Goal: Task Accomplishment & Management: Manage account settings

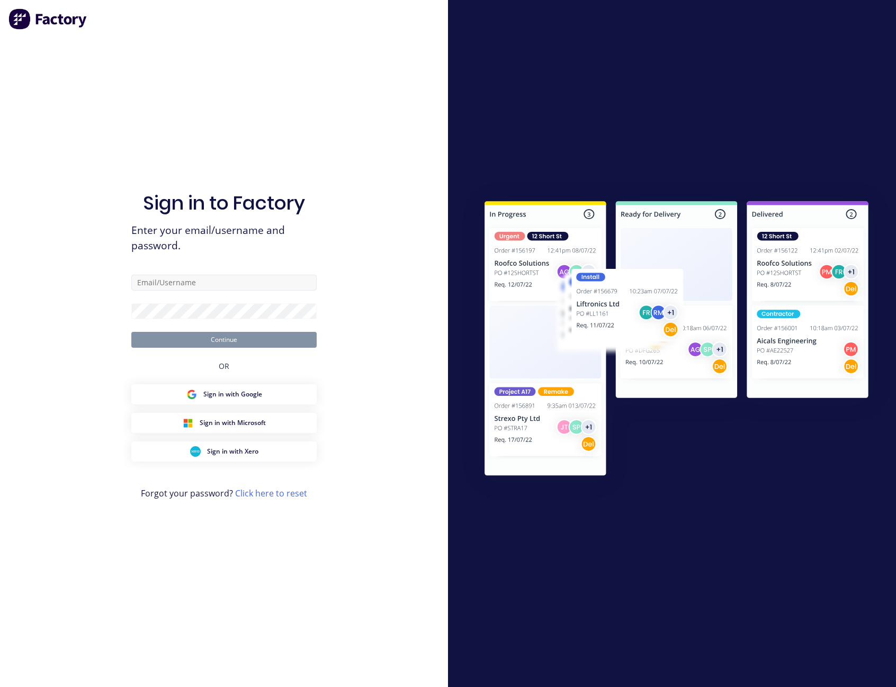
click at [221, 282] on input "text" at bounding box center [223, 283] width 185 height 16
type input "[PERSON_NAME][EMAIL_ADDRESS][PERSON_NAME][DOMAIN_NAME]"
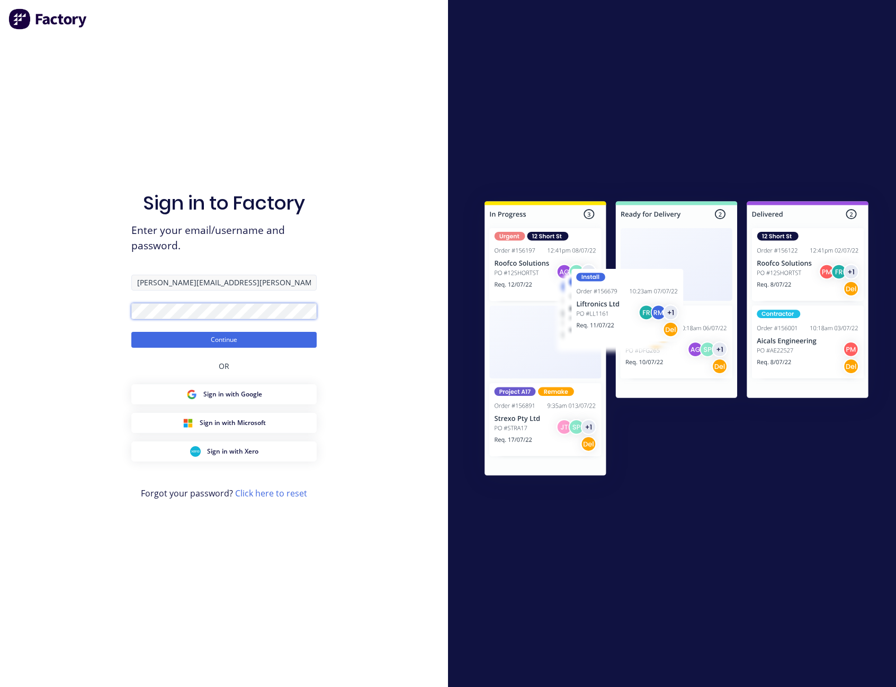
click at [131, 332] on button "Continue" at bounding box center [223, 340] width 185 height 16
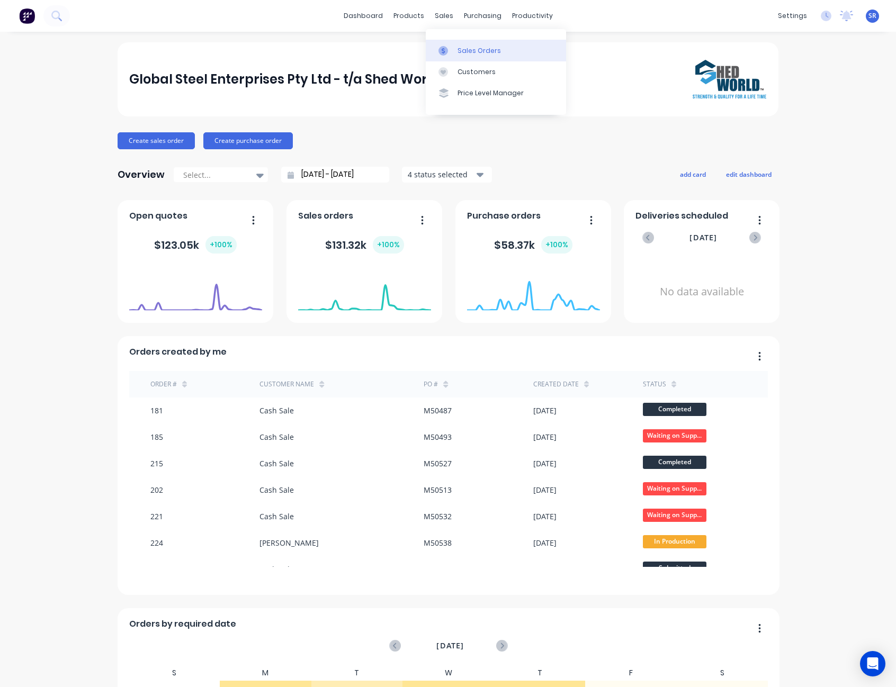
click at [478, 53] on div "Sales Orders" at bounding box center [479, 51] width 43 height 10
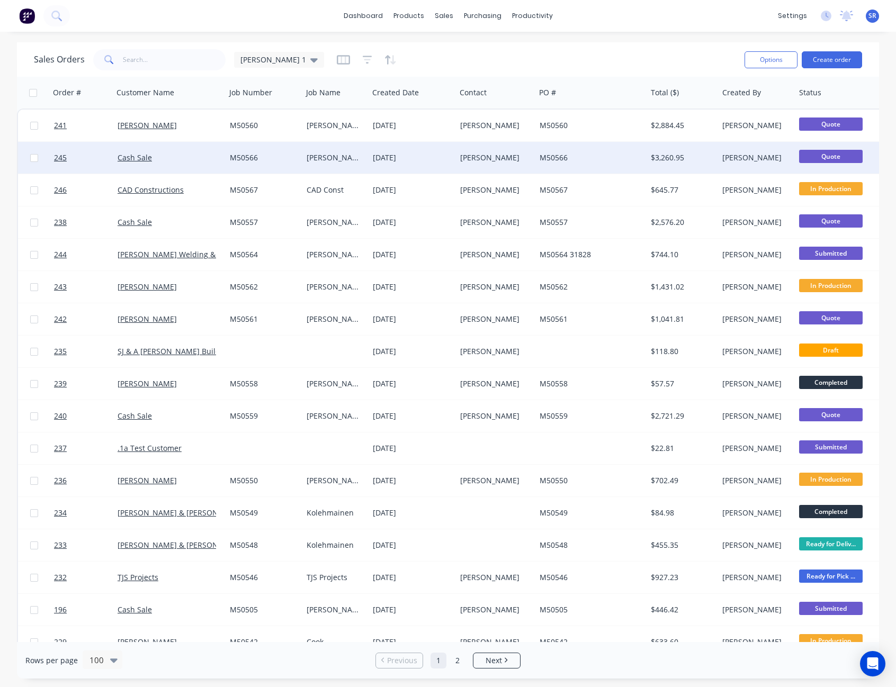
click at [475, 157] on div "[PERSON_NAME]" at bounding box center [493, 158] width 67 height 11
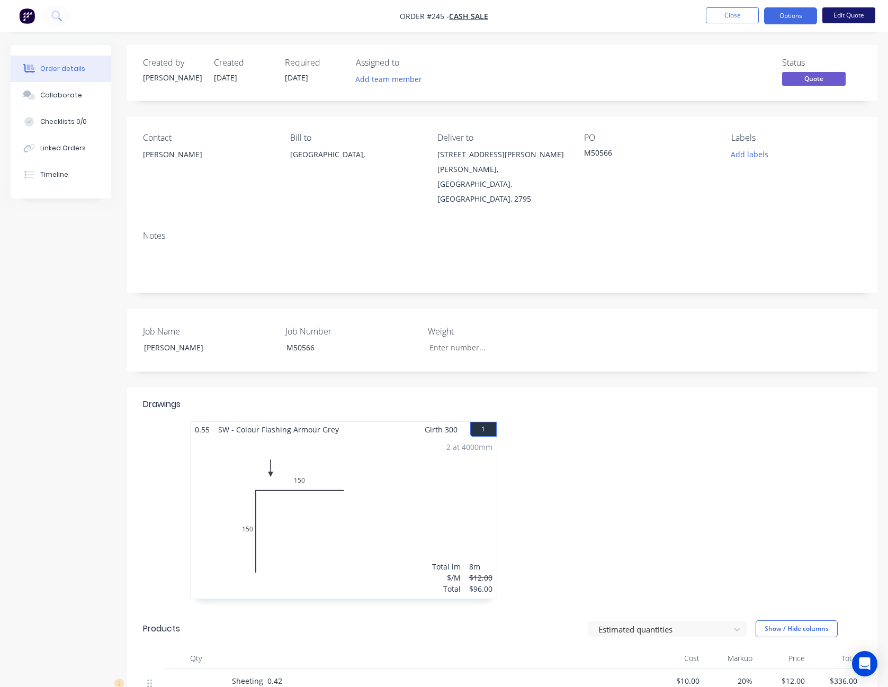
click at [853, 17] on button "Edit Quote" at bounding box center [848, 15] width 53 height 16
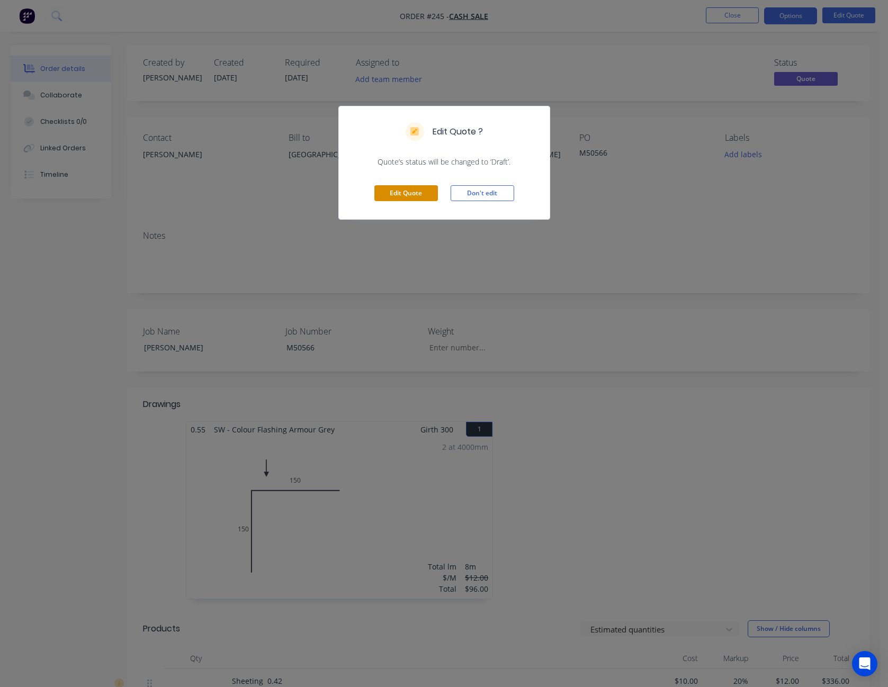
click at [423, 192] on button "Edit Quote" at bounding box center [406, 193] width 64 height 16
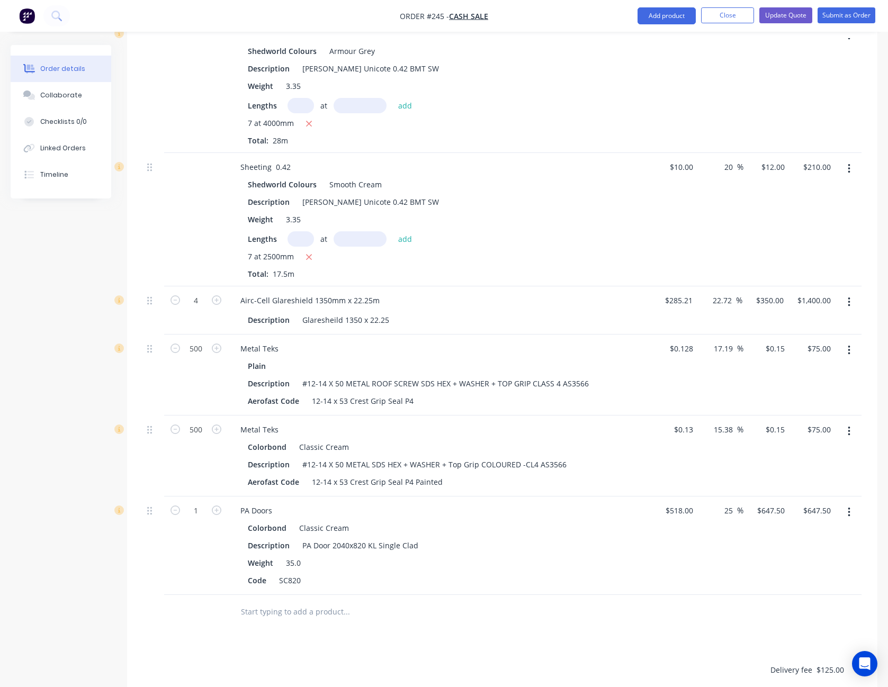
scroll to position [688, 0]
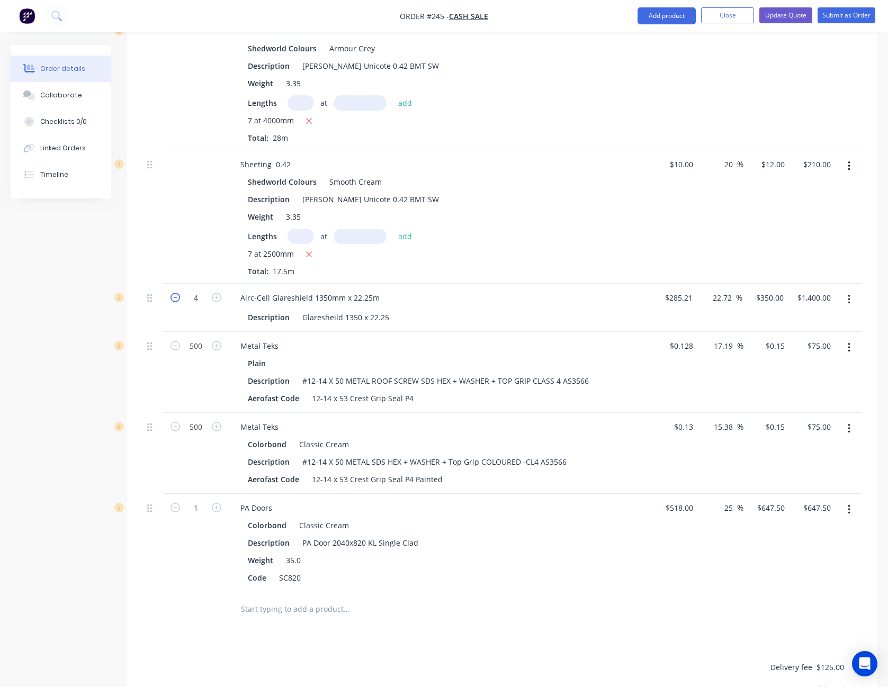
click at [178, 293] on icon "button" at bounding box center [176, 298] width 10 height 10
type input "3"
type input "$1,050.00"
click at [178, 293] on icon "button" at bounding box center [176, 298] width 10 height 10
type input "2"
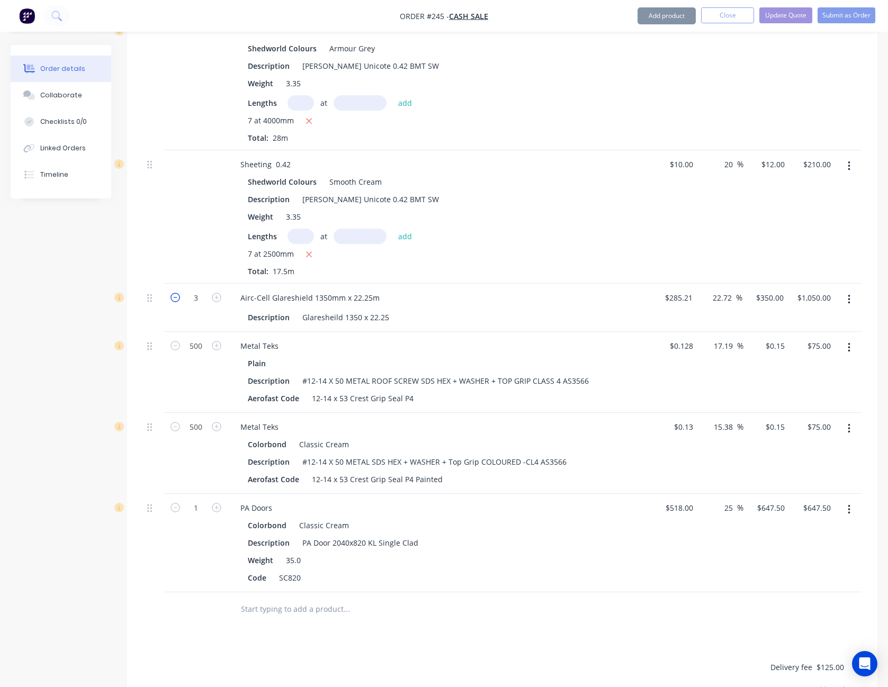
type input "$700.00"
click at [850, 505] on icon "button" at bounding box center [849, 510] width 2 height 10
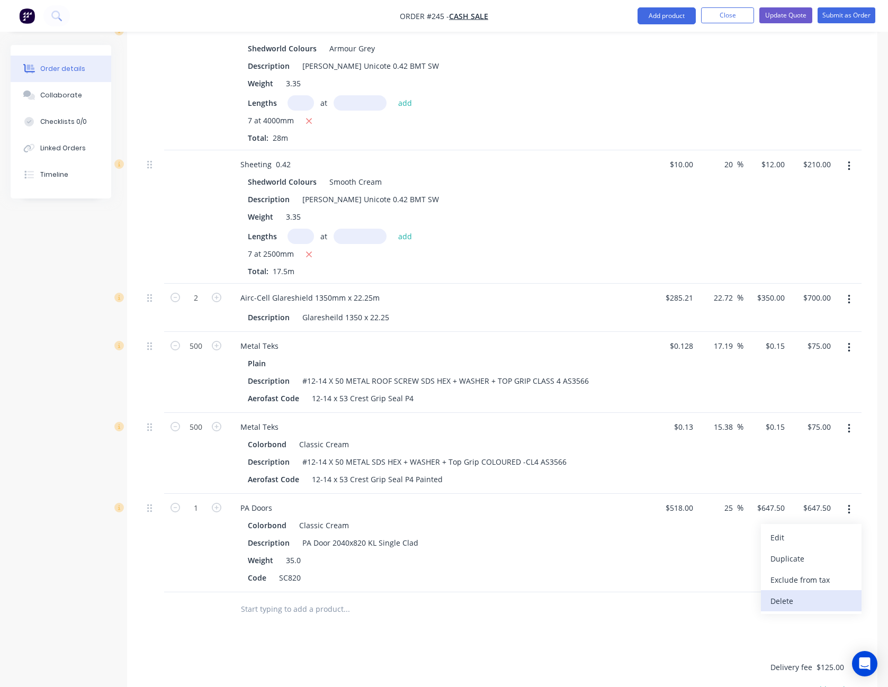
click at [818, 594] on div "Delete" at bounding box center [812, 601] width 82 height 15
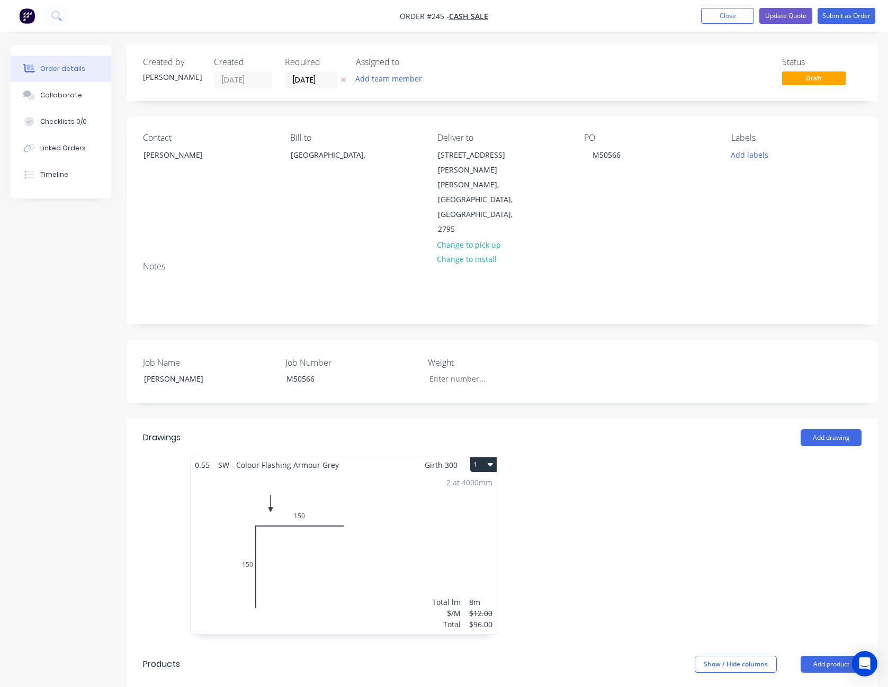
scroll to position [0, 0]
click at [783, 19] on button "Update Quote" at bounding box center [785, 16] width 53 height 16
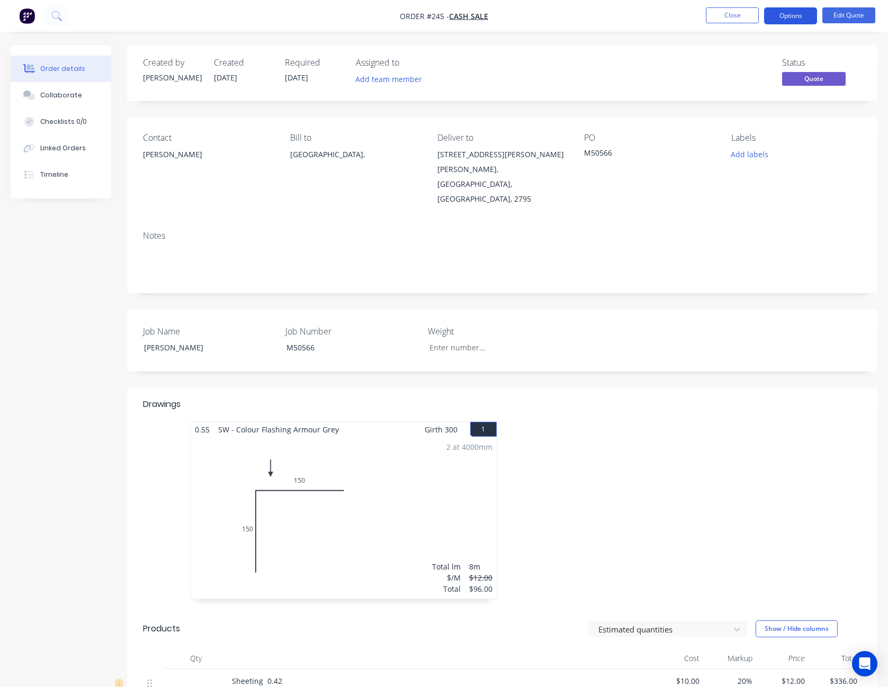
click at [800, 12] on button "Options" at bounding box center [790, 15] width 53 height 17
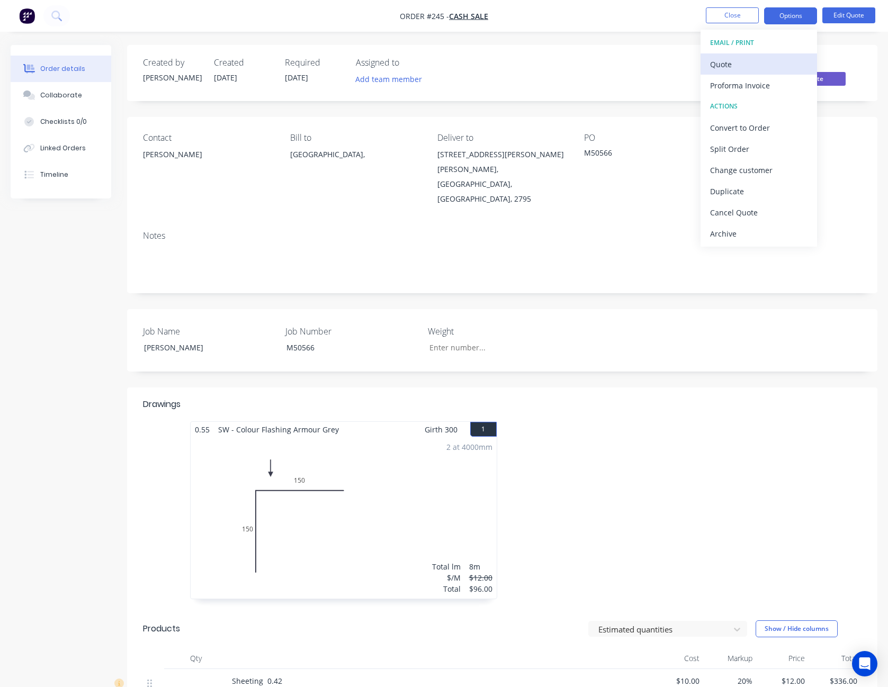
click at [785, 59] on div "Quote" at bounding box center [758, 64] width 97 height 15
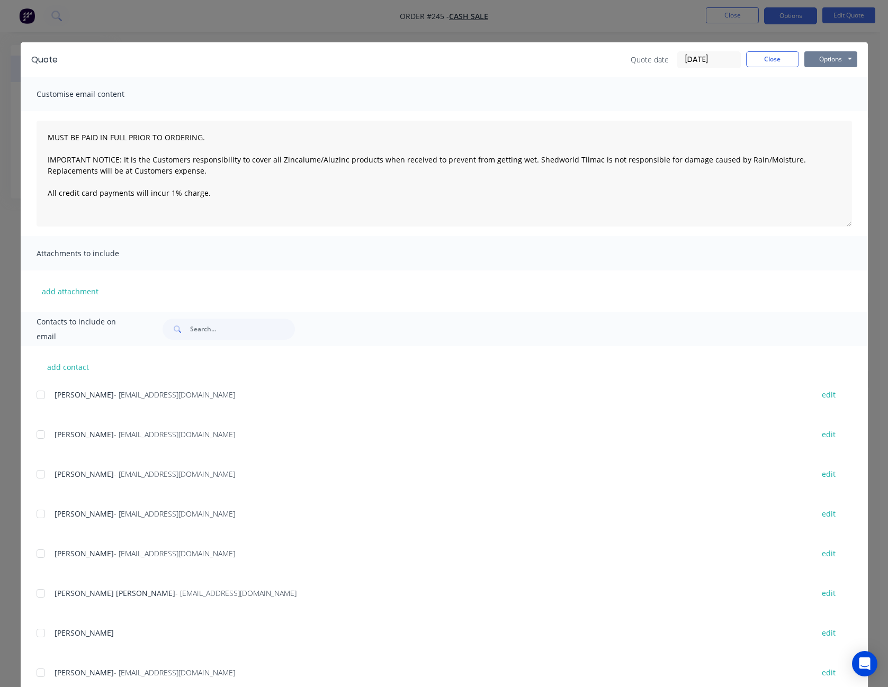
click at [820, 61] on button "Options" at bounding box center [830, 59] width 53 height 16
click at [821, 101] on button "Print" at bounding box center [838, 95] width 68 height 17
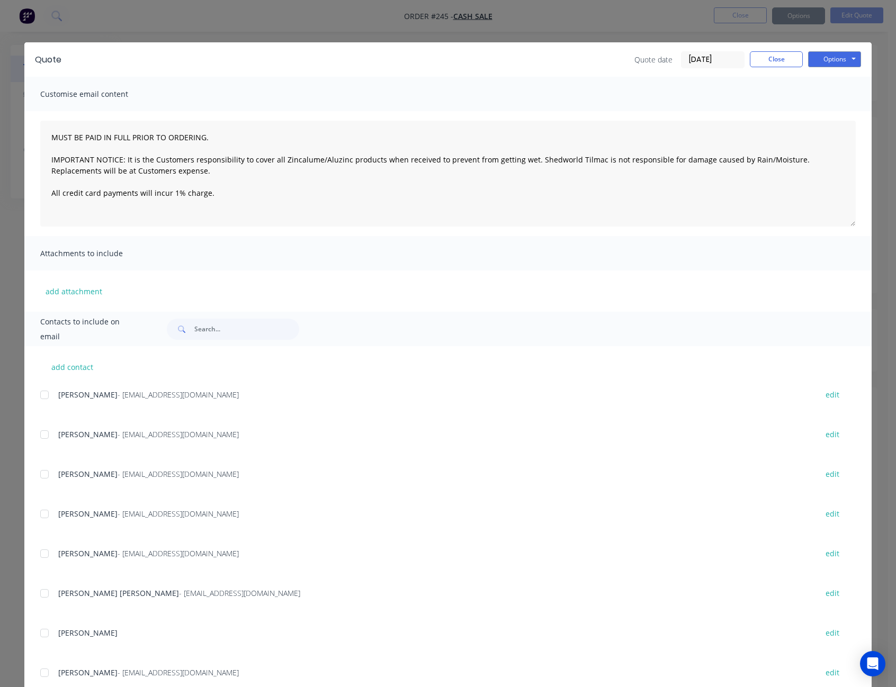
type textarea "MUST BE PAID IN FULL PRIOR TO ORDERING. IMPORTANT NOTICE: It is the Customers r…"
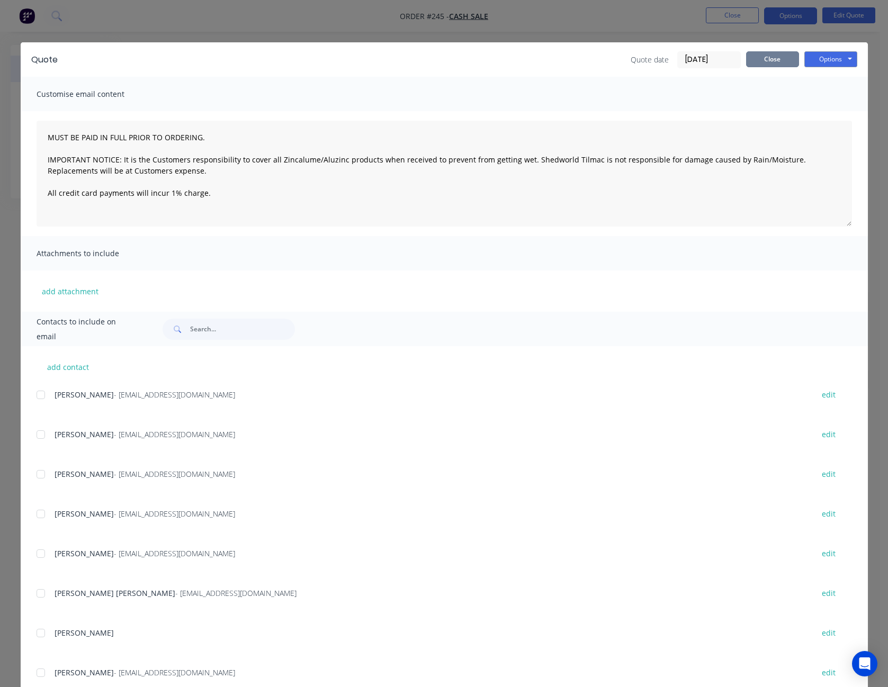
click at [790, 61] on button "Close" at bounding box center [772, 59] width 53 height 16
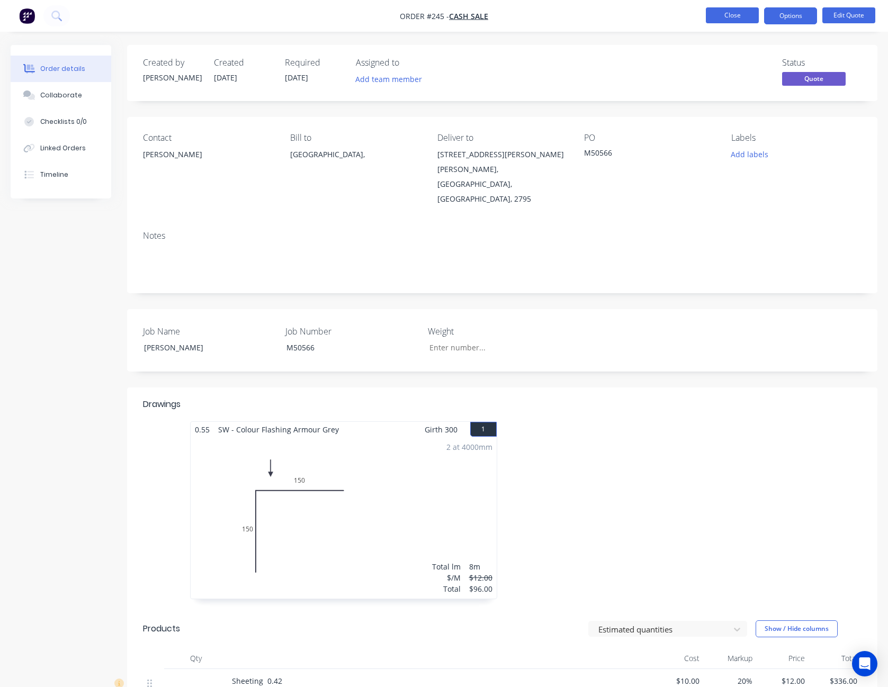
click at [737, 20] on button "Close" at bounding box center [732, 15] width 53 height 16
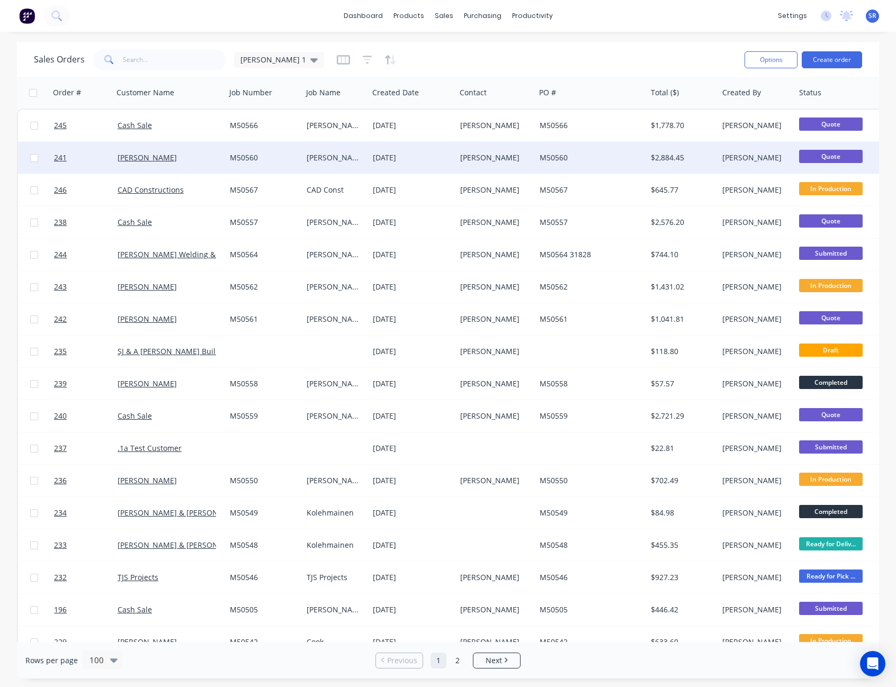
click at [504, 159] on div "[PERSON_NAME]" at bounding box center [493, 158] width 67 height 11
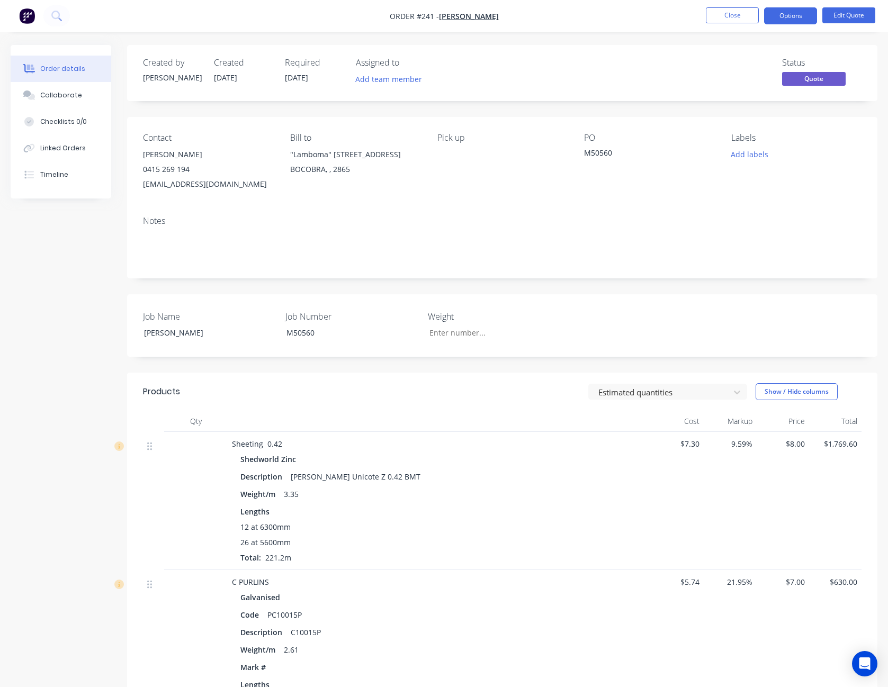
click at [520, 195] on div "Contact [PERSON_NAME] [PHONE_NUMBER] [EMAIL_ADDRESS][DOMAIN_NAME] Bill to "Lamb…" at bounding box center [502, 162] width 750 height 91
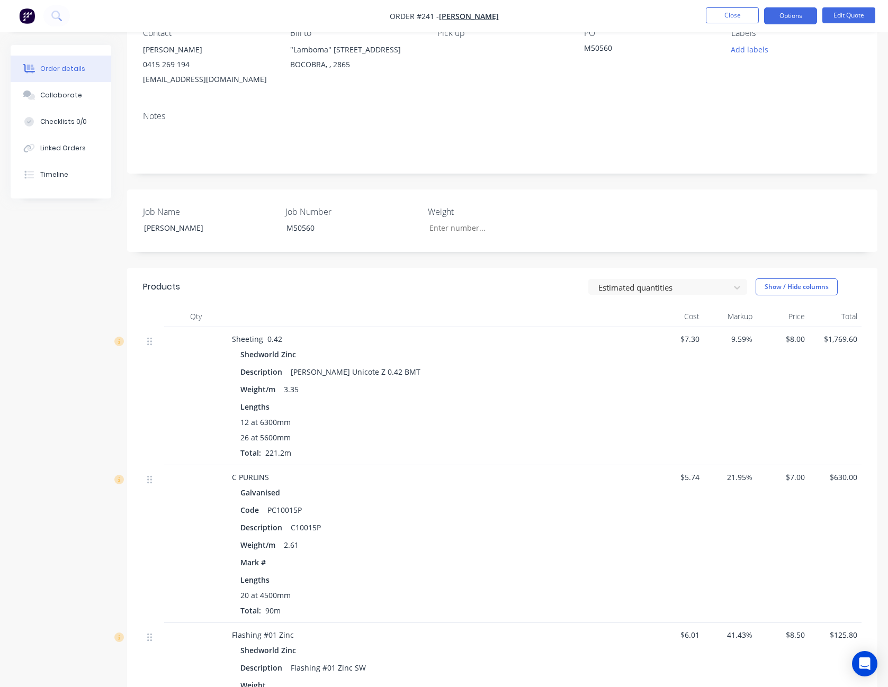
scroll to position [159, 0]
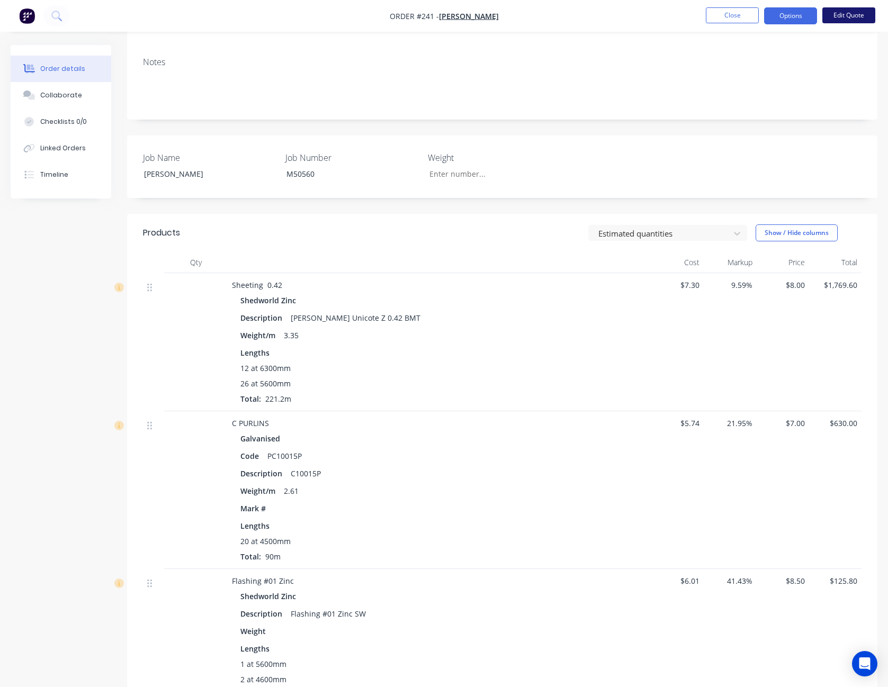
click at [848, 12] on button "Edit Quote" at bounding box center [848, 15] width 53 height 16
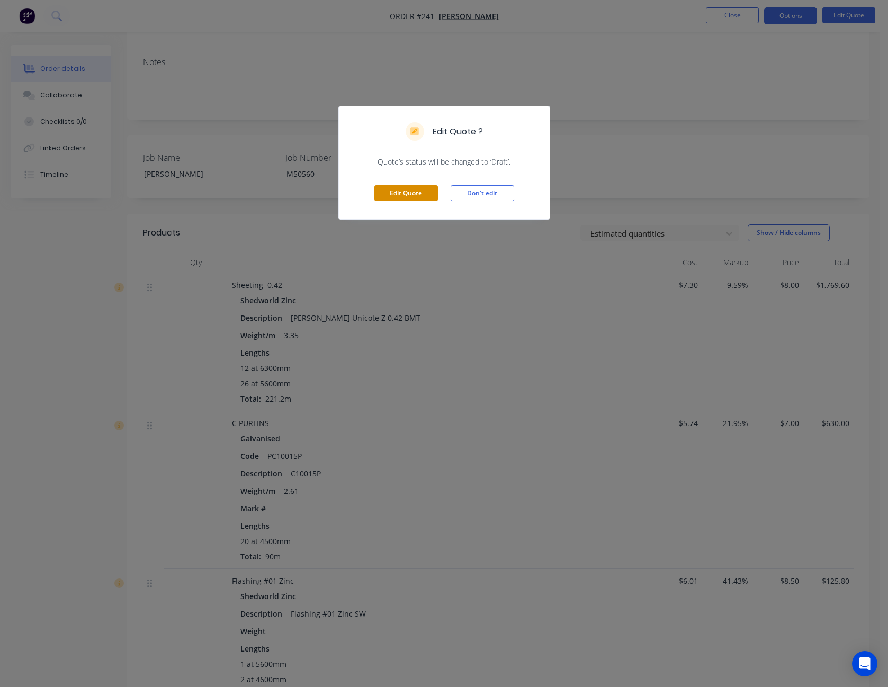
click at [409, 193] on button "Edit Quote" at bounding box center [406, 193] width 64 height 16
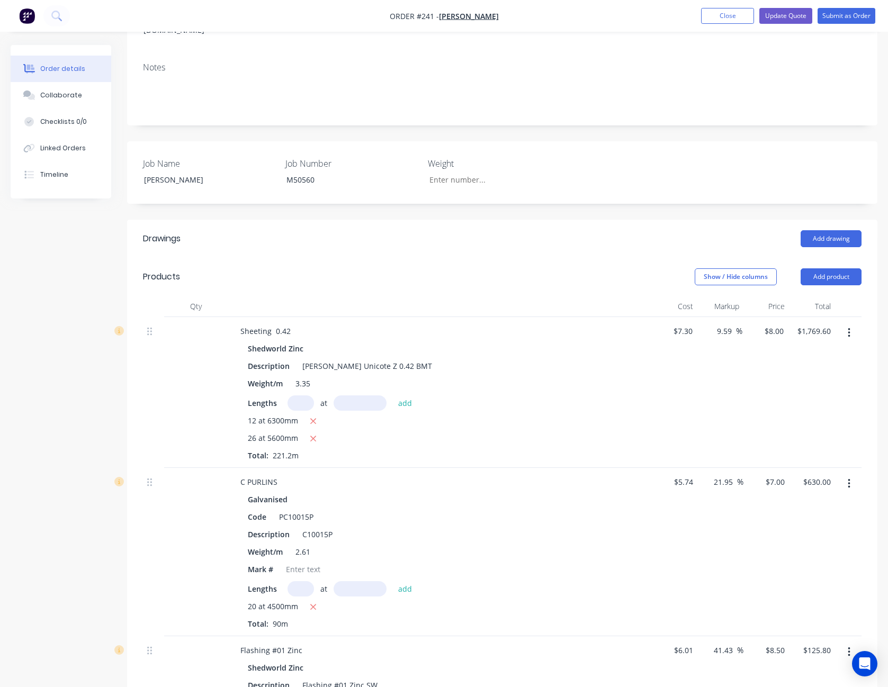
scroll to position [371, 0]
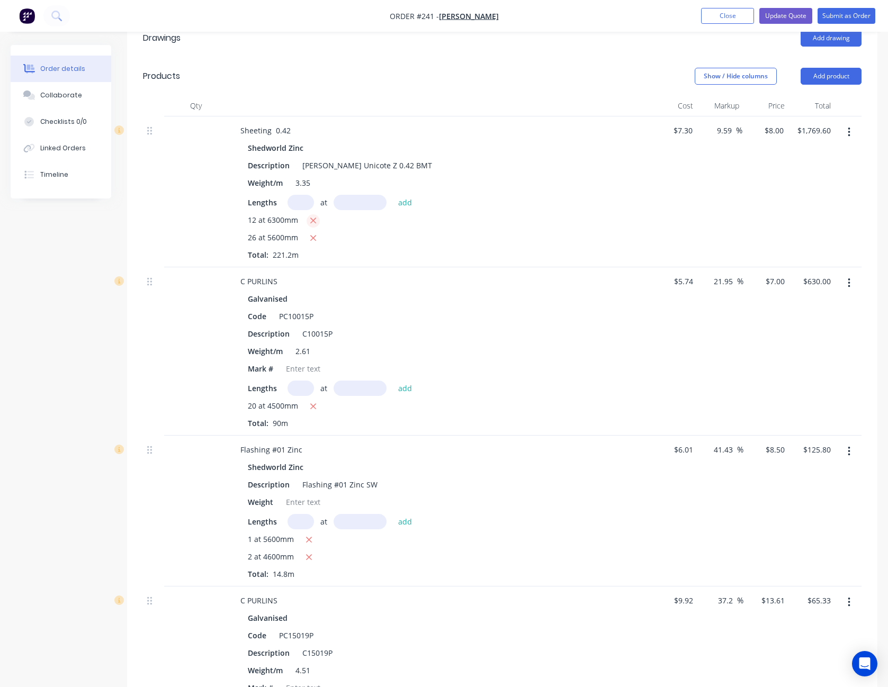
click at [307, 214] on button "button" at bounding box center [313, 220] width 13 height 13
type input "$1,164.80"
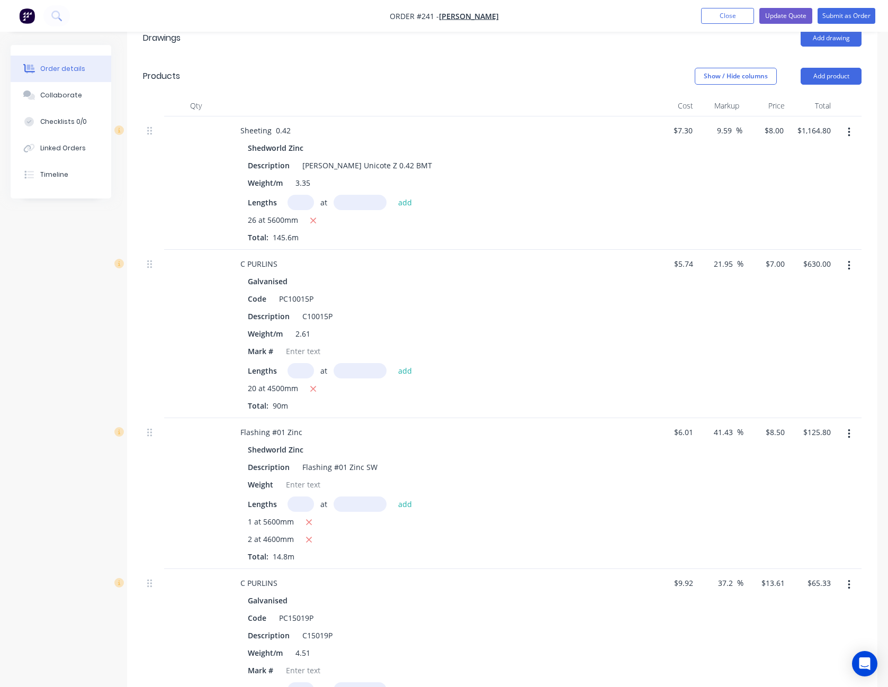
click at [294, 195] on input "text" at bounding box center [301, 202] width 26 height 15
type input "12"
type input "6400"
click at [393, 195] on button "add" at bounding box center [405, 202] width 25 height 14
type input "$1,779.20"
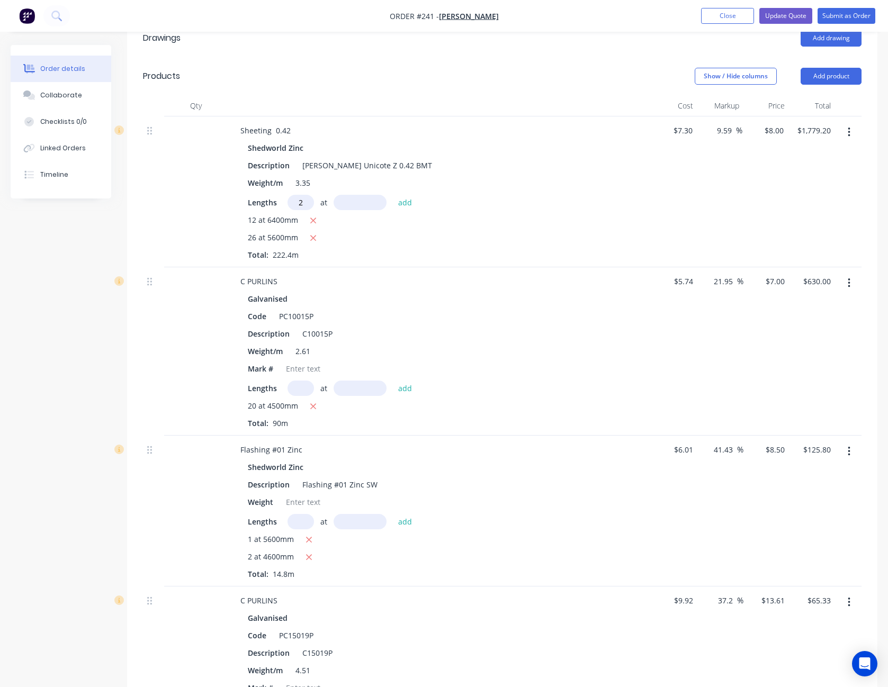
type input "2"
type input "4200"
click at [393, 195] on button "add" at bounding box center [405, 202] width 25 height 14
type input "$1,846.40"
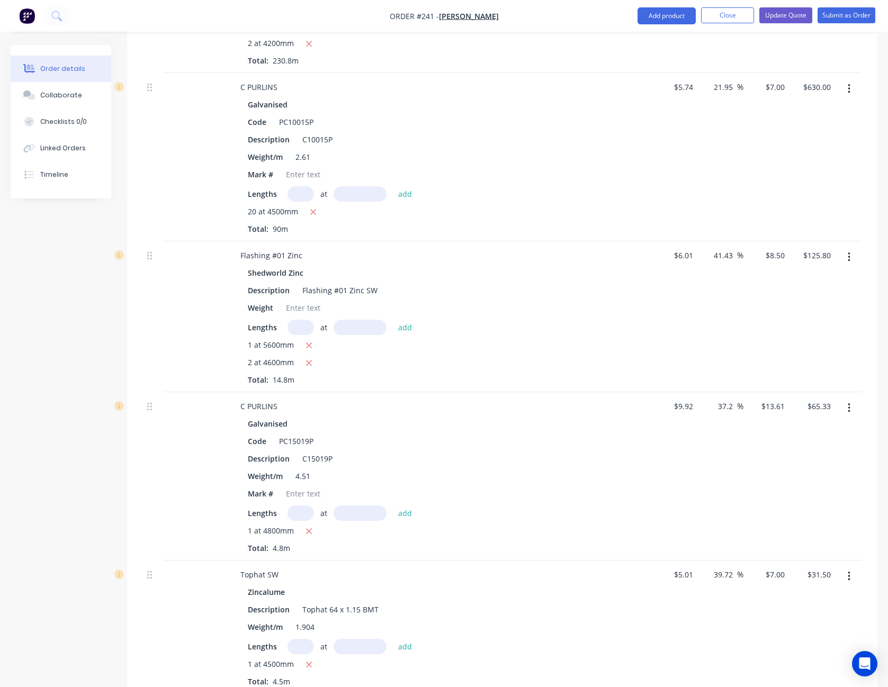
scroll to position [794, 0]
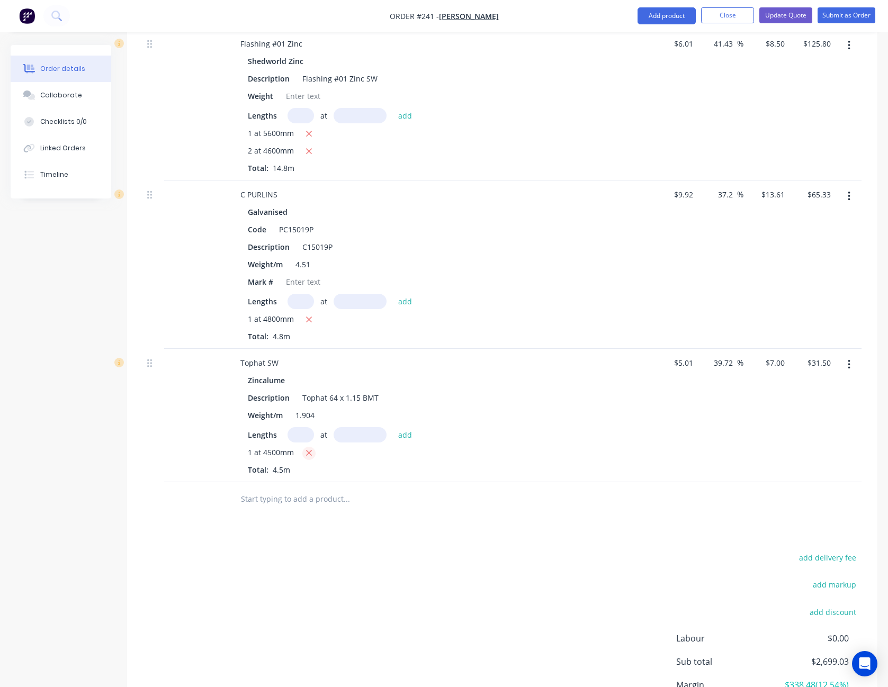
click at [307, 449] on icon "button" at bounding box center [309, 454] width 7 height 10
type input "$0.00"
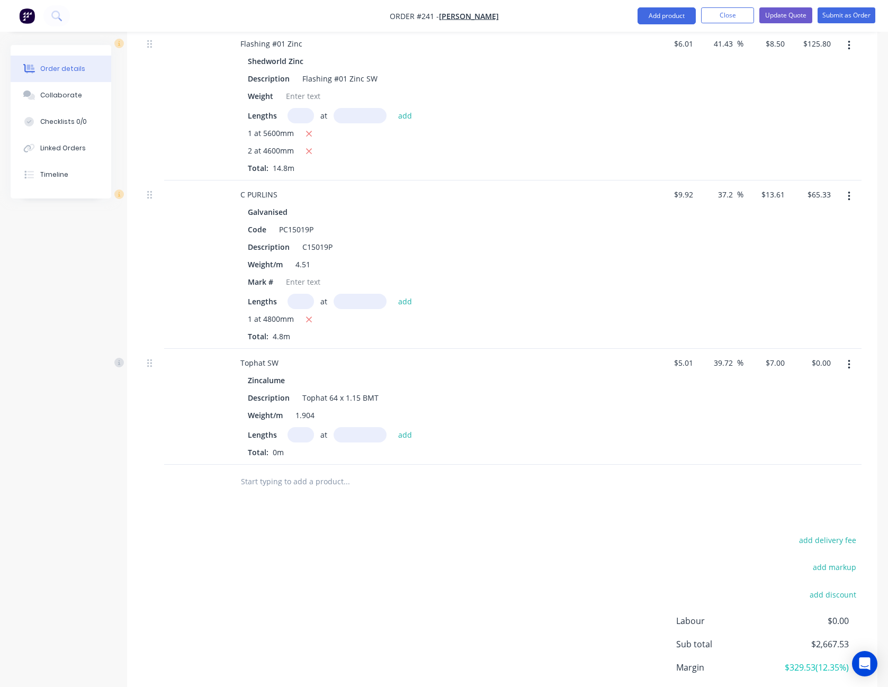
click at [306, 427] on input "text" at bounding box center [301, 434] width 26 height 15
type input "30"
type input "5500"
click at [393, 427] on button "add" at bounding box center [405, 434] width 25 height 14
type input "$1,155.00"
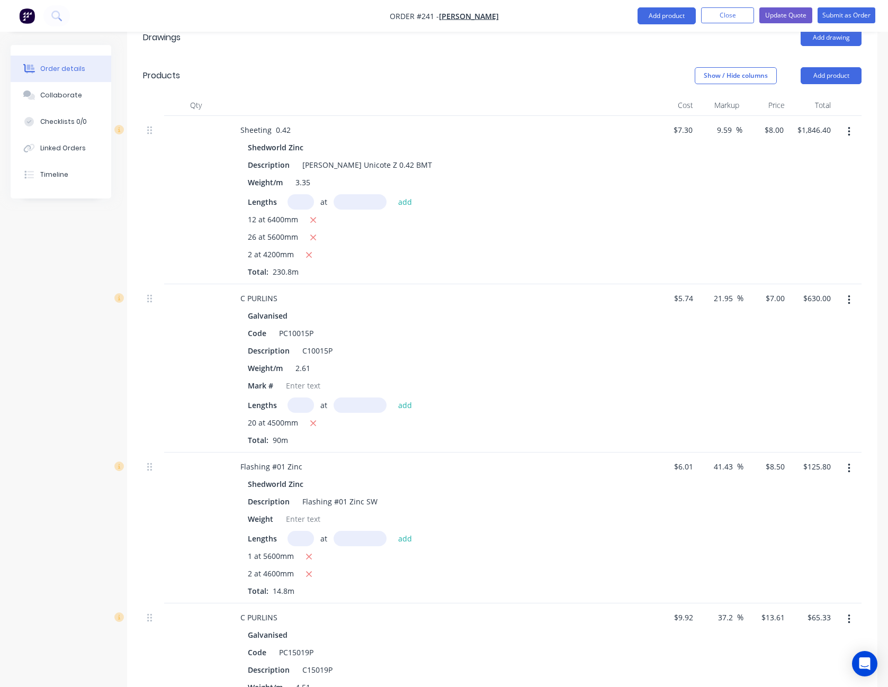
scroll to position [371, 0]
click at [849, 296] on icon "button" at bounding box center [849, 301] width 2 height 10
click at [809, 384] on div "Delete" at bounding box center [812, 391] width 82 height 15
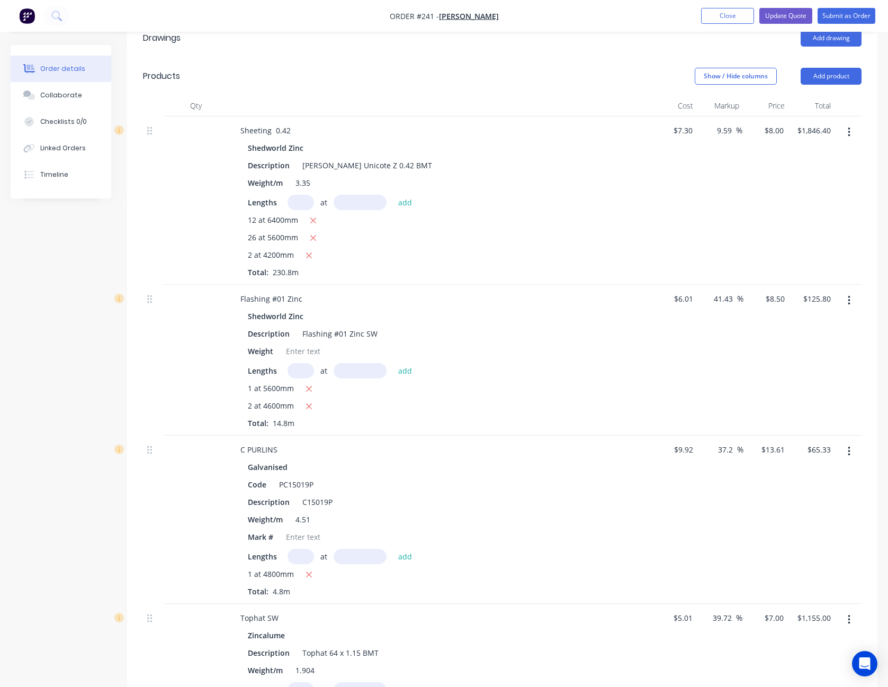
click at [850, 295] on icon "button" at bounding box center [849, 301] width 3 height 12
click at [839, 384] on div "Delete" at bounding box center [812, 391] width 82 height 15
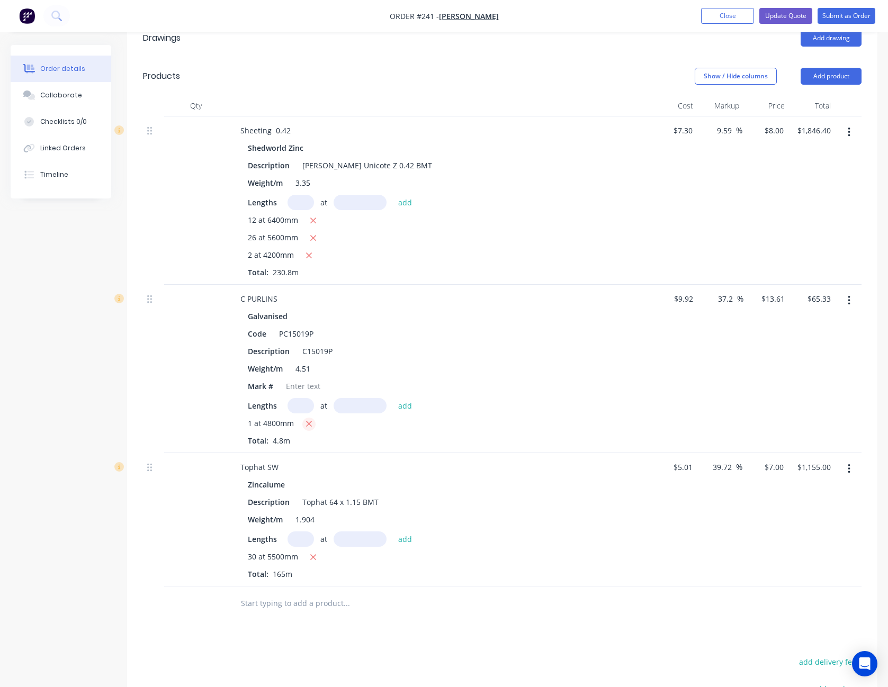
click at [311, 419] on icon "button" at bounding box center [309, 424] width 7 height 10
type input "$0.00"
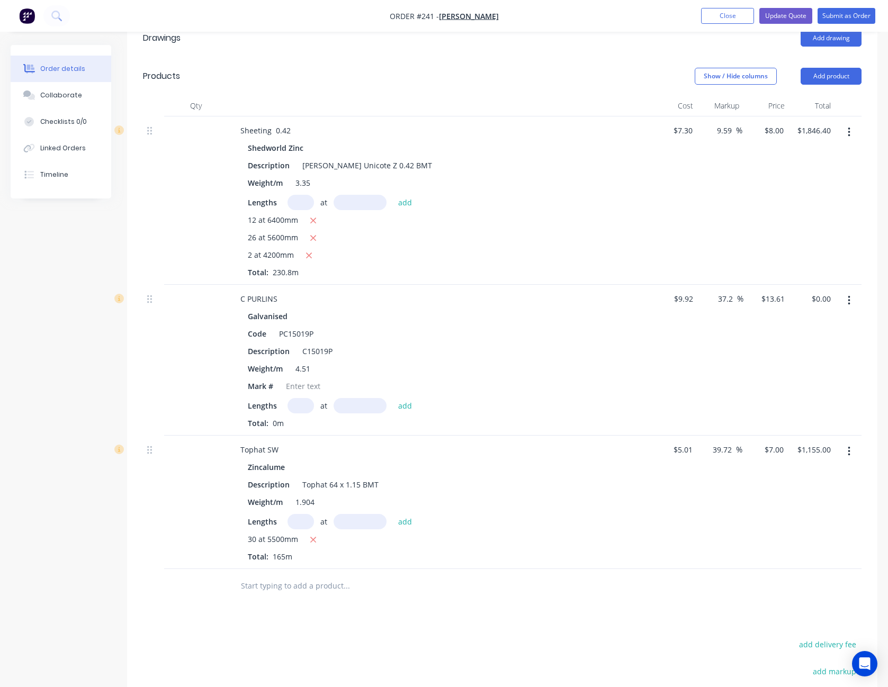
click at [298, 398] on input "text" at bounding box center [301, 405] width 26 height 15
type input "4"
type input "5500"
click at [393, 398] on button "add" at bounding box center [405, 405] width 25 height 14
type input "$299.42"
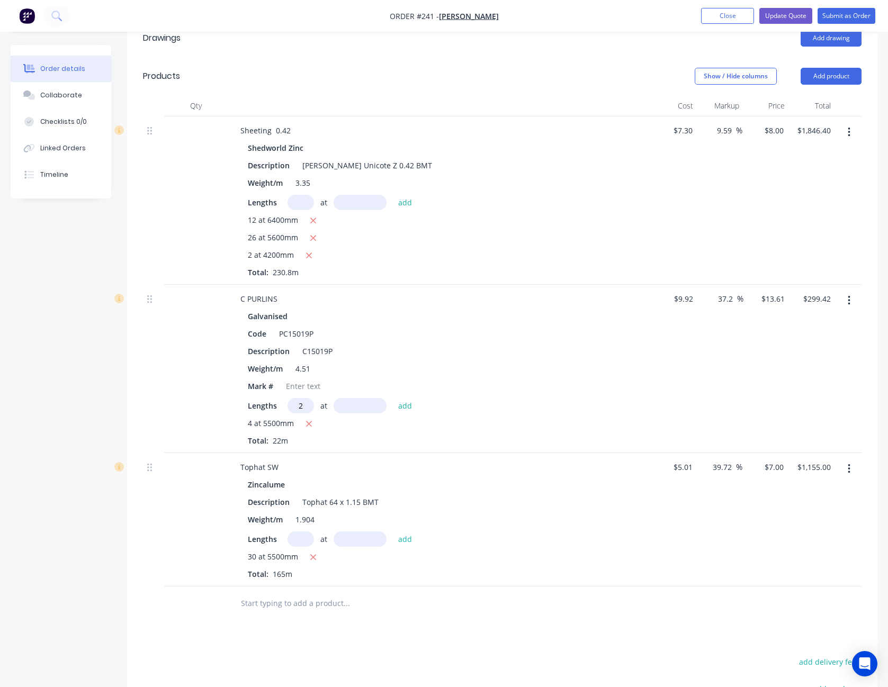
type input "2"
type input "6000"
click at [393, 398] on button "add" at bounding box center [405, 405] width 25 height 14
type input "$462.74"
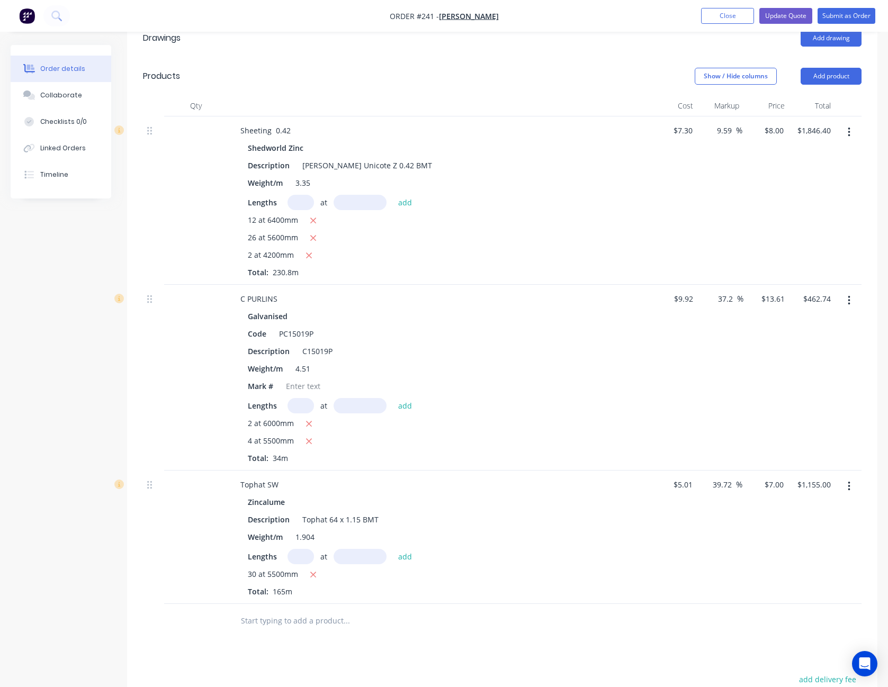
click at [849, 481] on icon "button" at bounding box center [849, 487] width 3 height 12
click at [822, 570] on div "Delete" at bounding box center [812, 577] width 82 height 15
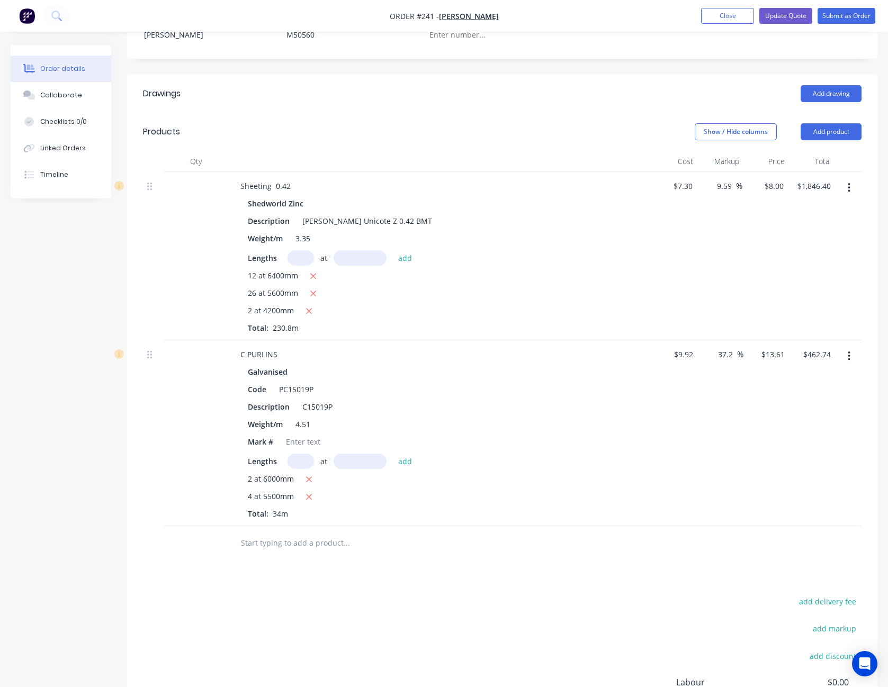
scroll to position [318, 0]
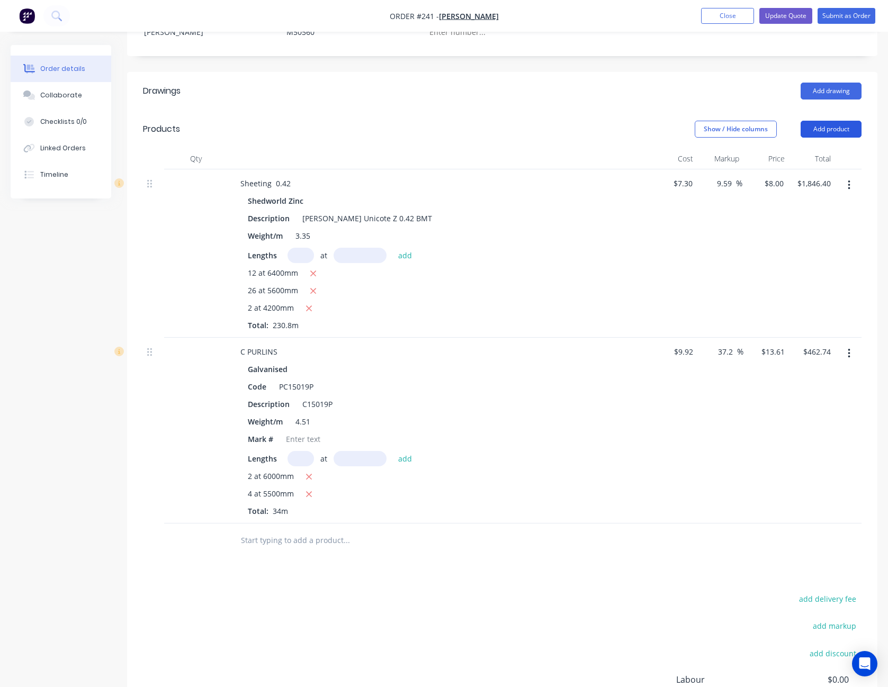
click at [828, 121] on button "Add product" at bounding box center [831, 129] width 61 height 17
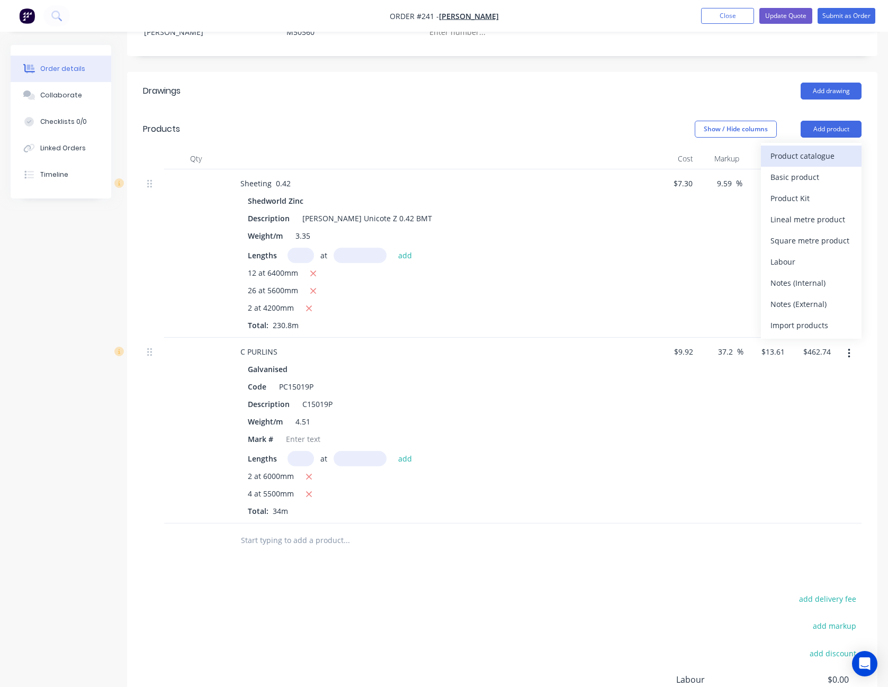
click at [825, 148] on div "Product catalogue" at bounding box center [812, 155] width 82 height 15
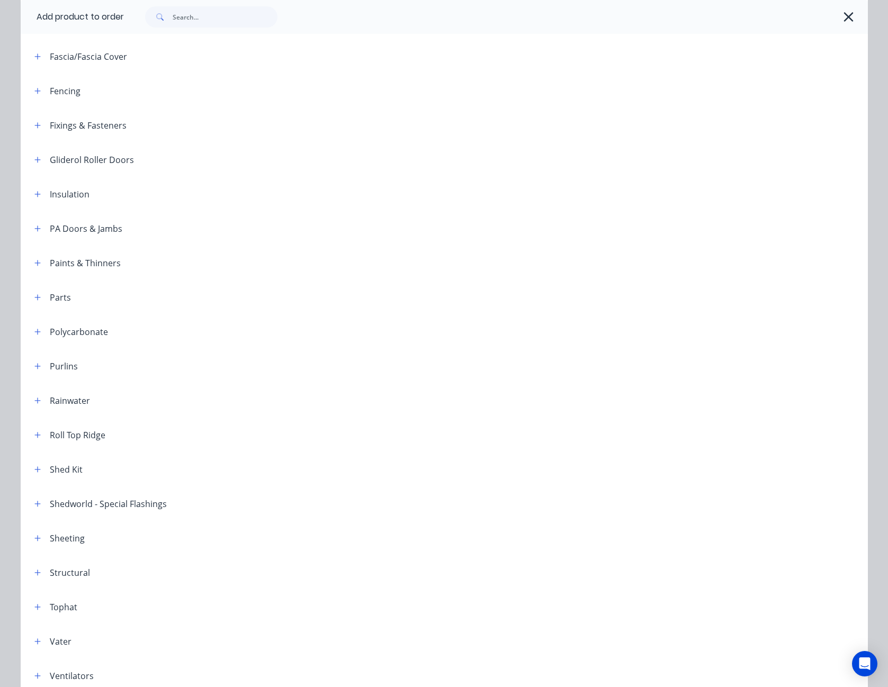
scroll to position [405, 0]
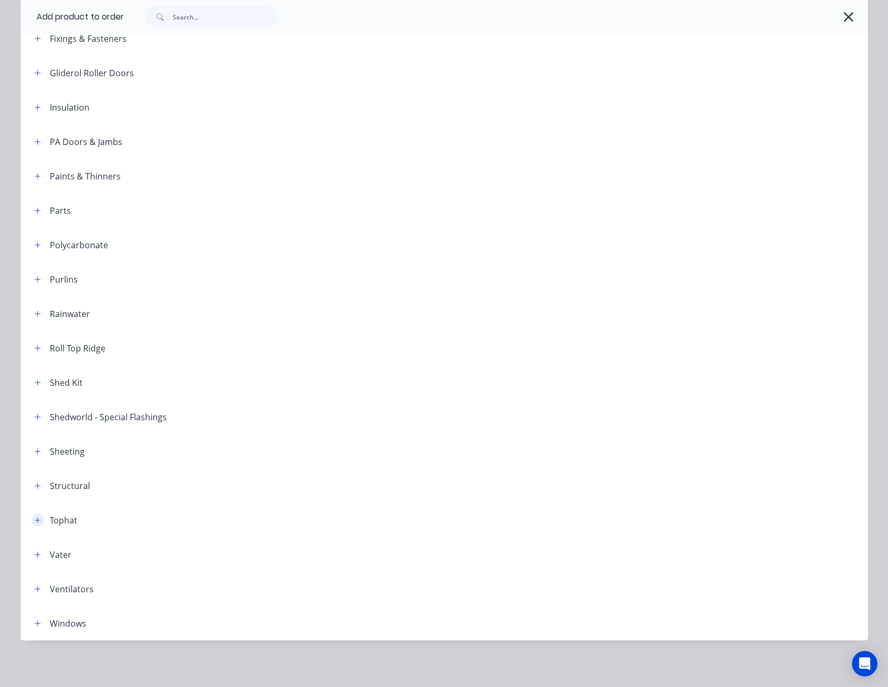
click at [34, 520] on icon "button" at bounding box center [37, 520] width 6 height 7
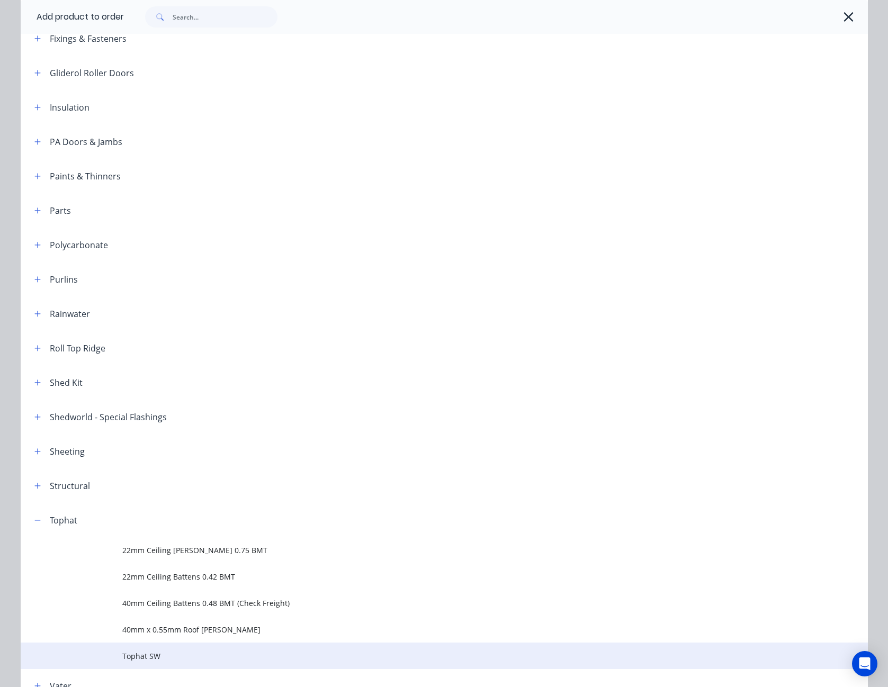
click at [133, 651] on span "Tophat SW" at bounding box center [420, 656] width 596 height 11
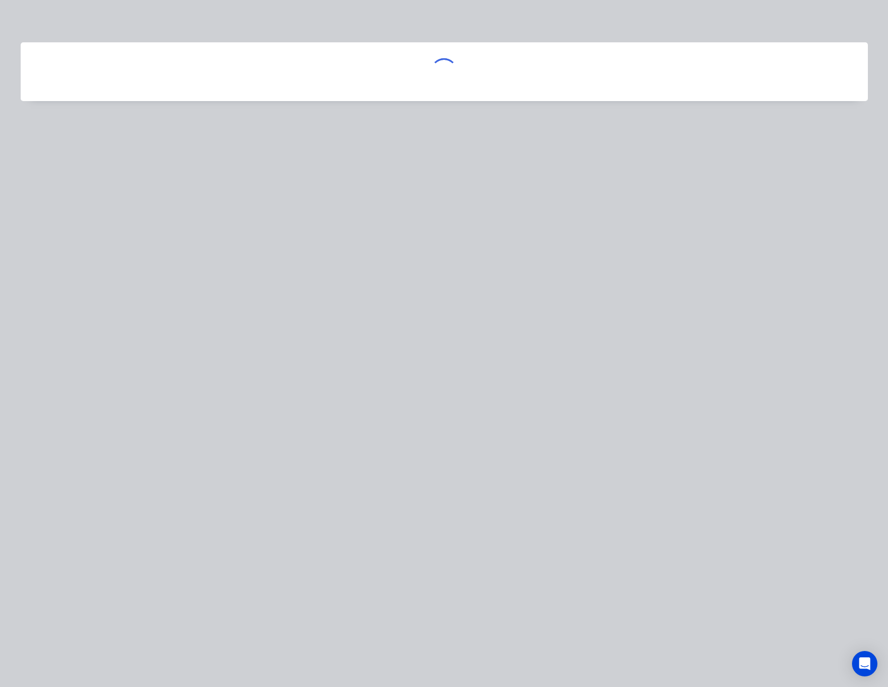
scroll to position [0, 0]
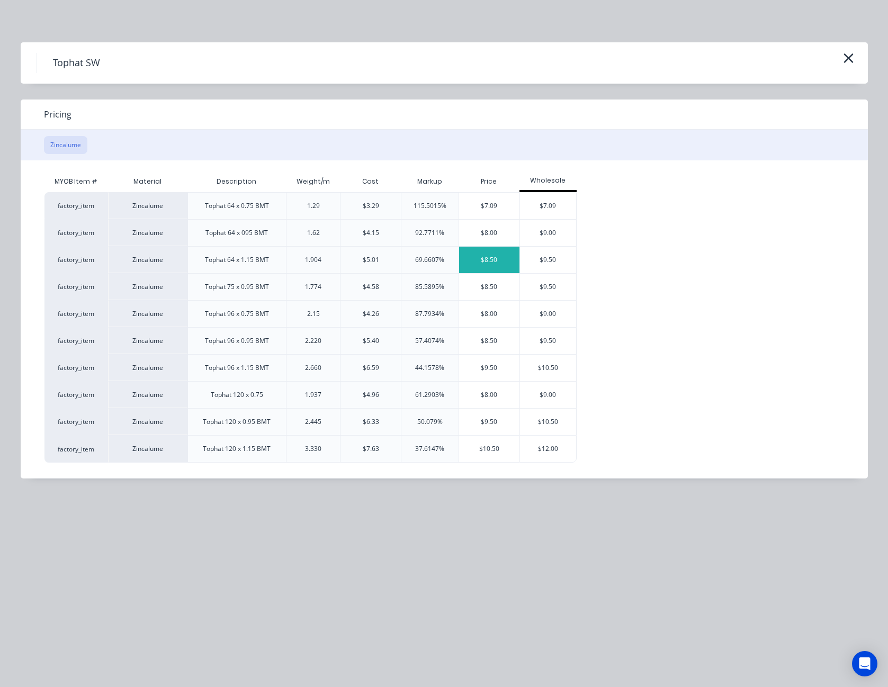
click at [494, 261] on div "$8.50" at bounding box center [489, 260] width 60 height 26
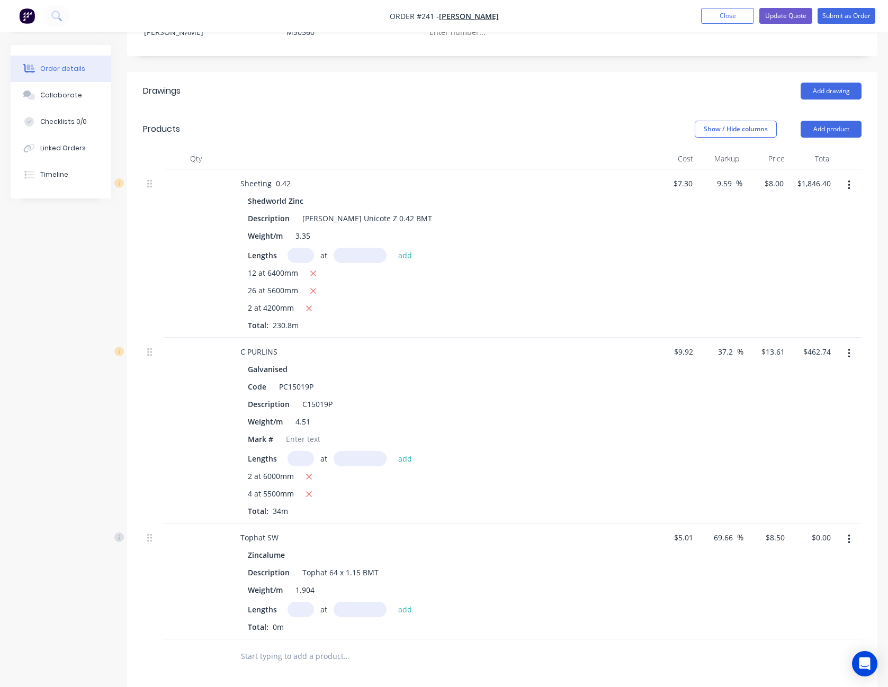
click at [300, 602] on input "text" at bounding box center [301, 609] width 26 height 15
type input "30"
type input "5500"
click at [393, 602] on button "add" at bounding box center [405, 609] width 25 height 14
type input "$1,402.50"
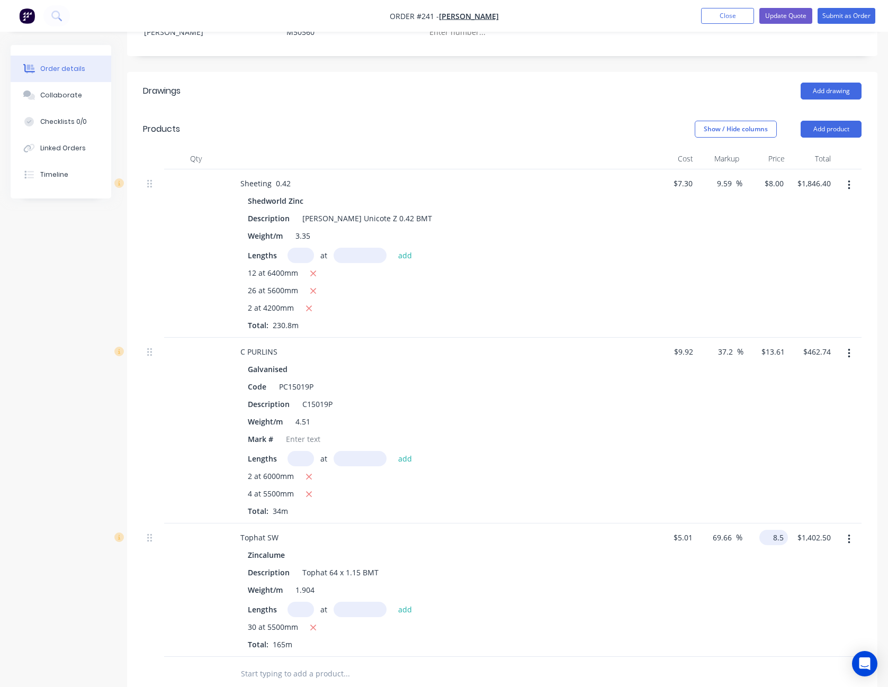
click at [780, 530] on input "8.5" at bounding box center [776, 537] width 24 height 15
type input "7"
type input "39.72"
type input "$7.00"
type input "$1,155.00"
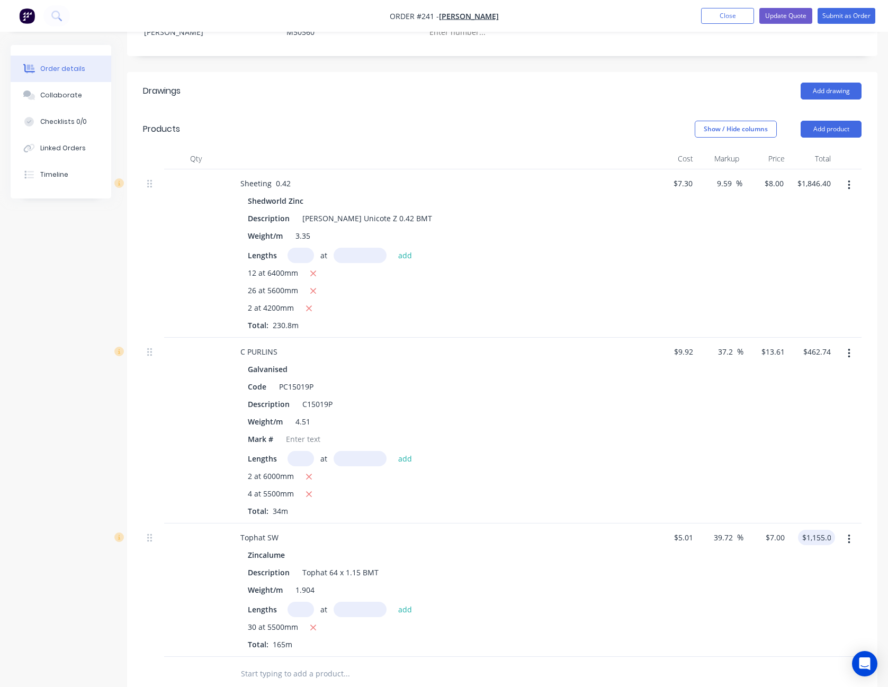
click at [764, 605] on div "$7.00 $7.00" at bounding box center [767, 590] width 46 height 133
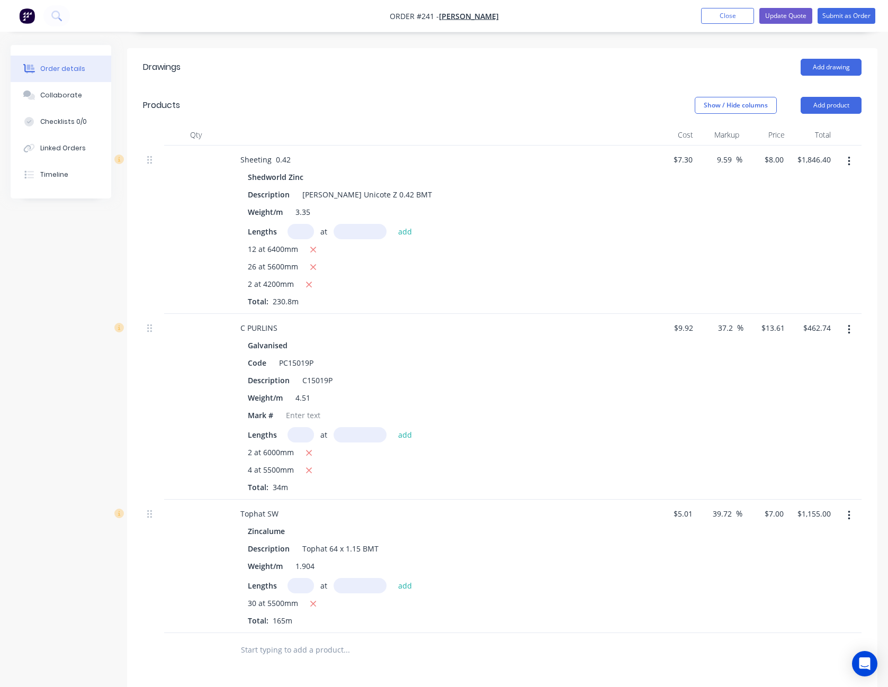
scroll to position [318, 0]
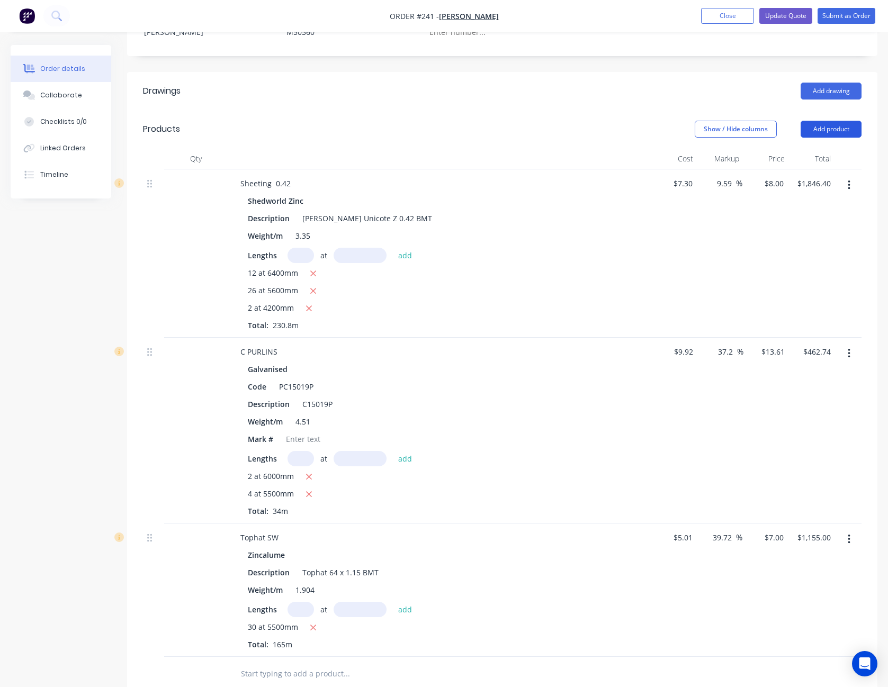
click at [834, 121] on button "Add product" at bounding box center [831, 129] width 61 height 17
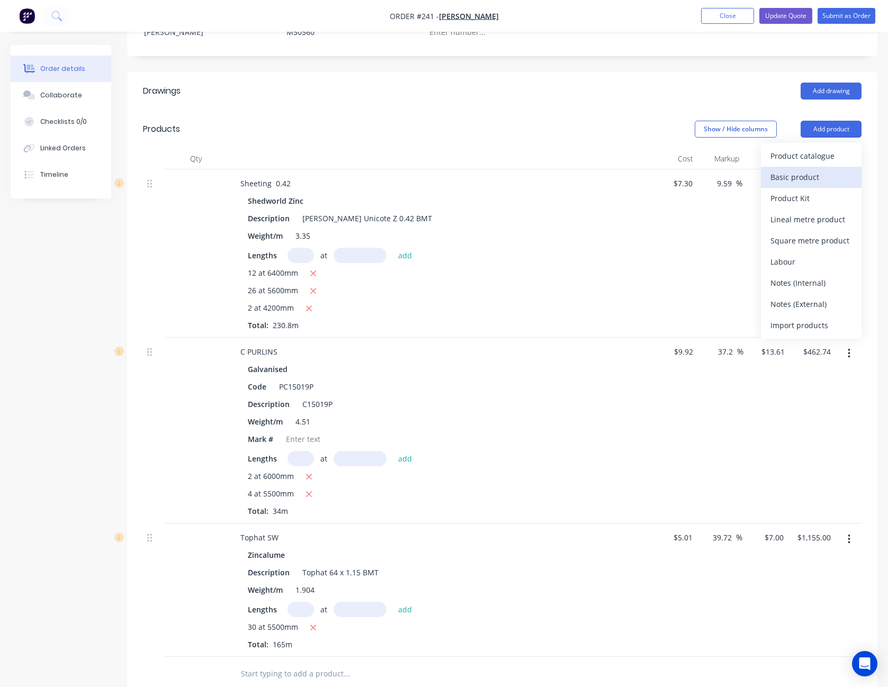
click at [813, 169] on div "Basic product" at bounding box center [812, 176] width 82 height 15
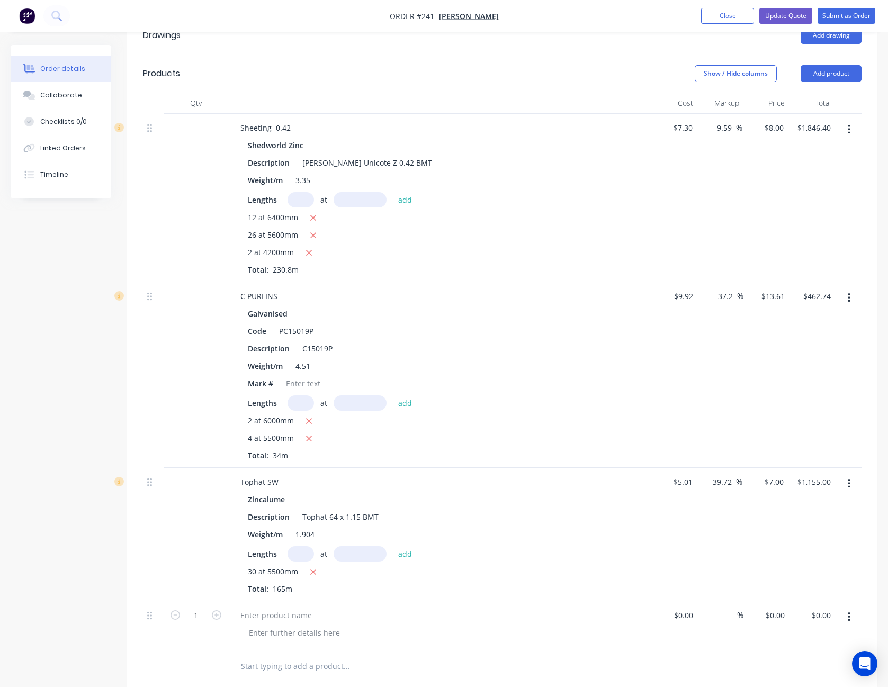
scroll to position [424, 0]
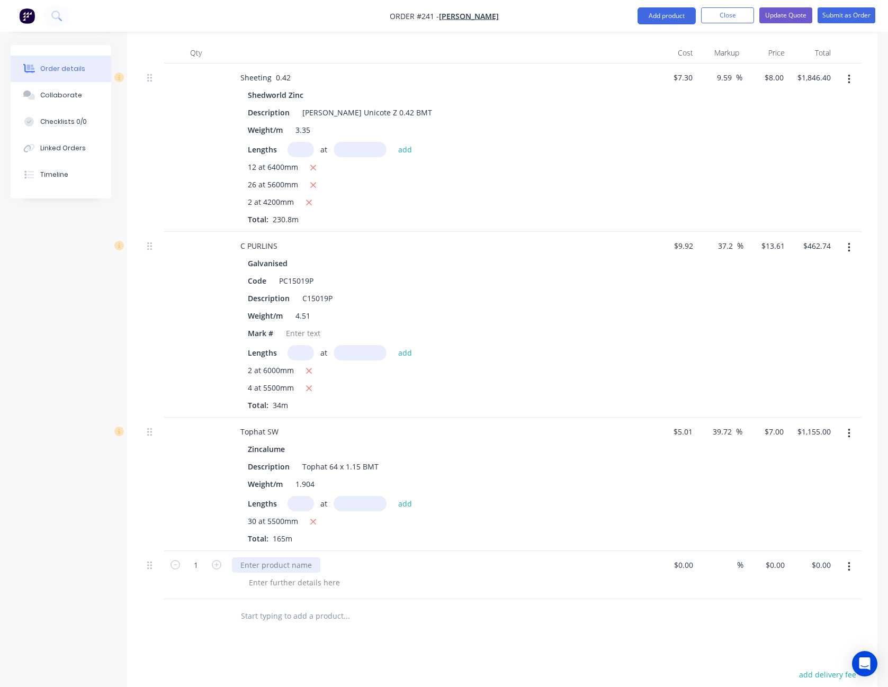
click at [288, 558] on div at bounding box center [276, 565] width 88 height 15
click at [401, 651] on div "Drawings Add drawing Products Show / Hide columns Add product Qty Cost Markup P…" at bounding box center [502, 427] width 750 height 922
click at [216, 560] on icon "button" at bounding box center [217, 565] width 10 height 10
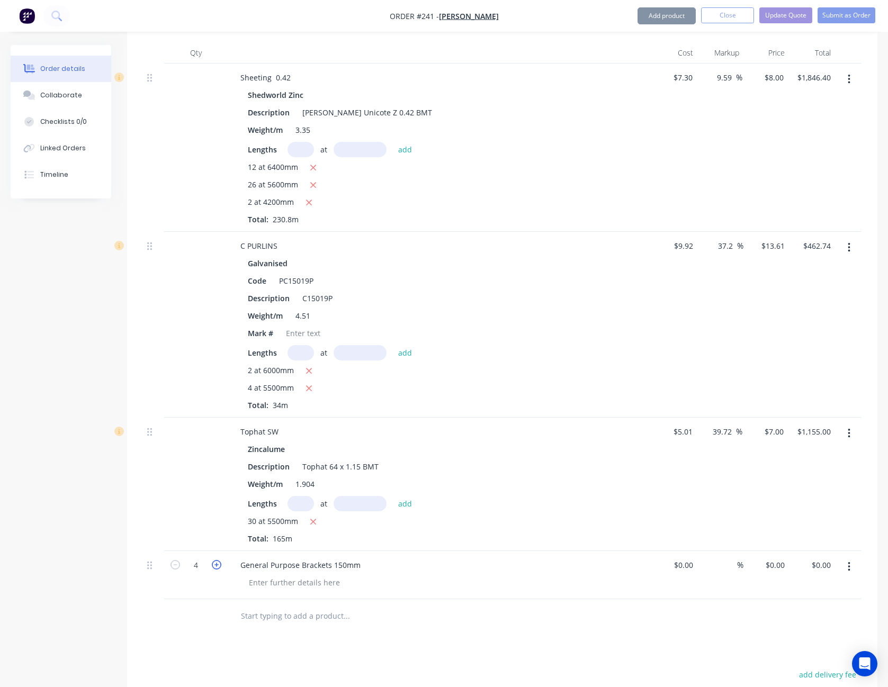
click at [216, 560] on icon "button" at bounding box center [217, 565] width 10 height 10
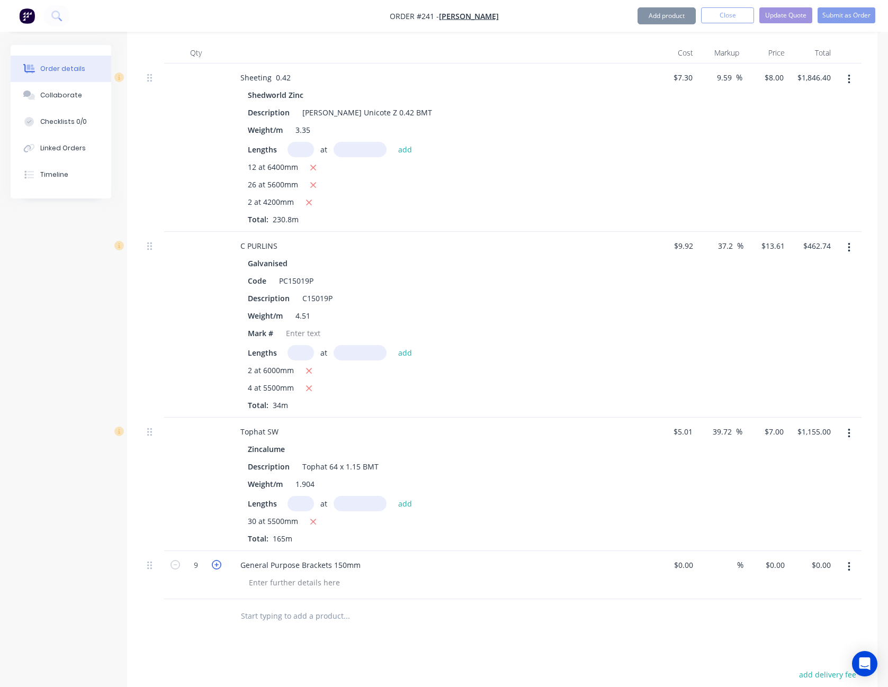
click at [216, 560] on icon "button" at bounding box center [217, 565] width 10 height 10
type input "12"
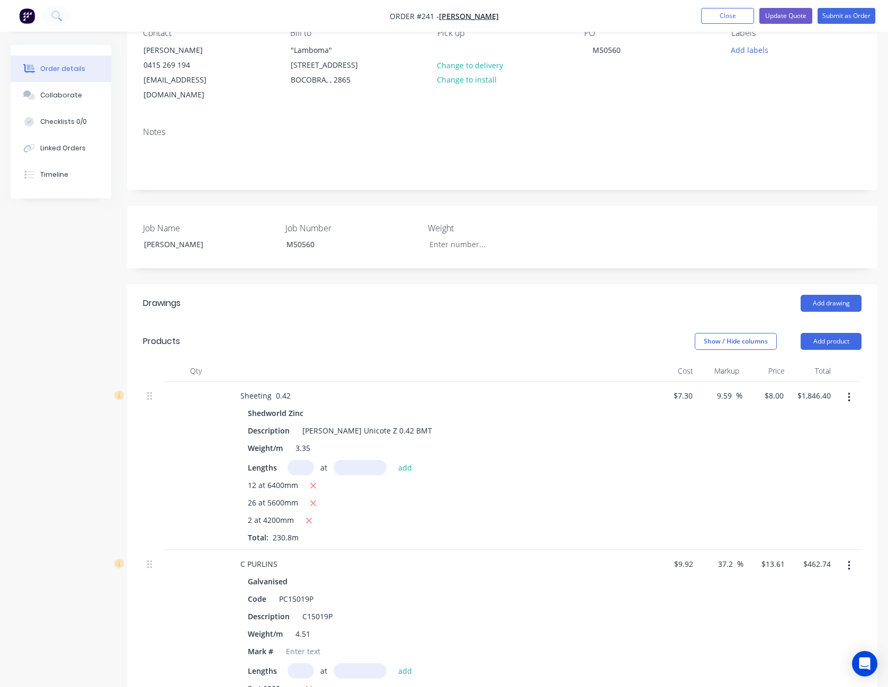
scroll to position [0, 0]
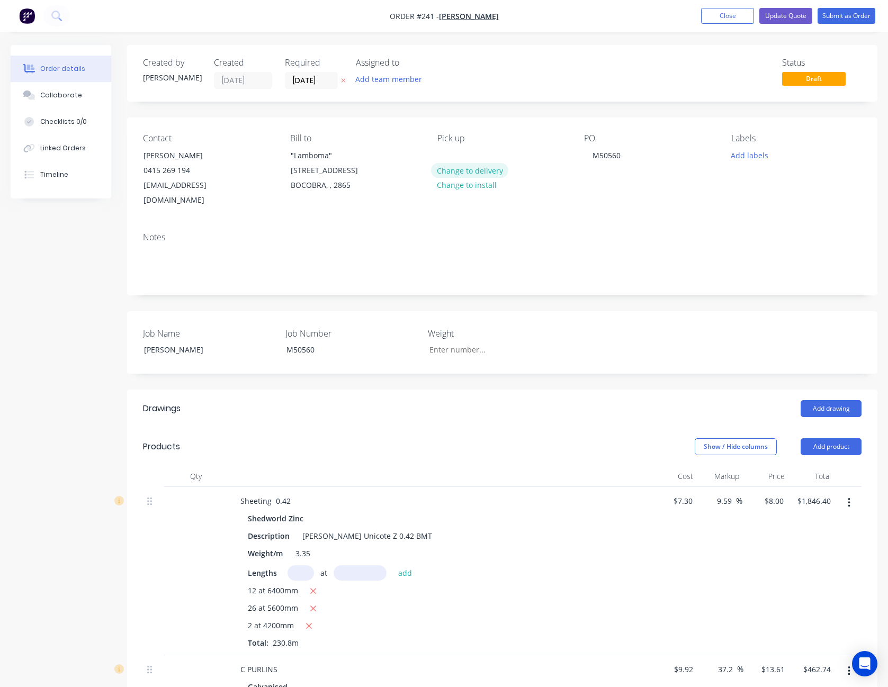
click at [469, 167] on button "Change to delivery" at bounding box center [469, 170] width 77 height 14
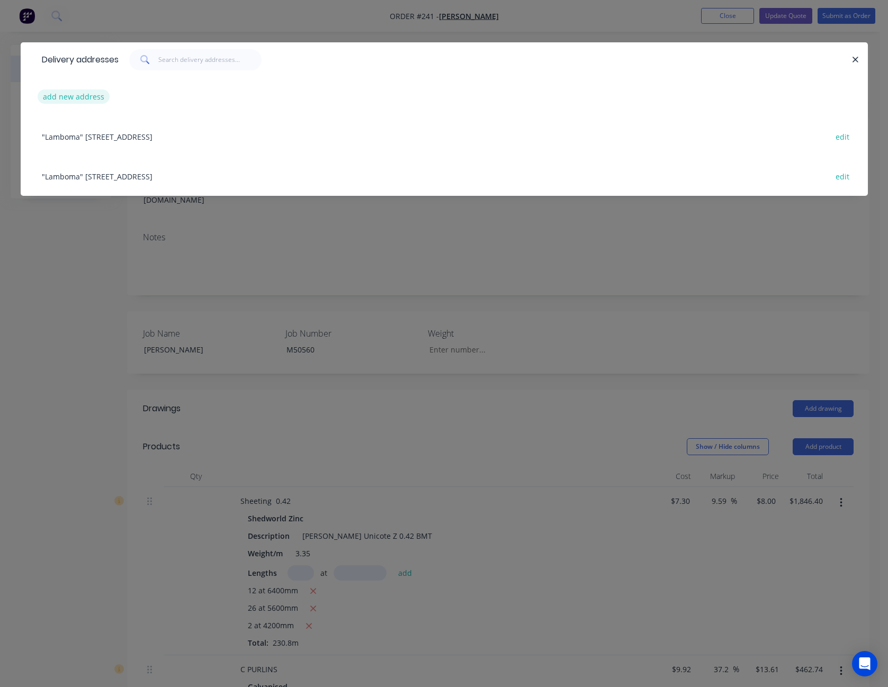
click at [71, 93] on button "add new address" at bounding box center [74, 97] width 73 height 14
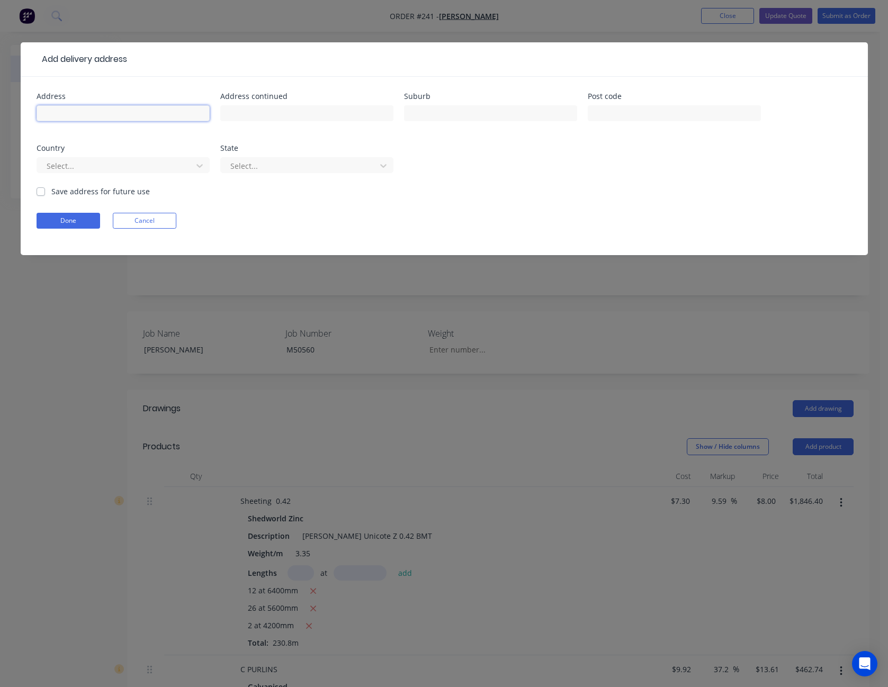
click at [81, 113] on input "text" at bounding box center [123, 113] width 173 height 16
type input "[PERSON_NAME]"
click at [476, 111] on input "text" at bounding box center [490, 113] width 173 height 16
type input "Amaroo"
click at [661, 108] on input "text" at bounding box center [674, 113] width 173 height 16
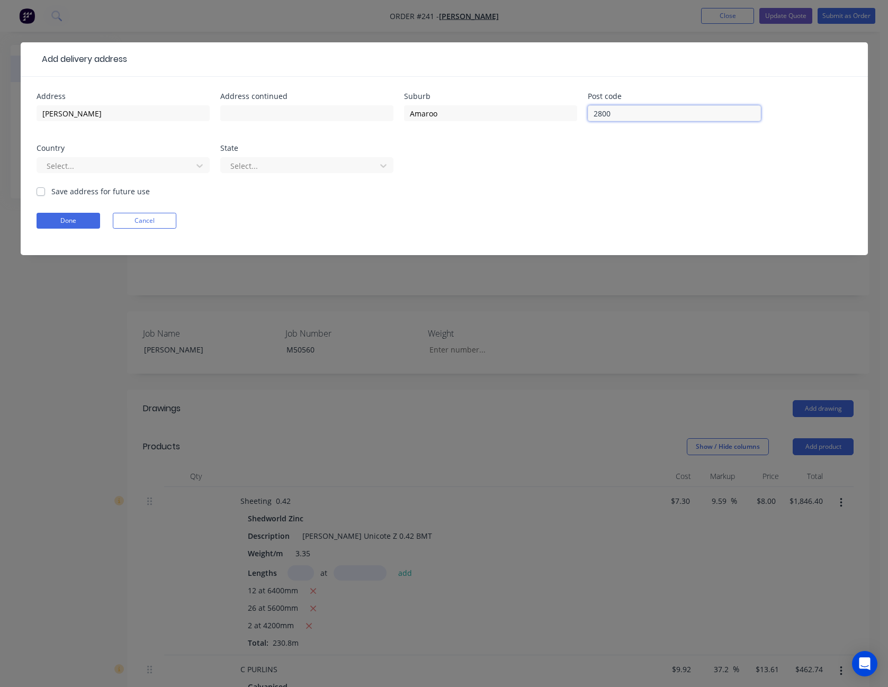
type input "2800"
click at [172, 167] on div at bounding box center [116, 165] width 141 height 13
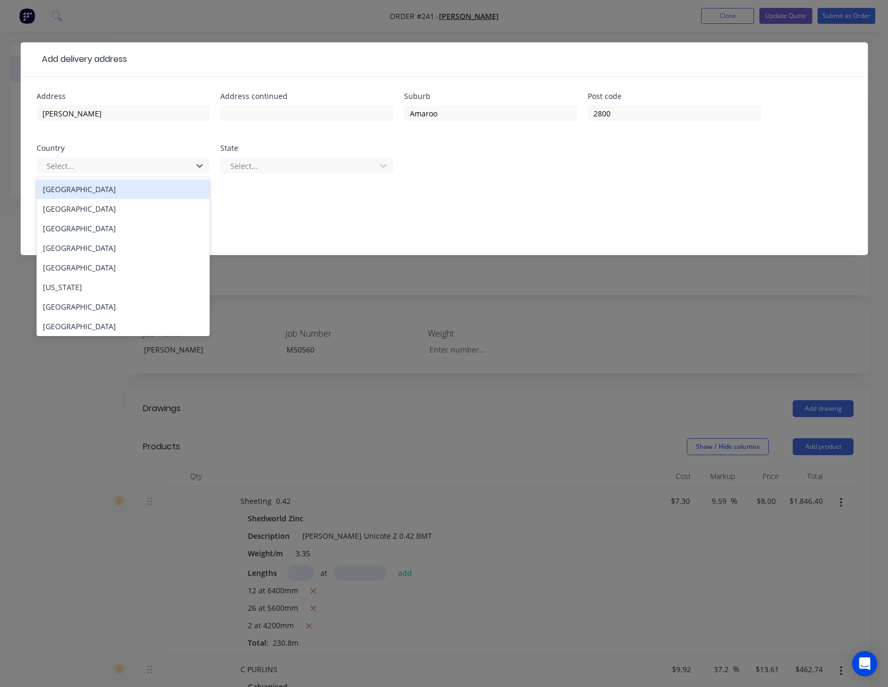
click at [155, 183] on div "[GEOGRAPHIC_DATA]" at bounding box center [123, 190] width 173 height 20
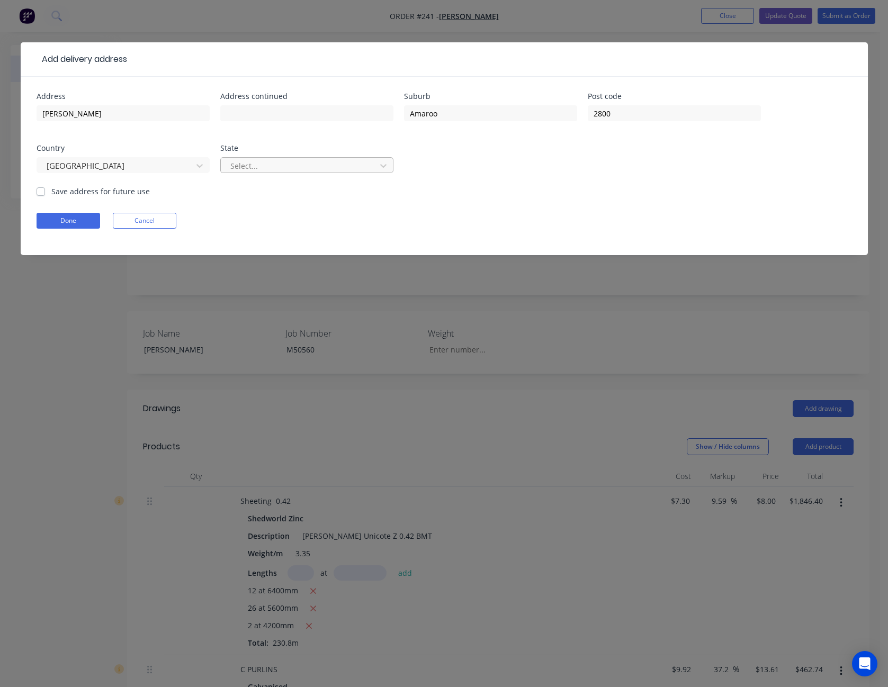
click at [292, 165] on div at bounding box center [299, 165] width 141 height 13
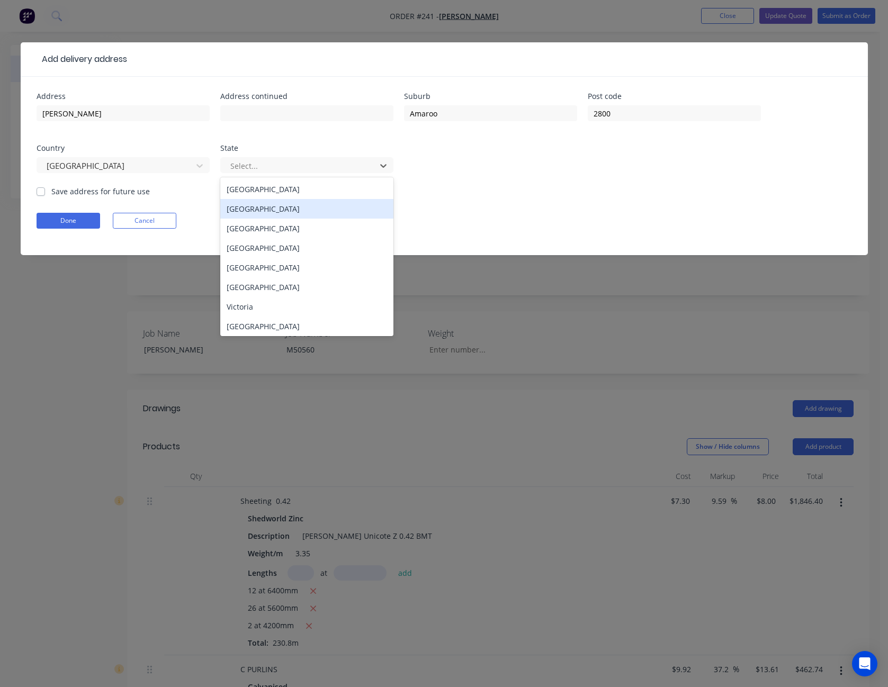
click at [289, 209] on div "[GEOGRAPHIC_DATA]" at bounding box center [306, 209] width 173 height 20
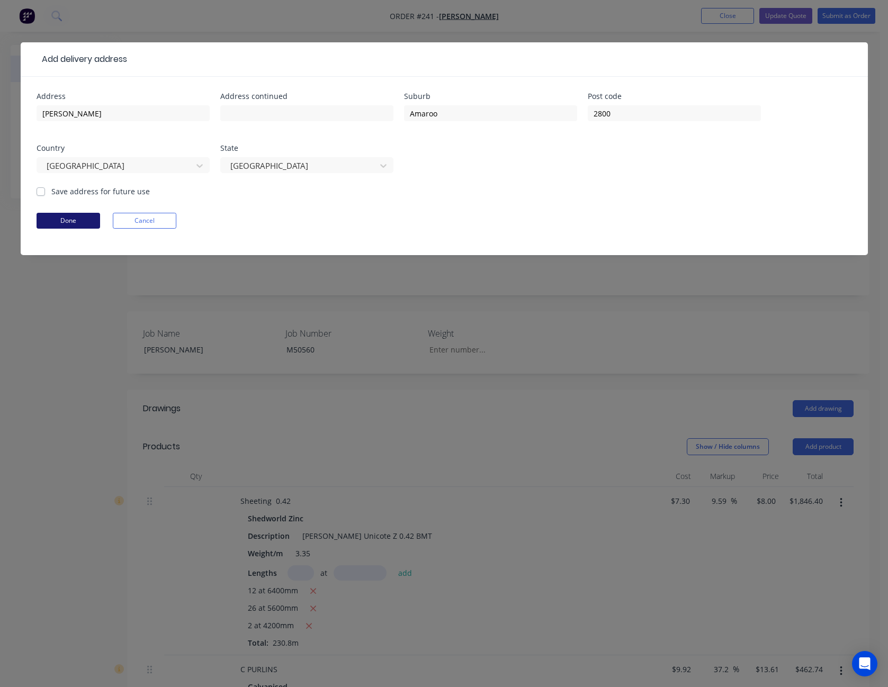
click at [67, 219] on button "Done" at bounding box center [69, 221] width 64 height 16
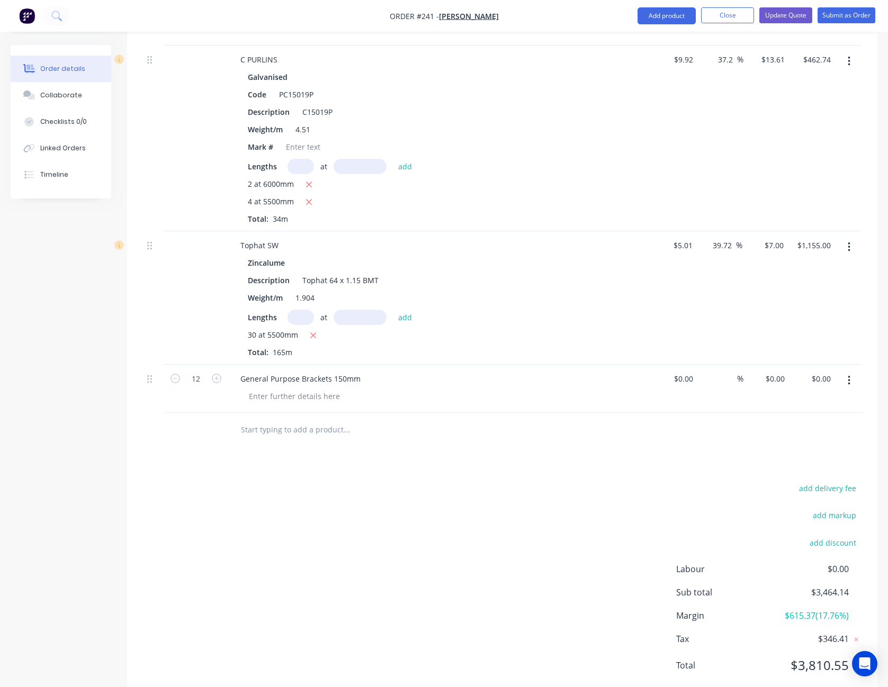
scroll to position [625, 0]
click at [842, 481] on button "add delivery fee" at bounding box center [827, 488] width 68 height 14
type input "125"
click input "submit" at bounding box center [0, 0] width 0 height 0
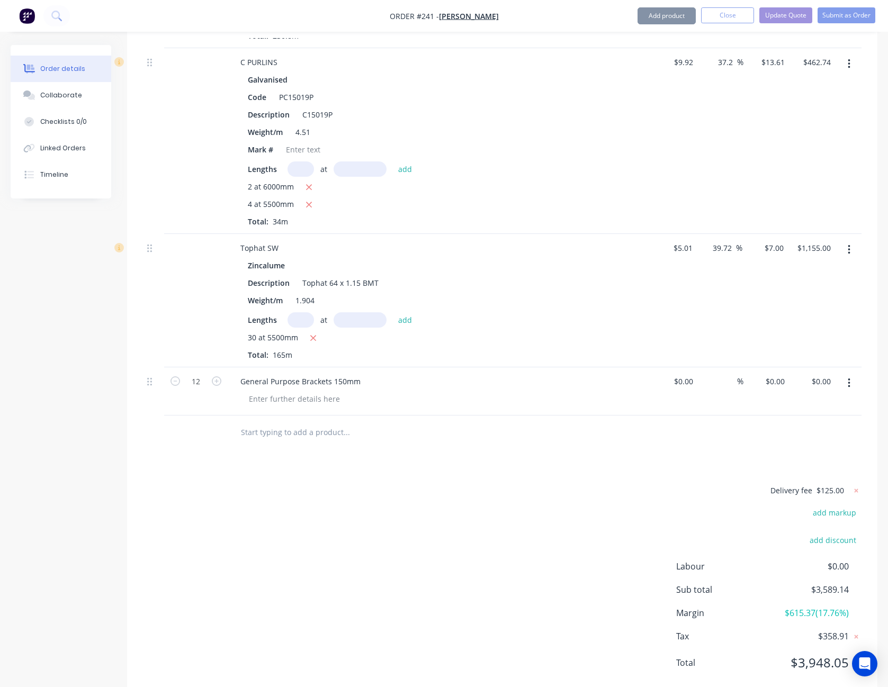
scroll to position [620, 0]
click at [728, 17] on button "Close" at bounding box center [727, 15] width 53 height 16
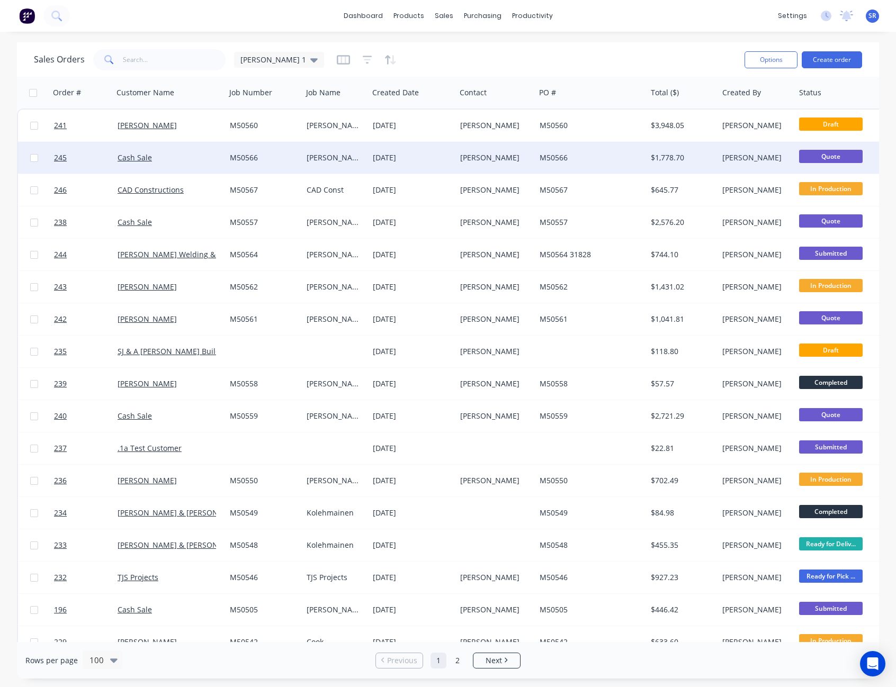
click at [528, 149] on div "[PERSON_NAME]" at bounding box center [495, 158] width 79 height 32
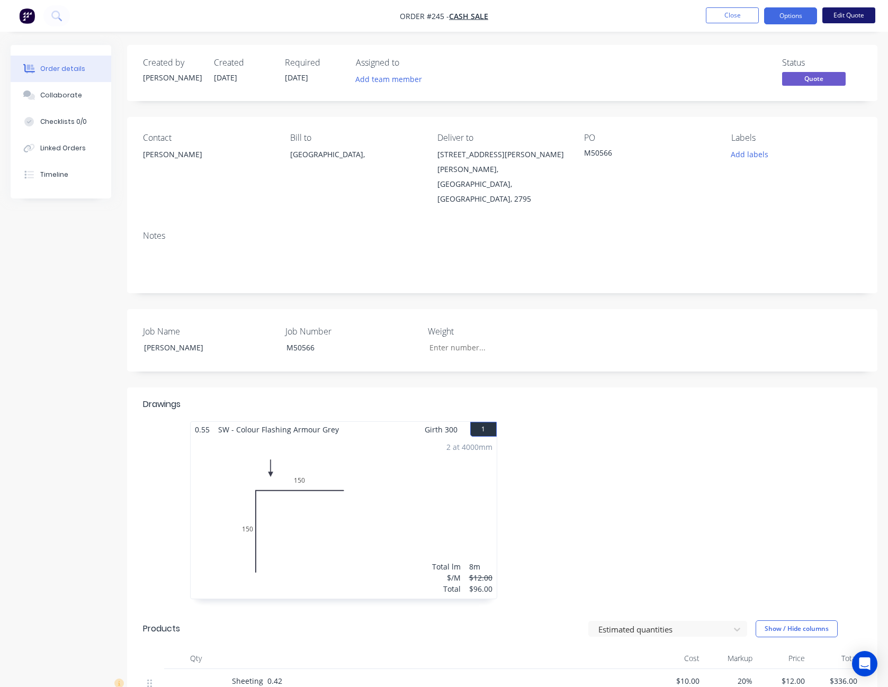
click at [840, 12] on button "Edit Quote" at bounding box center [848, 15] width 53 height 16
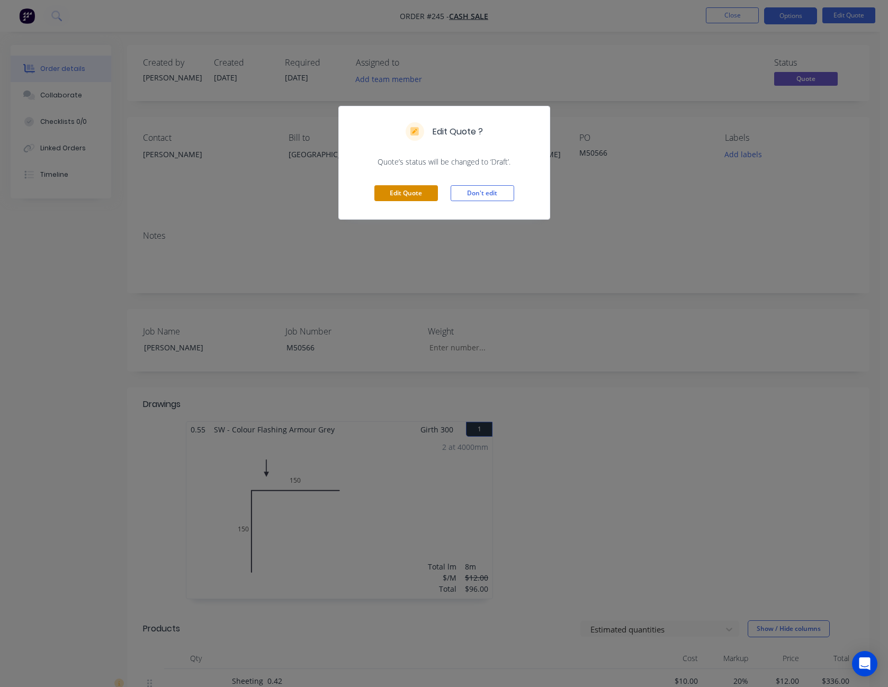
click at [414, 189] on button "Edit Quote" at bounding box center [406, 193] width 64 height 16
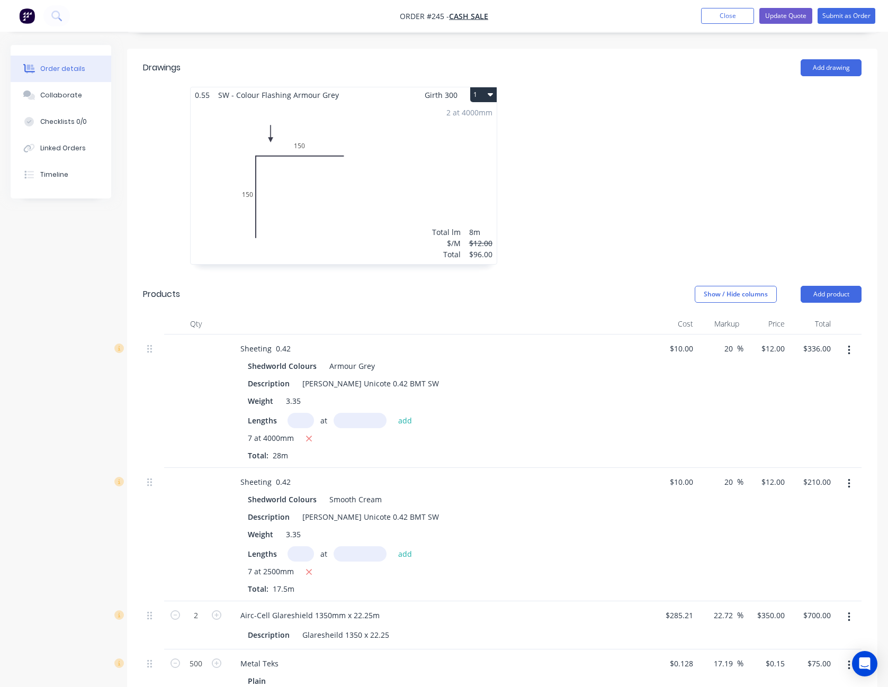
scroll to position [477, 0]
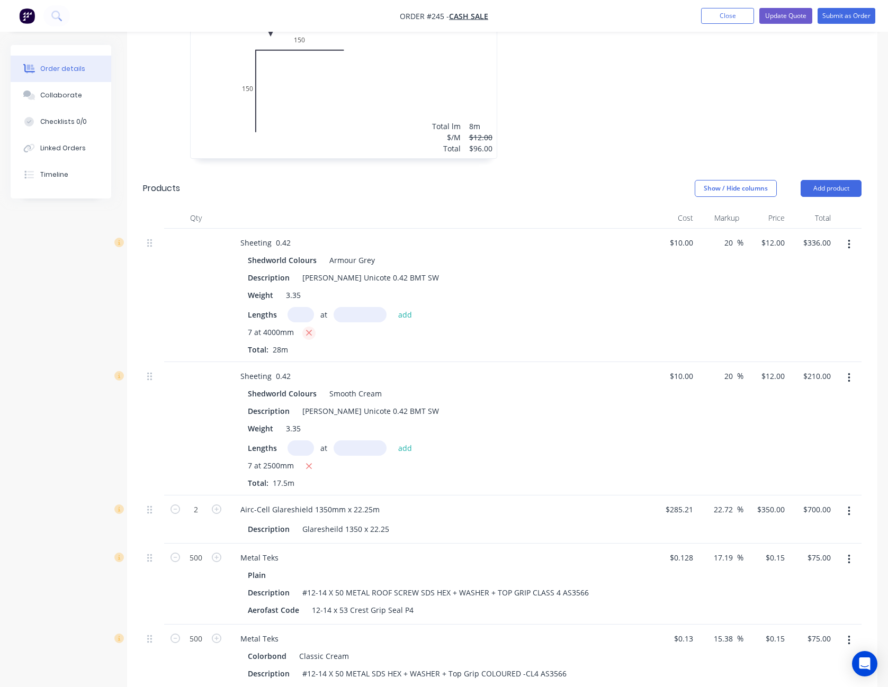
click at [308, 328] on icon "button" at bounding box center [309, 333] width 7 height 10
type input "$0.00"
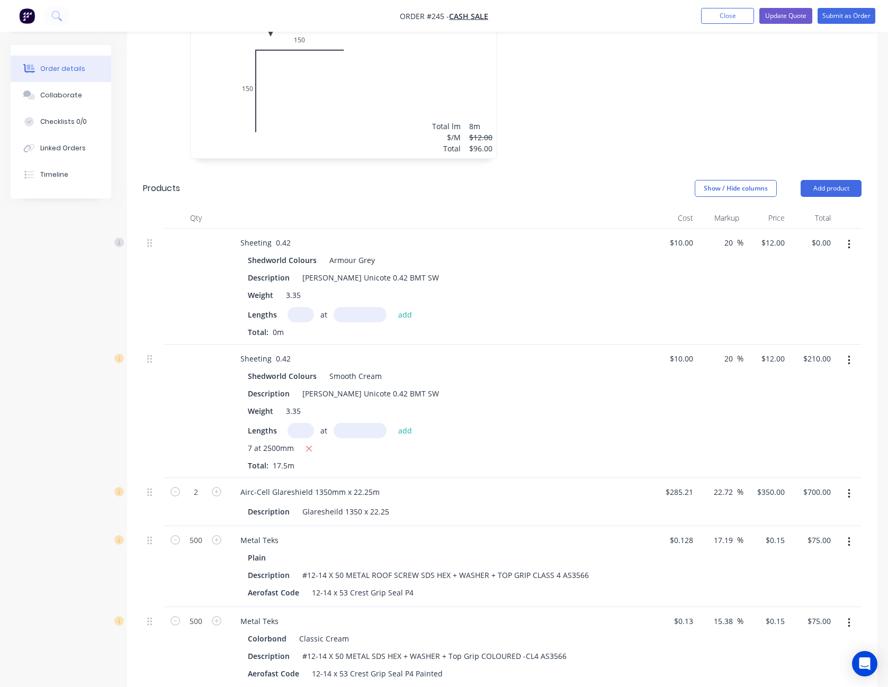
click at [297, 307] on input "text" at bounding box center [301, 314] width 26 height 15
type input "7"
type input "3200"
click at [393, 307] on button "add" at bounding box center [405, 314] width 25 height 14
type input "$268.80"
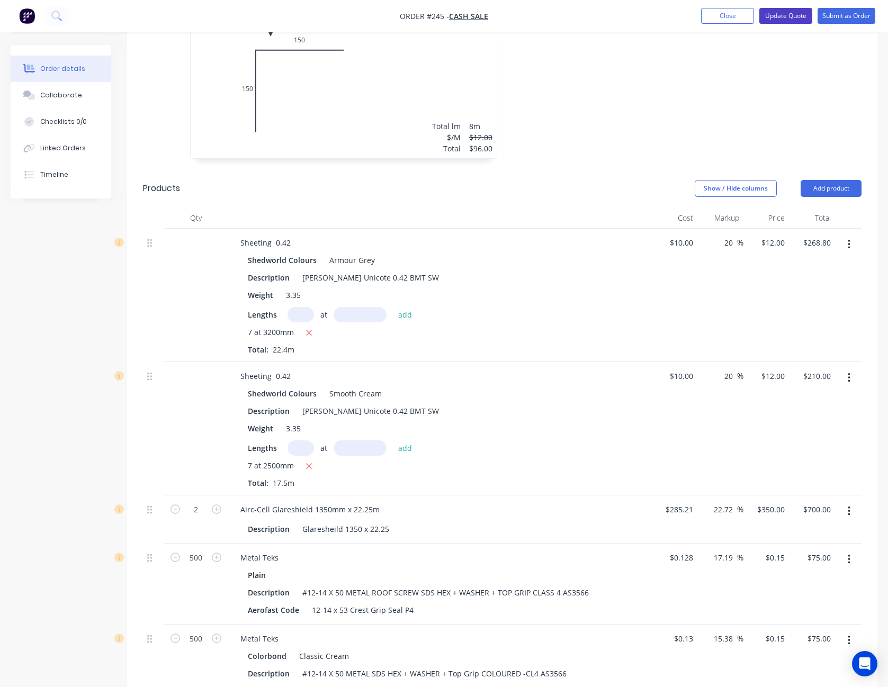
click at [800, 15] on button "Update Quote" at bounding box center [785, 16] width 53 height 16
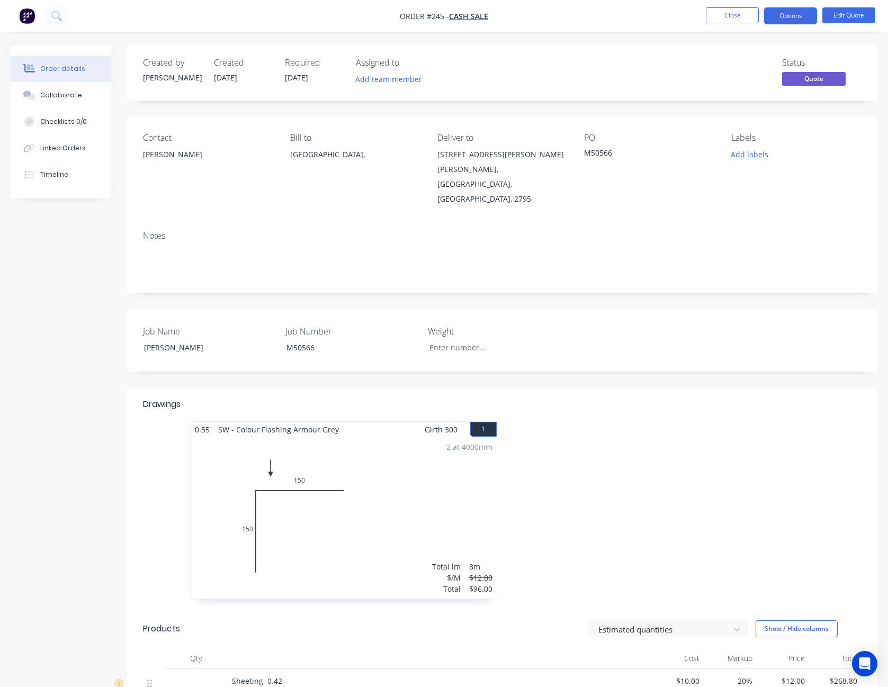
click at [800, 15] on button "Options" at bounding box center [790, 15] width 53 height 17
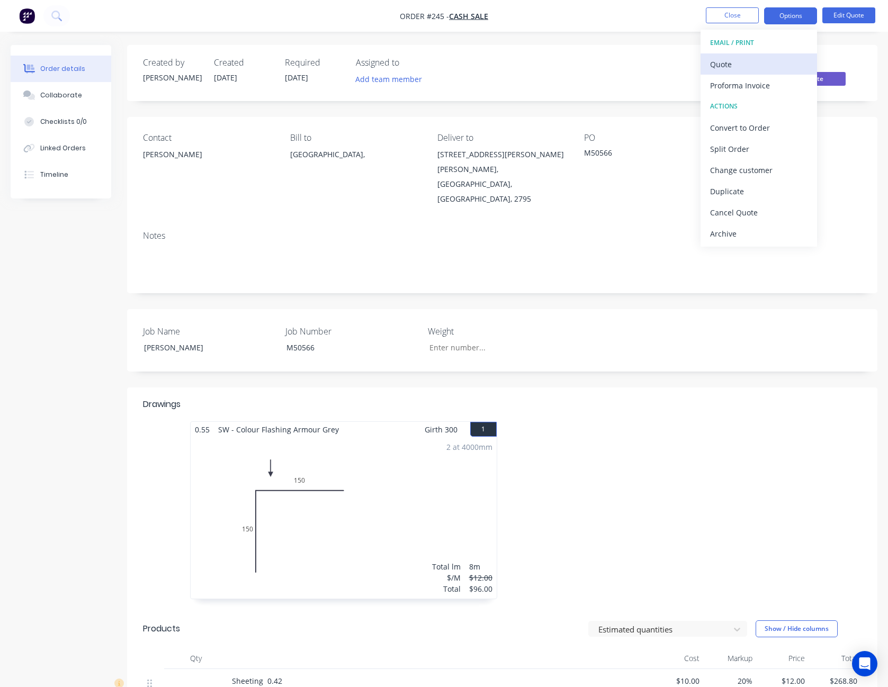
click at [772, 57] on div "Quote" at bounding box center [758, 64] width 97 height 15
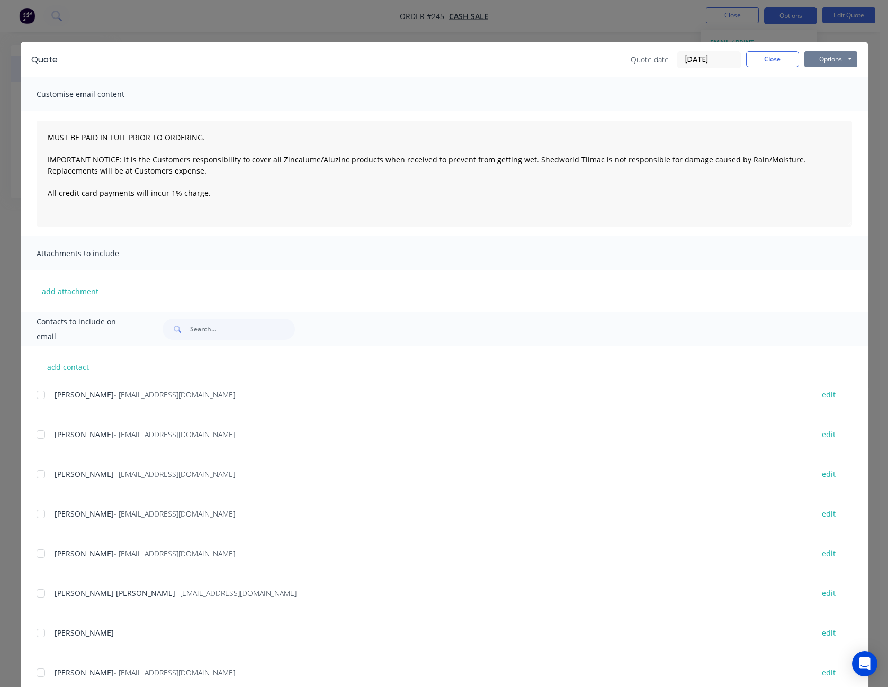
click at [819, 56] on button "Options" at bounding box center [830, 59] width 53 height 16
click at [822, 92] on button "Print" at bounding box center [838, 95] width 68 height 17
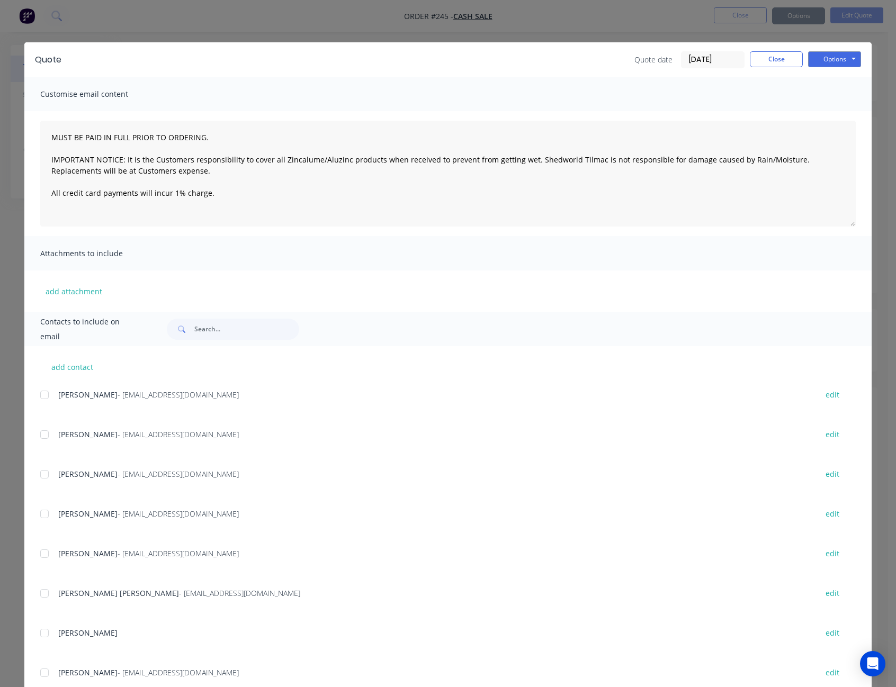
type textarea "MUST BE PAID IN FULL PRIOR TO ORDERING. IMPORTANT NOTICE: It is the Customers r…"
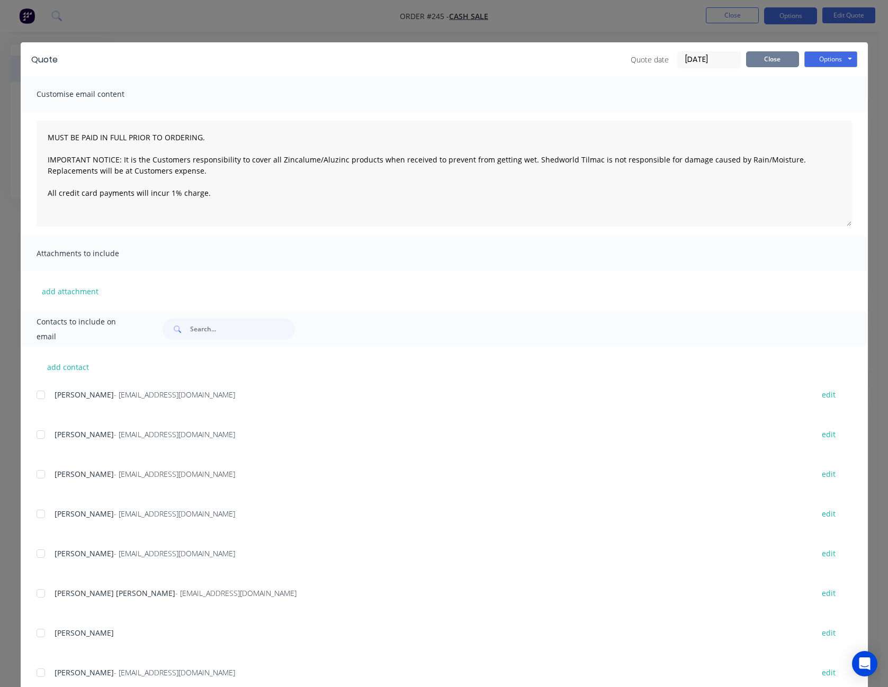
click at [774, 60] on button "Close" at bounding box center [772, 59] width 53 height 16
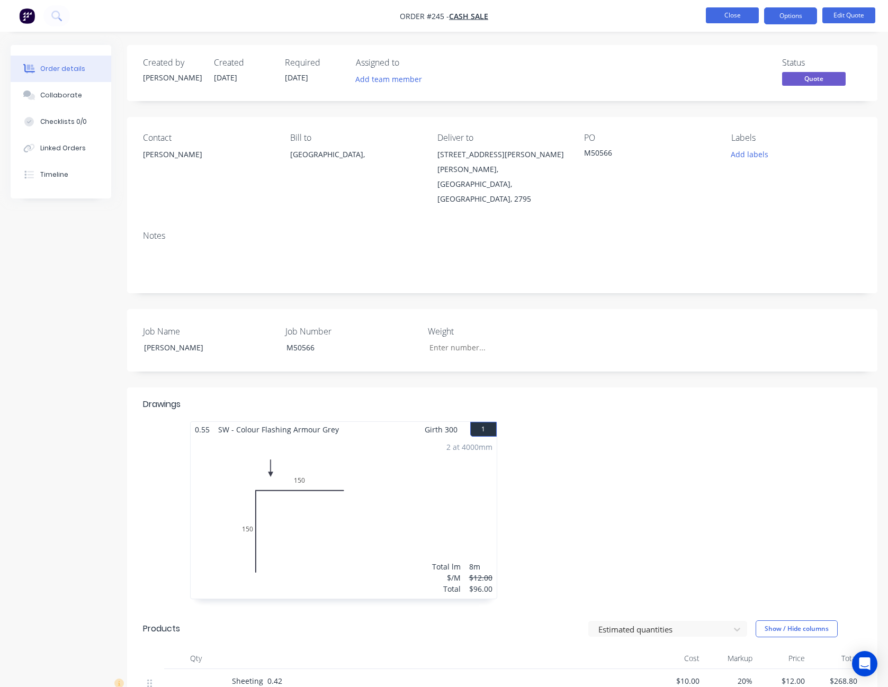
click at [731, 15] on button "Close" at bounding box center [732, 15] width 53 height 16
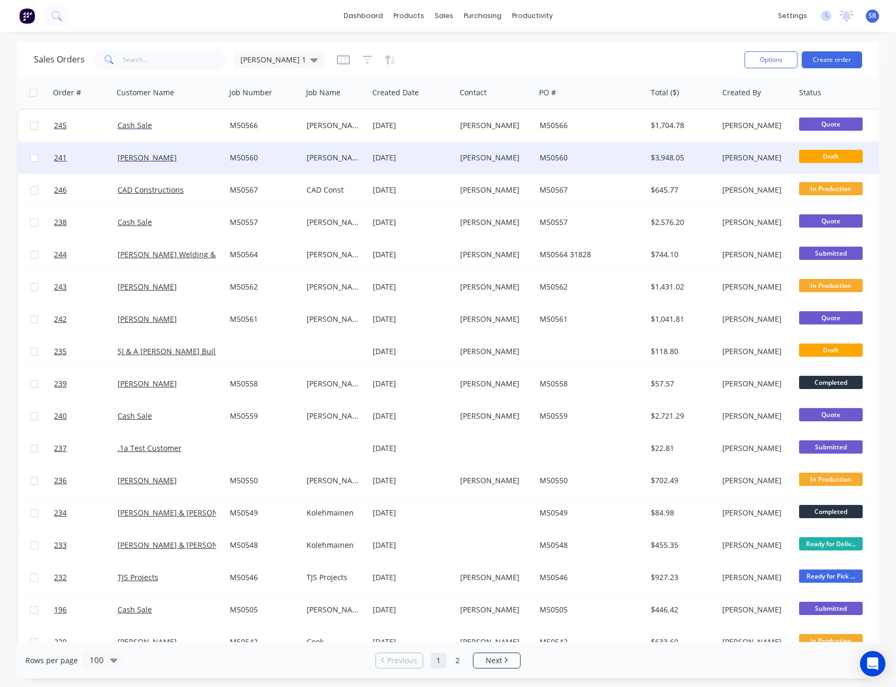
click at [557, 158] on div "M50560" at bounding box center [589, 158] width 98 height 11
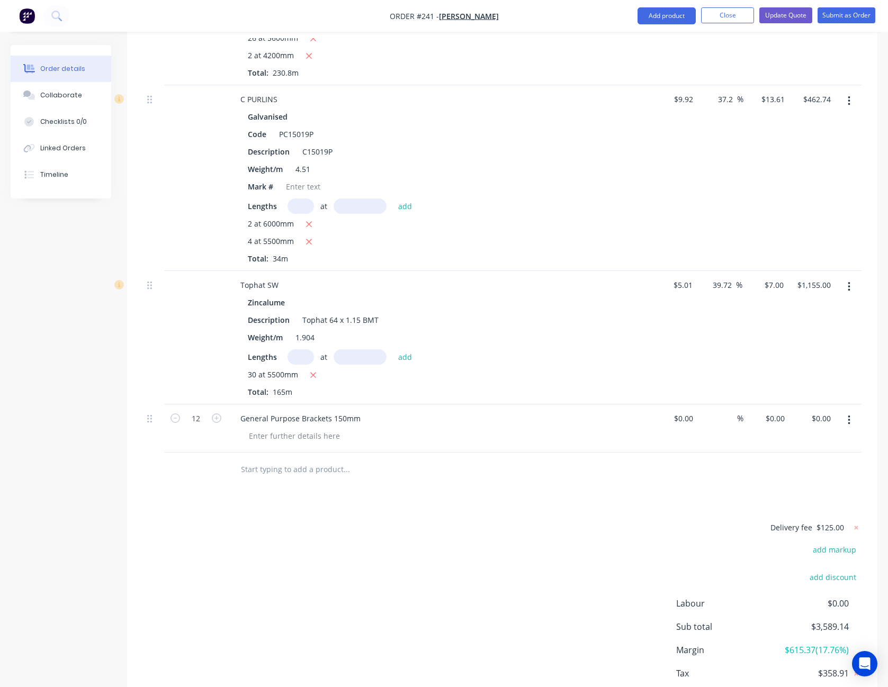
scroll to position [620, 0]
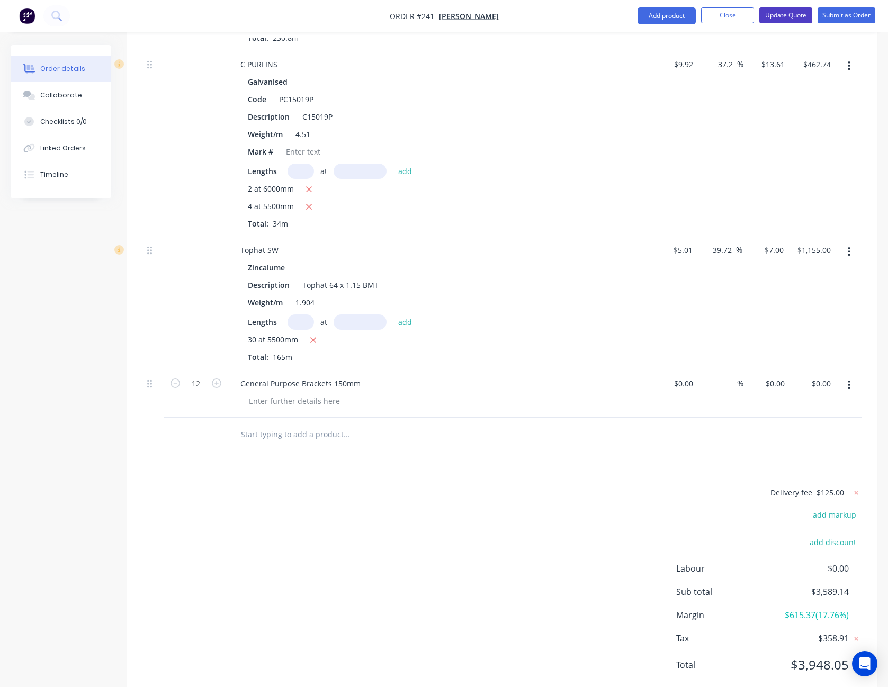
click at [776, 11] on button "Update Quote" at bounding box center [785, 15] width 53 height 16
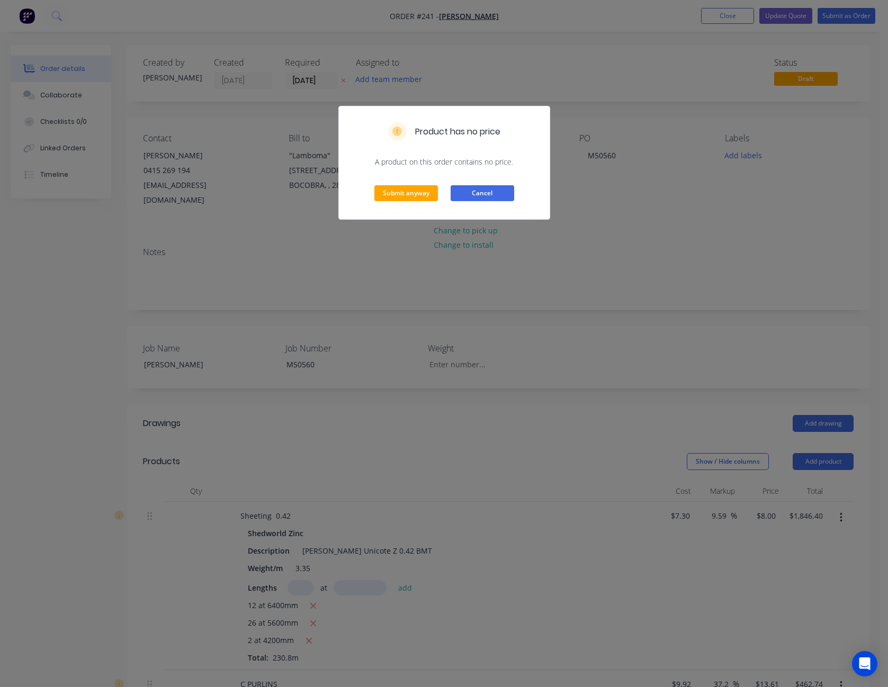
click at [472, 197] on button "Cancel" at bounding box center [483, 193] width 64 height 16
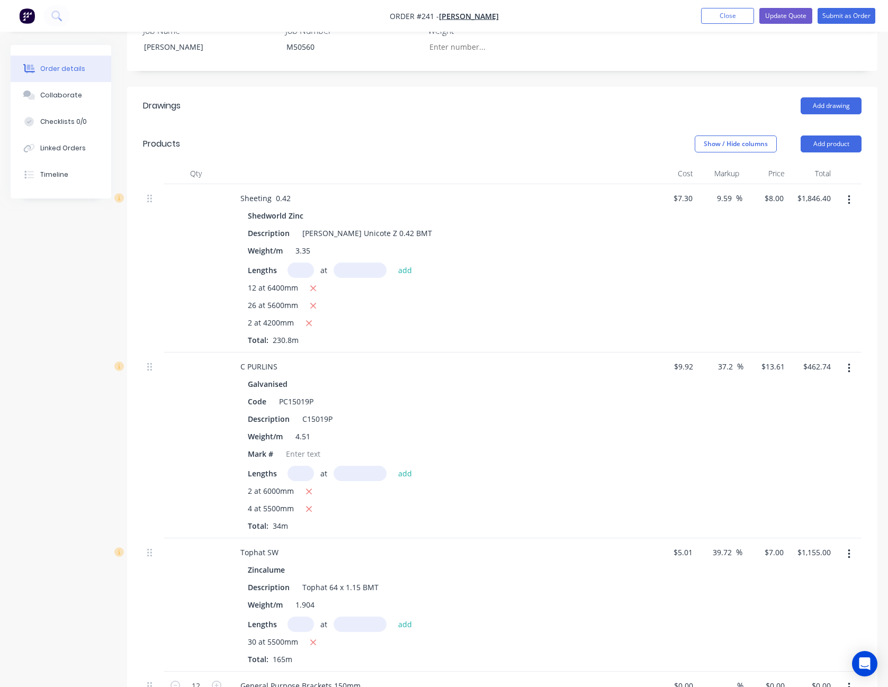
scroll to position [530, 0]
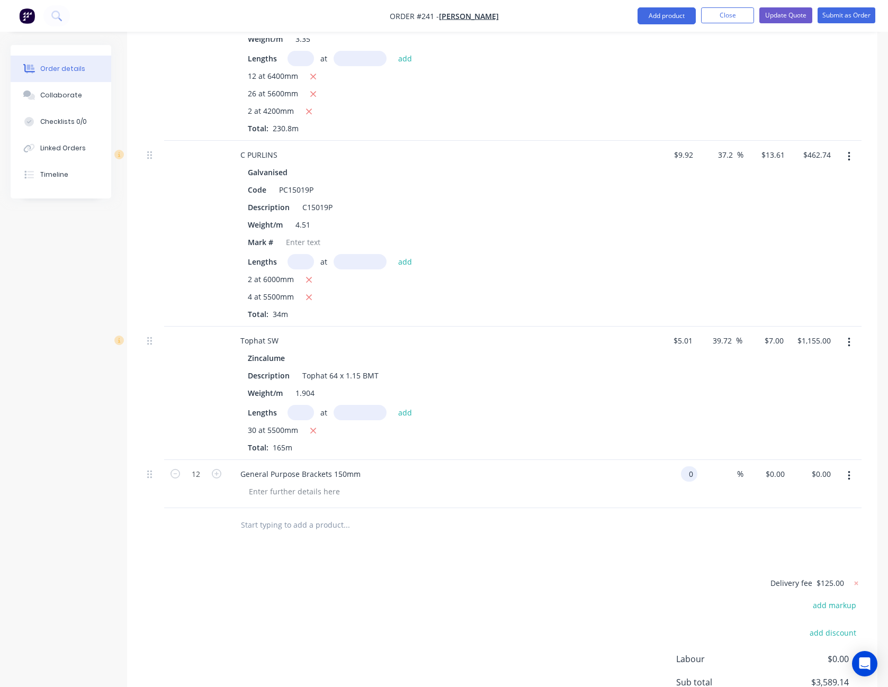
click at [685, 467] on div "0 0" at bounding box center [691, 474] width 12 height 15
type input "$2.43"
type input "$29.16"
type input "25"
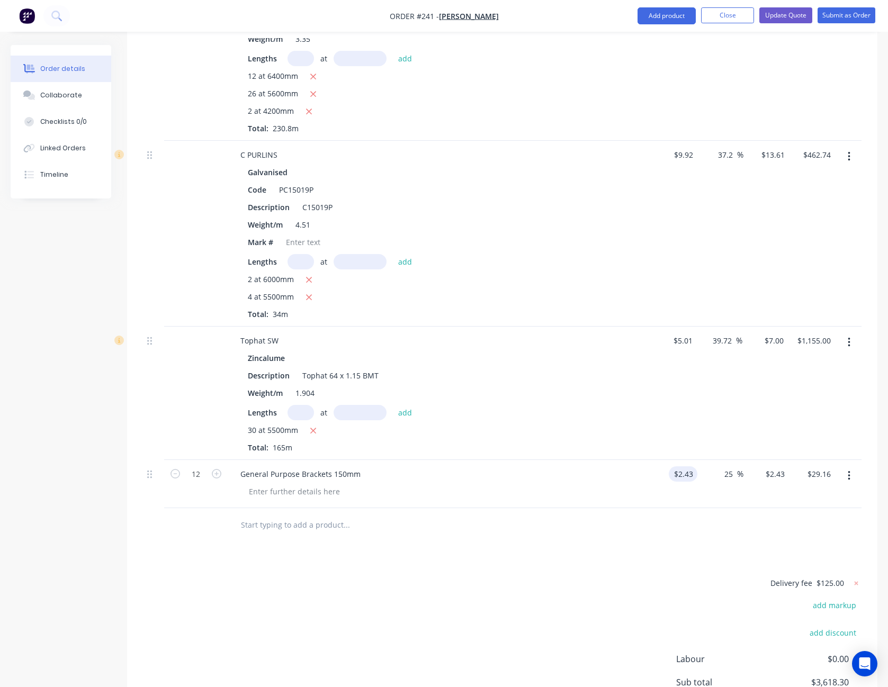
type input "3.0375"
type input "$36.45"
type input "$3.0375"
click at [594, 529] on div "Drawings Add drawing Products Show / Hide columns Add product Qty Cost Markup P…" at bounding box center [502, 333] width 750 height 917
click at [780, 19] on button "Update Quote" at bounding box center [785, 15] width 53 height 16
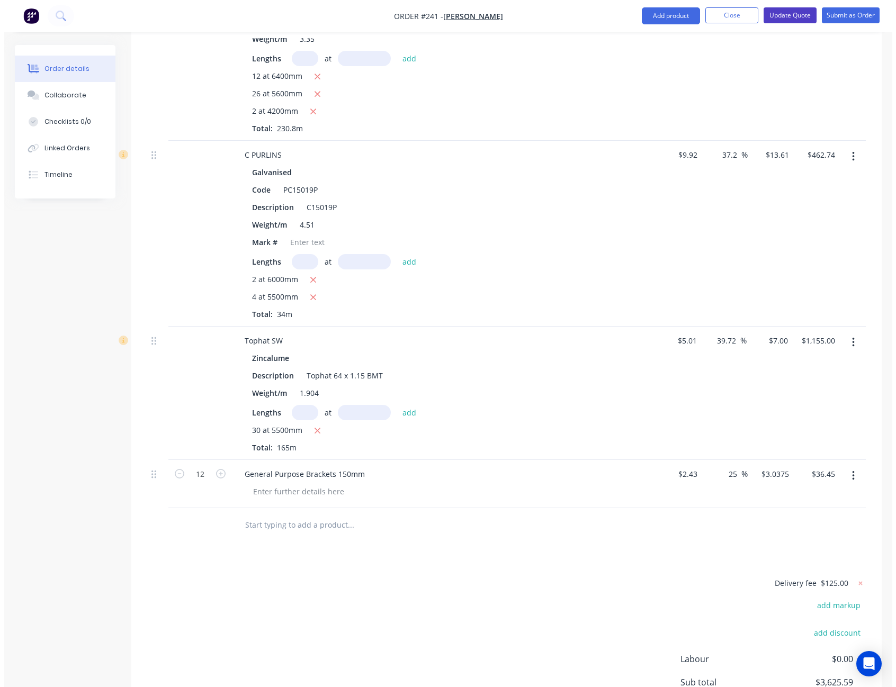
scroll to position [0, 0]
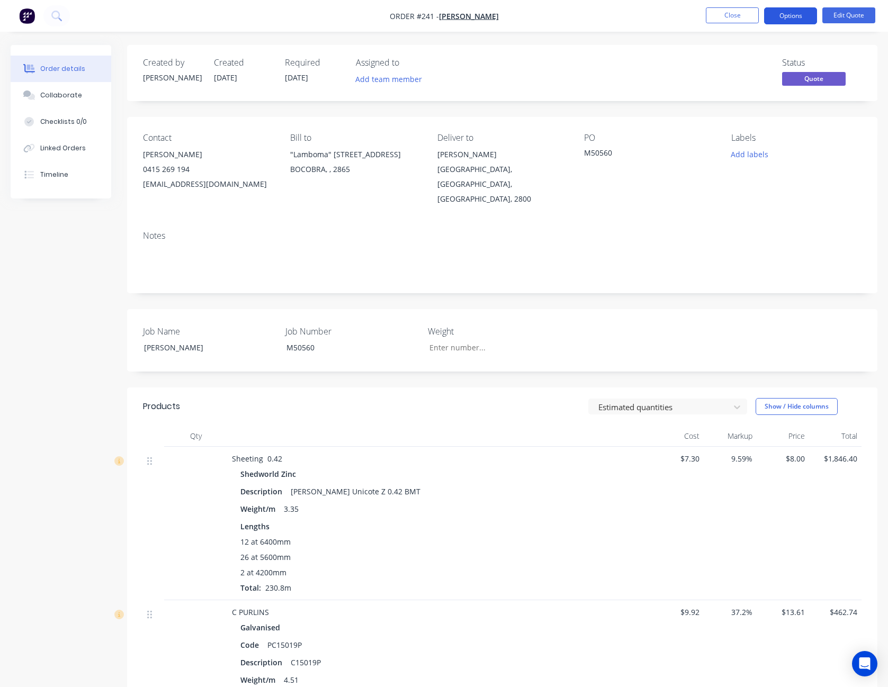
click at [794, 13] on button "Options" at bounding box center [790, 15] width 53 height 17
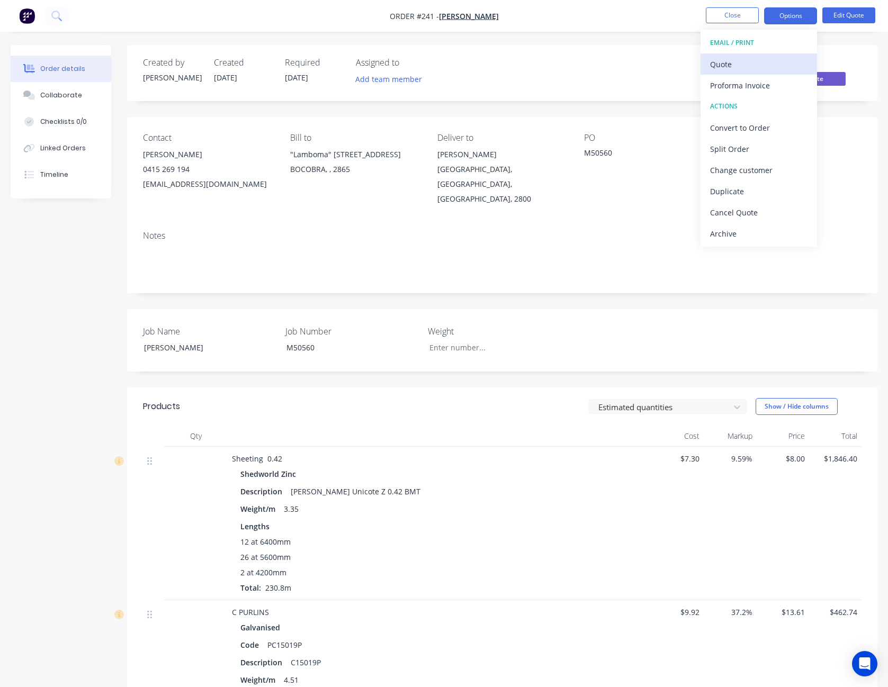
click at [768, 63] on div "Quote" at bounding box center [758, 64] width 97 height 15
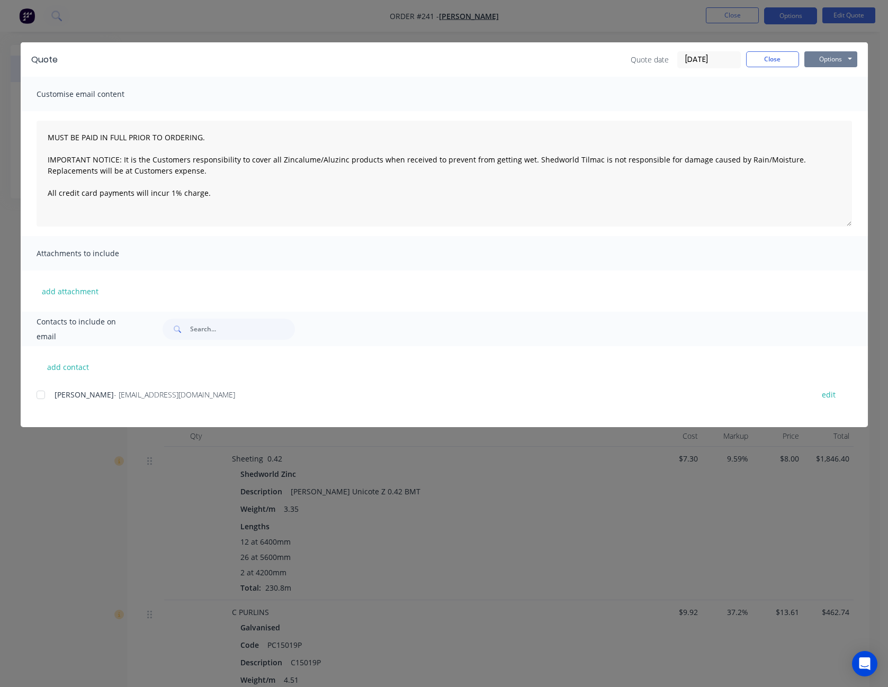
click at [843, 61] on button "Options" at bounding box center [830, 59] width 53 height 16
click at [835, 92] on button "Print" at bounding box center [838, 95] width 68 height 17
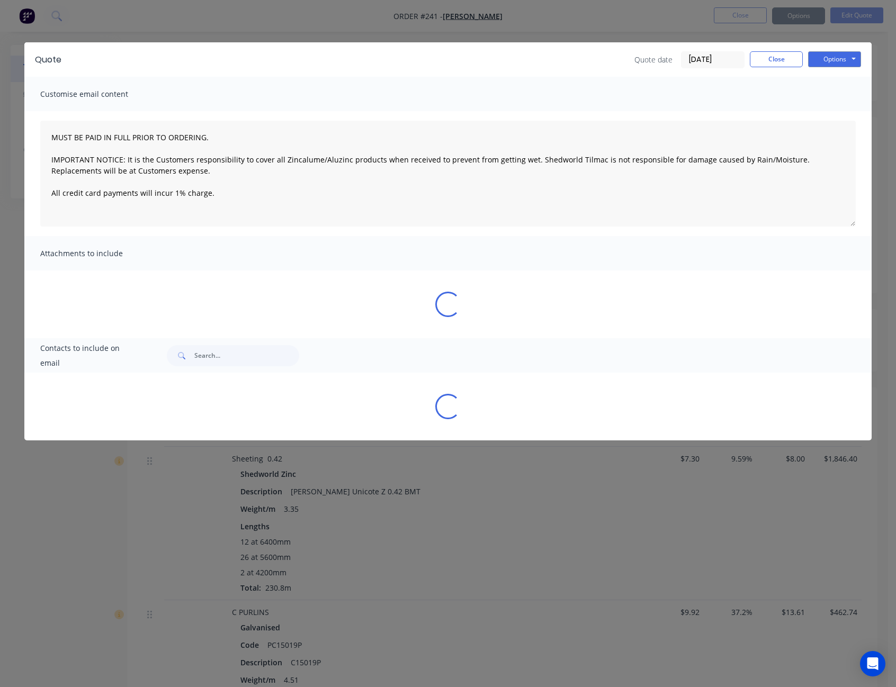
type textarea "MUST BE PAID IN FULL PRIOR TO ORDERING. IMPORTANT NOTICE: It is the Customers r…"
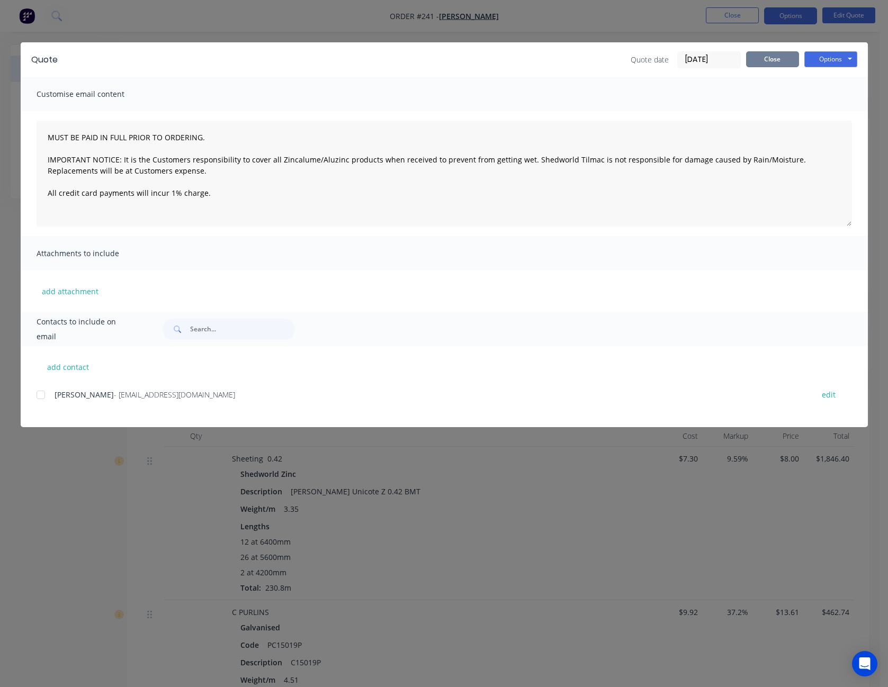
click at [779, 56] on button "Close" at bounding box center [772, 59] width 53 height 16
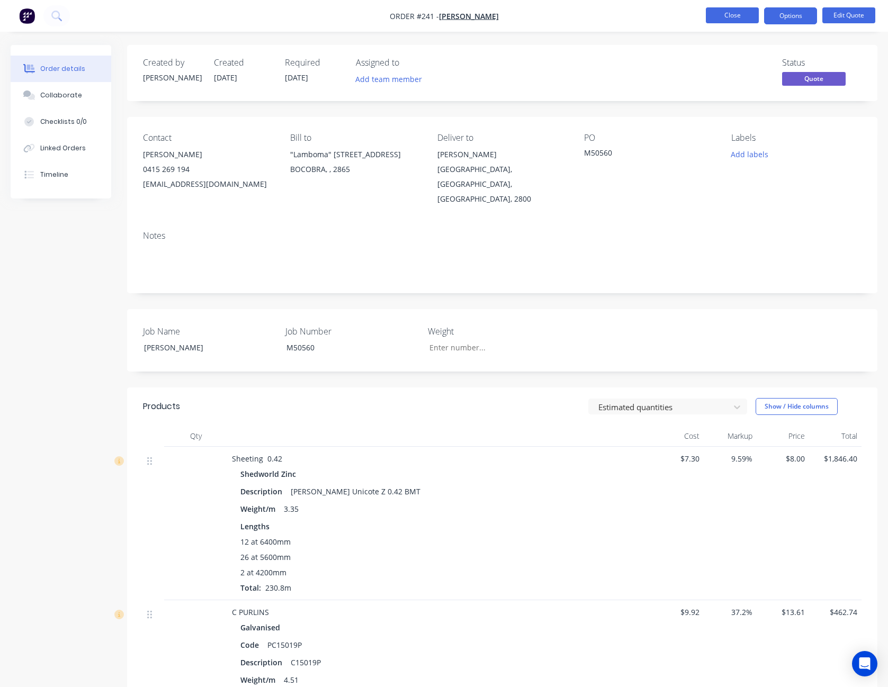
click at [748, 19] on button "Close" at bounding box center [732, 15] width 53 height 16
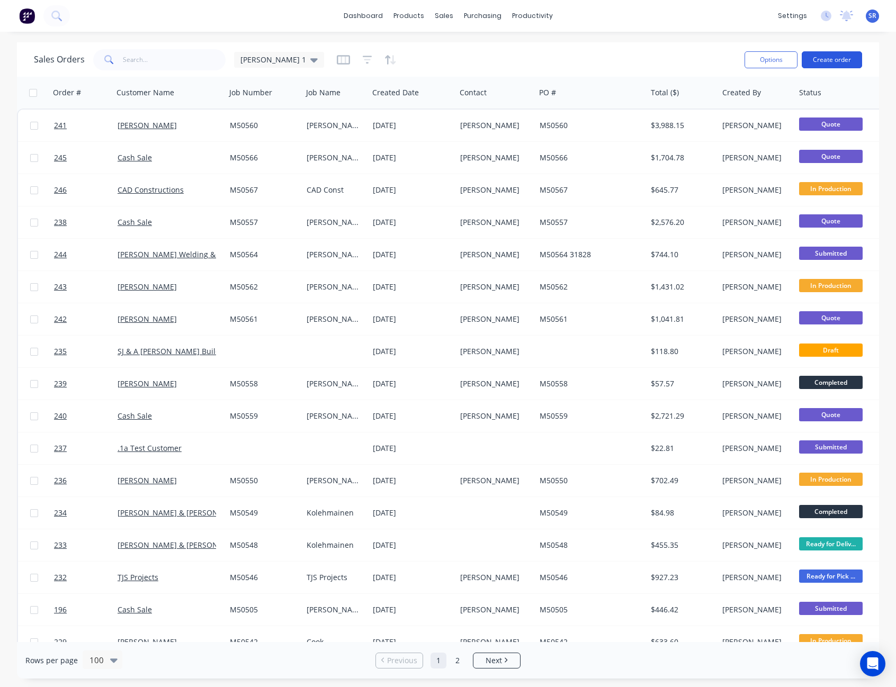
click at [839, 58] on button "Create order" at bounding box center [832, 59] width 60 height 17
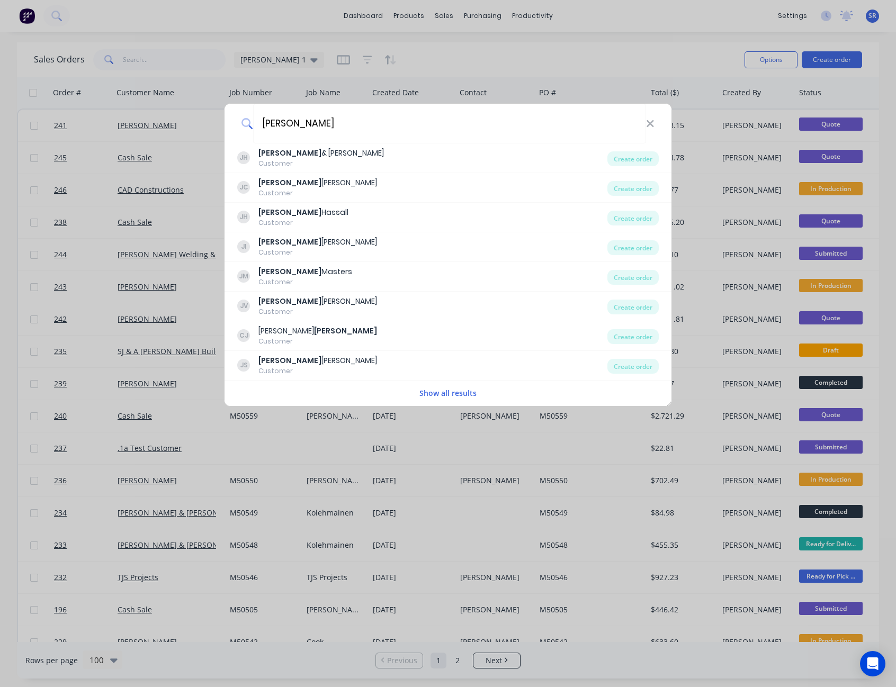
type input "[PERSON_NAME]"
click at [442, 391] on button "Show all results" at bounding box center [448, 393] width 64 height 12
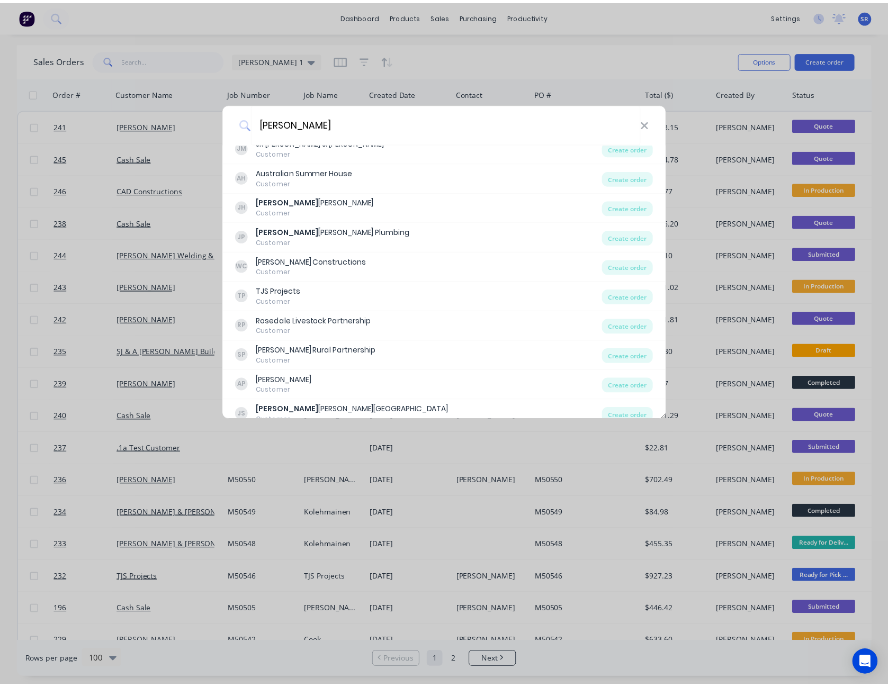
scroll to position [1652, 0]
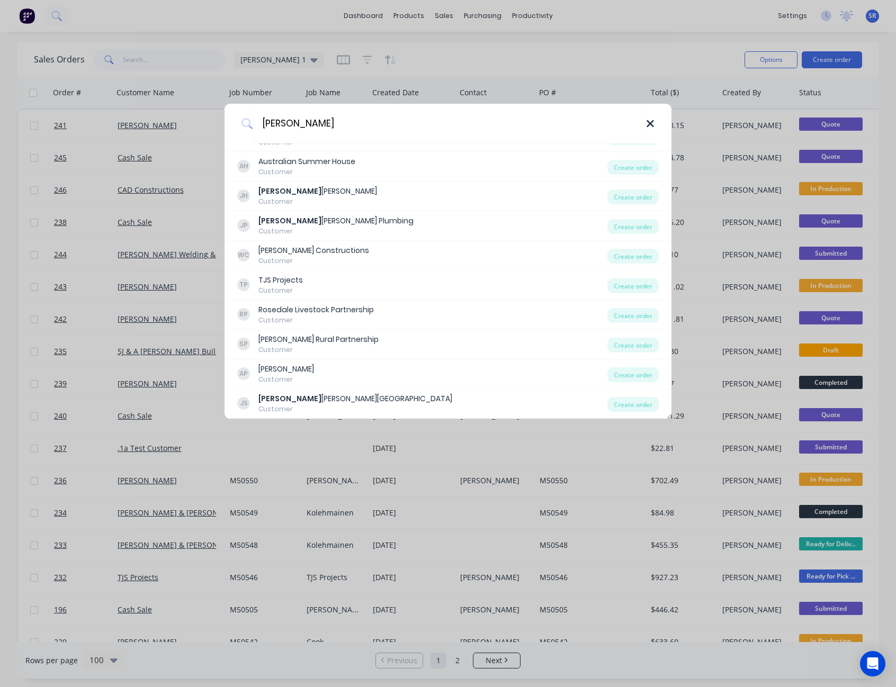
click at [646, 120] on icon at bounding box center [650, 124] width 8 height 12
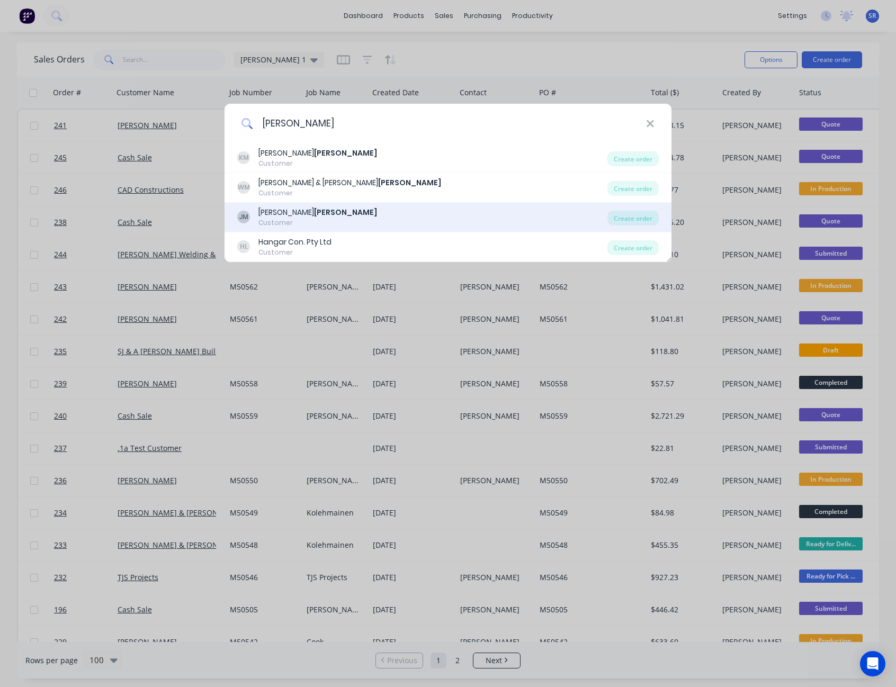
type input "[PERSON_NAME]"
click at [314, 214] on b "[PERSON_NAME]" at bounding box center [345, 212] width 63 height 11
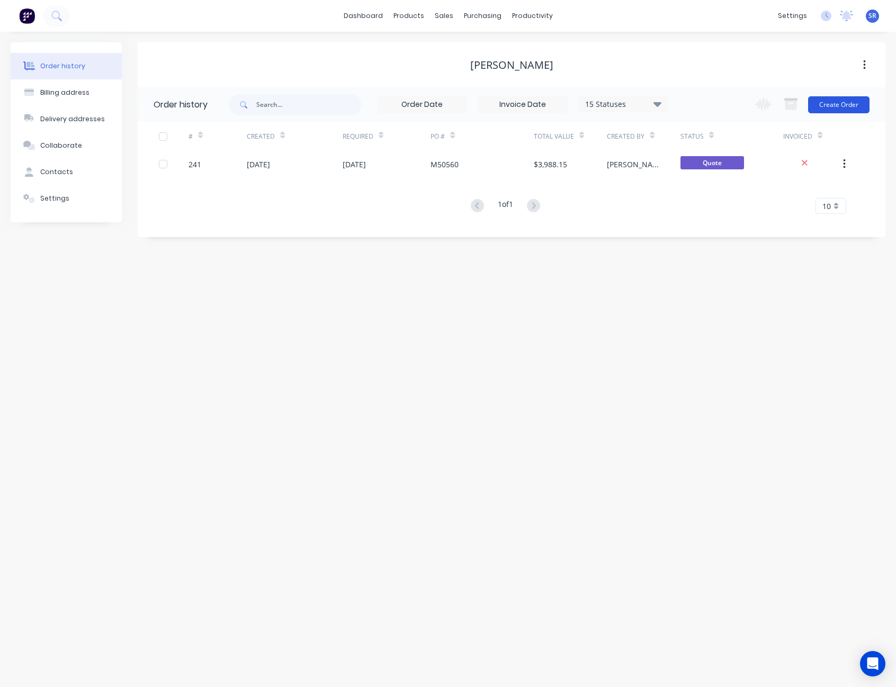
click at [834, 106] on button "Create Order" at bounding box center [838, 104] width 61 height 17
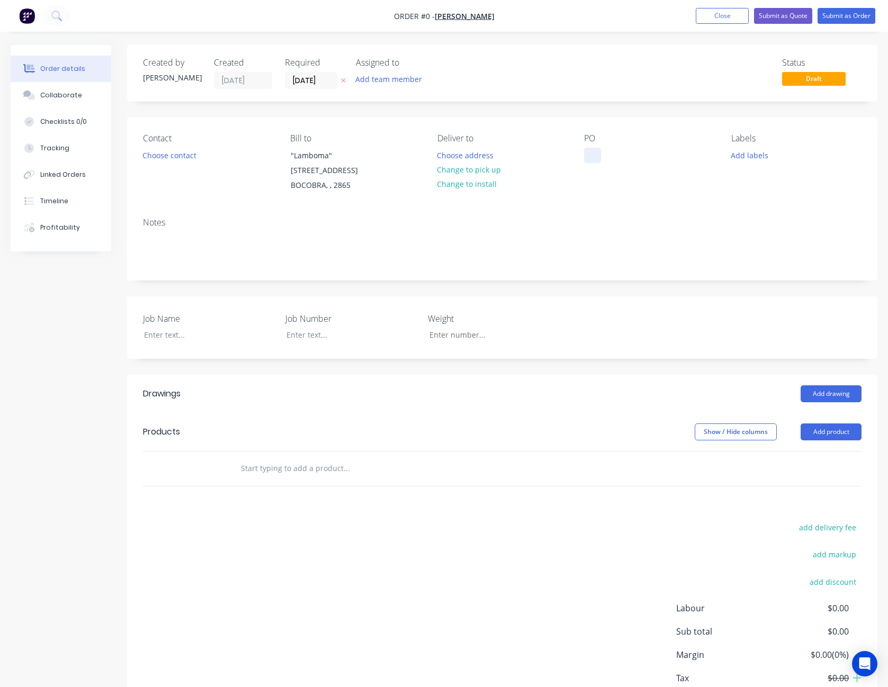
click at [593, 156] on div at bounding box center [592, 155] width 17 height 15
click at [167, 339] on div "Order details Collaborate Checklists 0/0 Tracking Linked Orders Timeline Profit…" at bounding box center [444, 401] width 888 height 712
click at [839, 437] on button "Add product" at bounding box center [831, 432] width 61 height 17
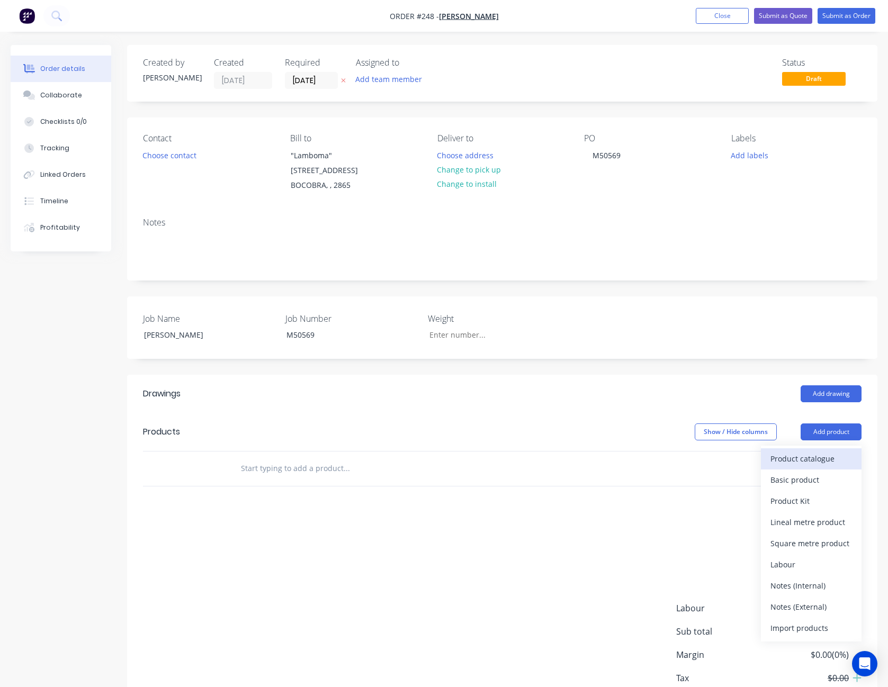
click at [846, 459] on div "Product catalogue" at bounding box center [812, 458] width 82 height 15
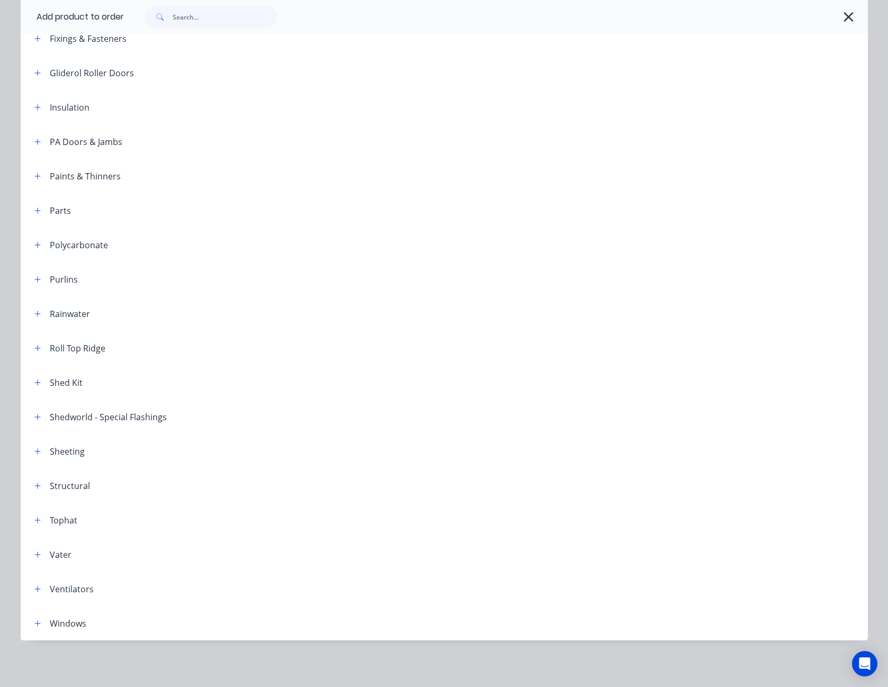
scroll to position [84, 0]
click at [34, 450] on icon "button" at bounding box center [37, 452] width 6 height 6
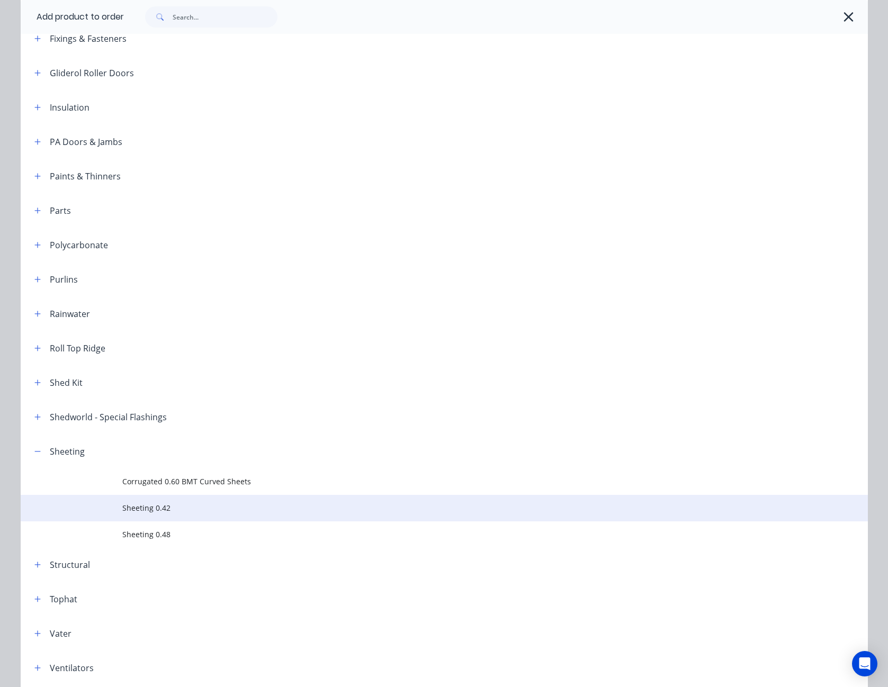
click at [124, 504] on span "Sheeting 0.42" at bounding box center [420, 508] width 596 height 11
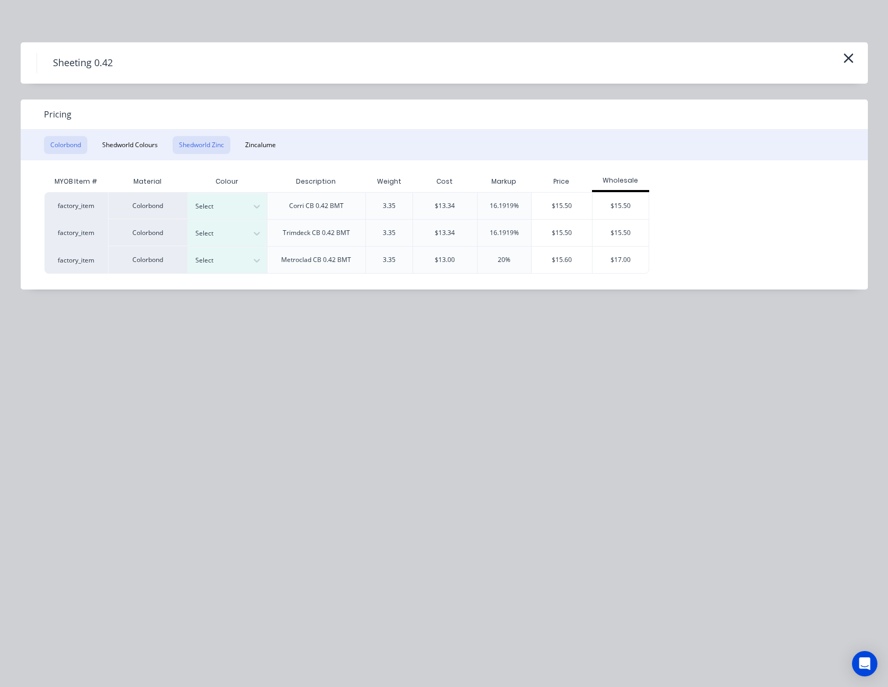
click at [219, 145] on button "Shedworld Zinc" at bounding box center [202, 145] width 58 height 18
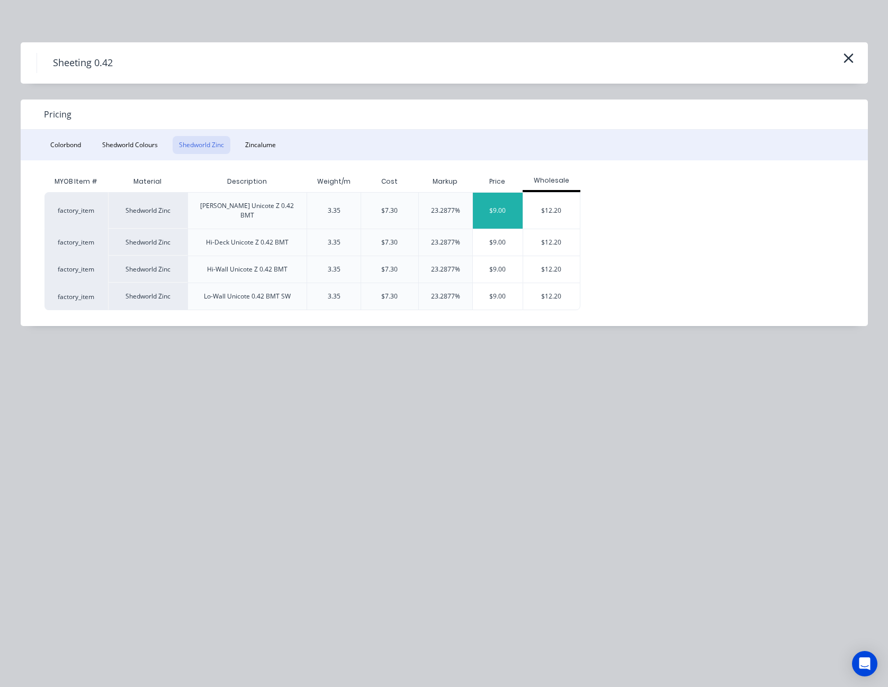
click at [505, 208] on div "$9.00" at bounding box center [498, 211] width 50 height 36
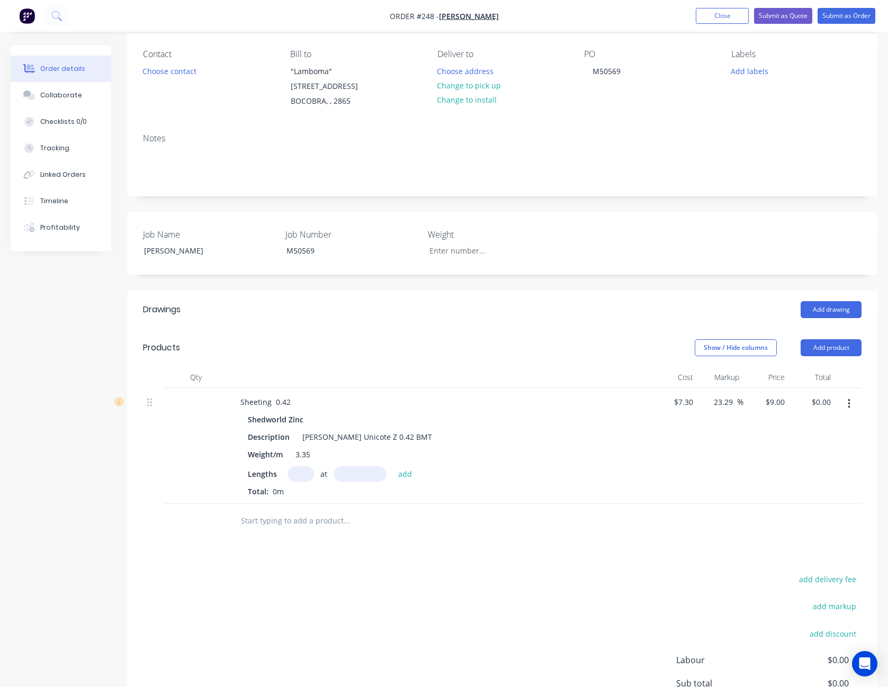
click at [300, 473] on input "text" at bounding box center [301, 474] width 26 height 15
type input "12"
type input "6400"
click at [393, 467] on button "add" at bounding box center [405, 474] width 25 height 14
type input "$691.20"
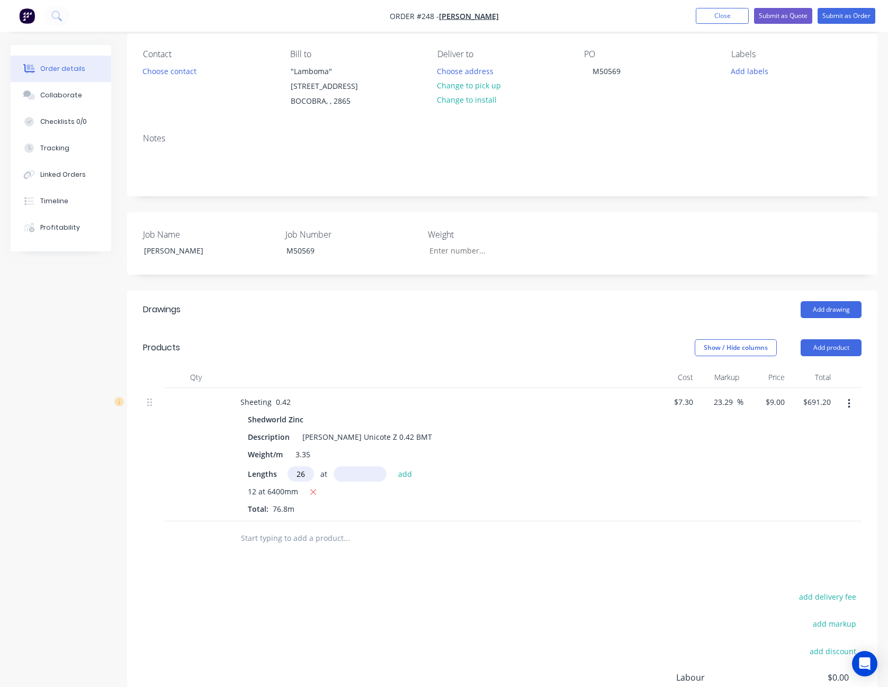
type input "26"
type input "5600"
click at [393, 467] on button "add" at bounding box center [405, 474] width 25 height 14
type input "$2,001.60"
type input "2"
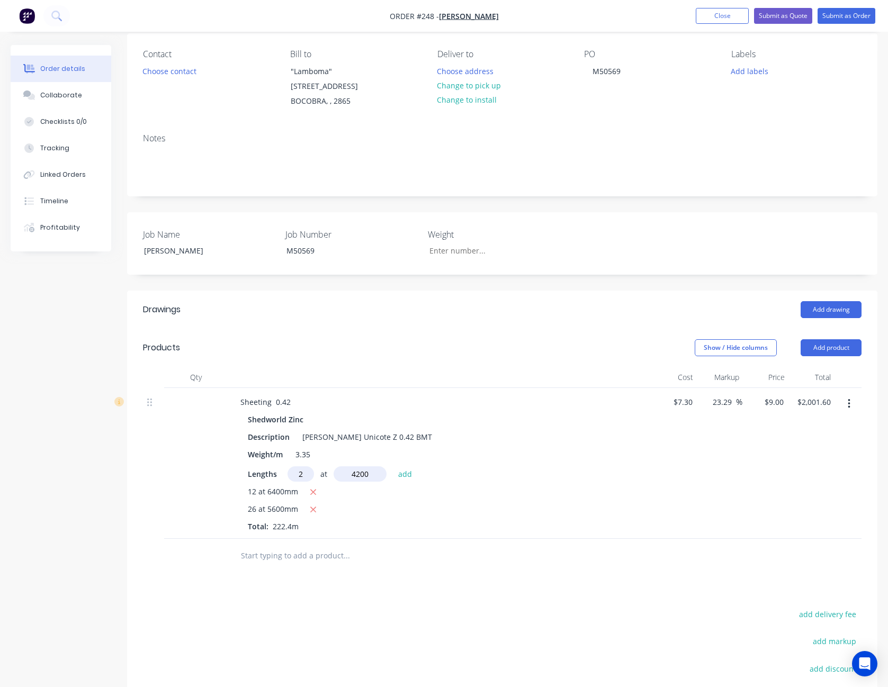
type input "4200"
click at [393, 467] on button "add" at bounding box center [405, 474] width 25 height 14
type input "$2,077.20"
click at [851, 352] on button "Add product" at bounding box center [831, 347] width 61 height 17
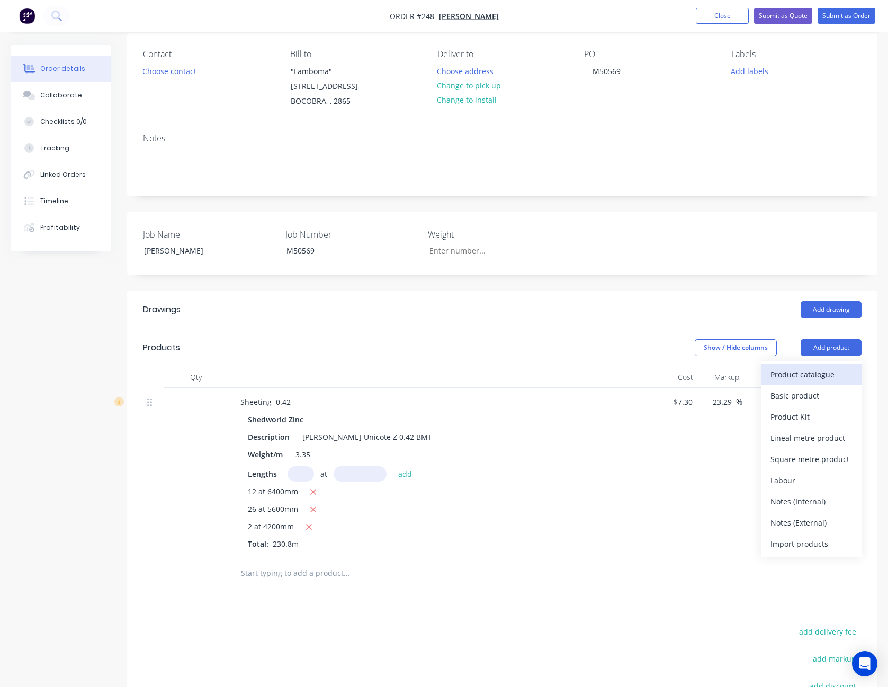
click at [808, 376] on div "Product catalogue" at bounding box center [812, 374] width 82 height 15
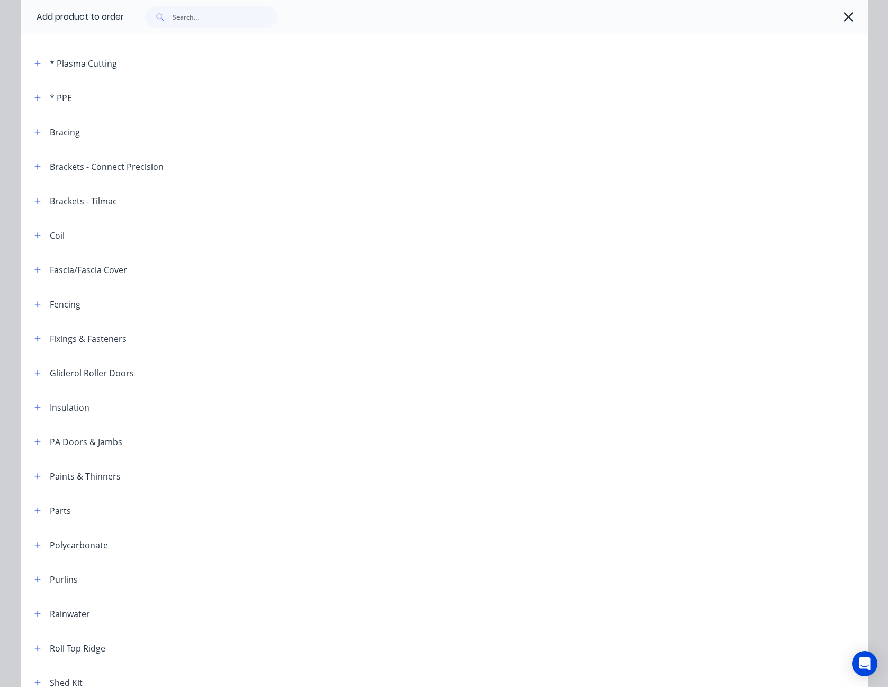
scroll to position [212, 0]
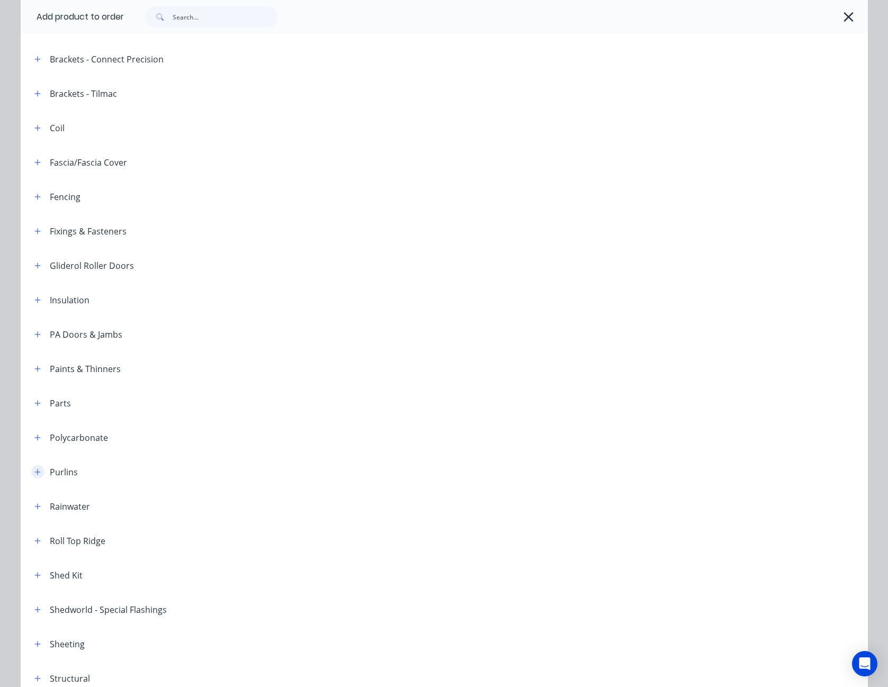
click at [34, 470] on icon "button" at bounding box center [37, 472] width 6 height 7
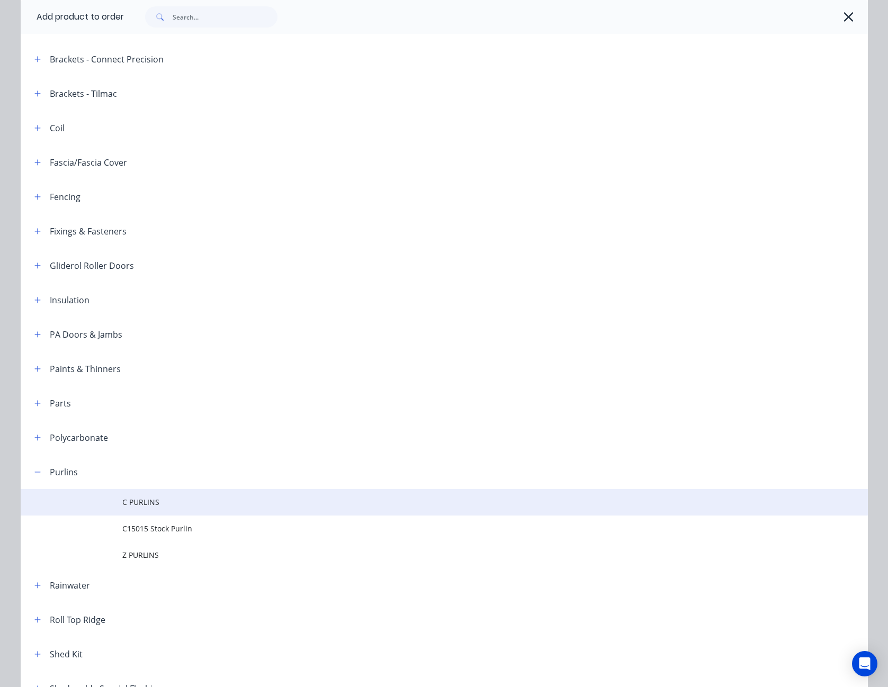
click at [155, 502] on span "C PURLINS" at bounding box center [420, 502] width 596 height 11
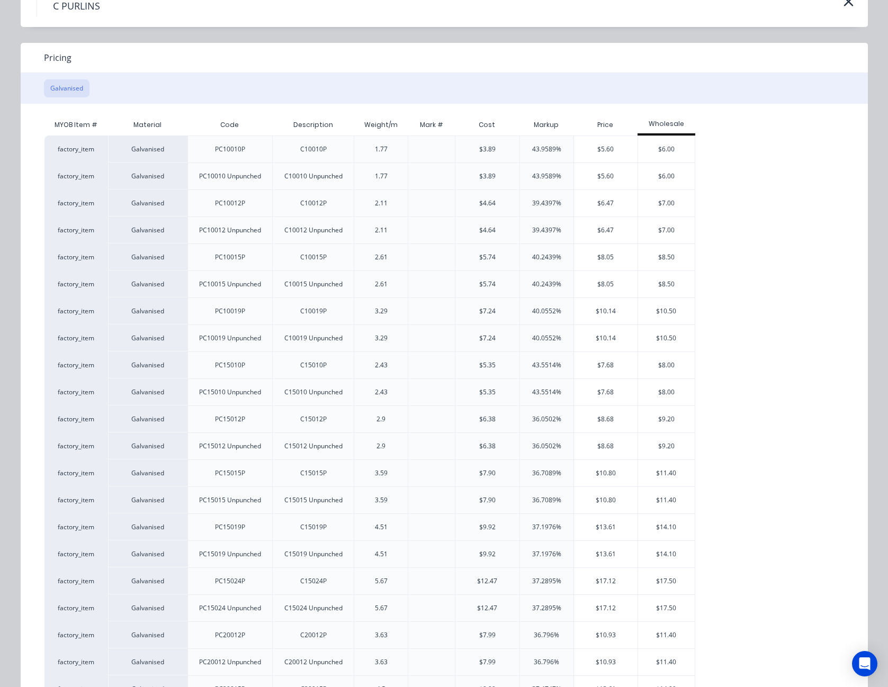
scroll to position [106, 0]
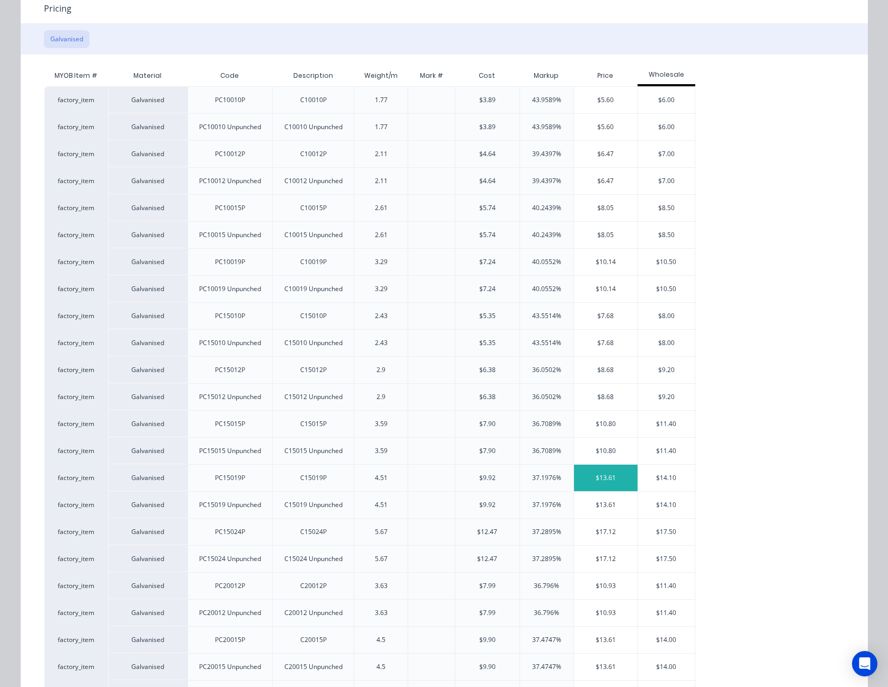
click at [600, 479] on div "$13.61" at bounding box center [606, 478] width 64 height 26
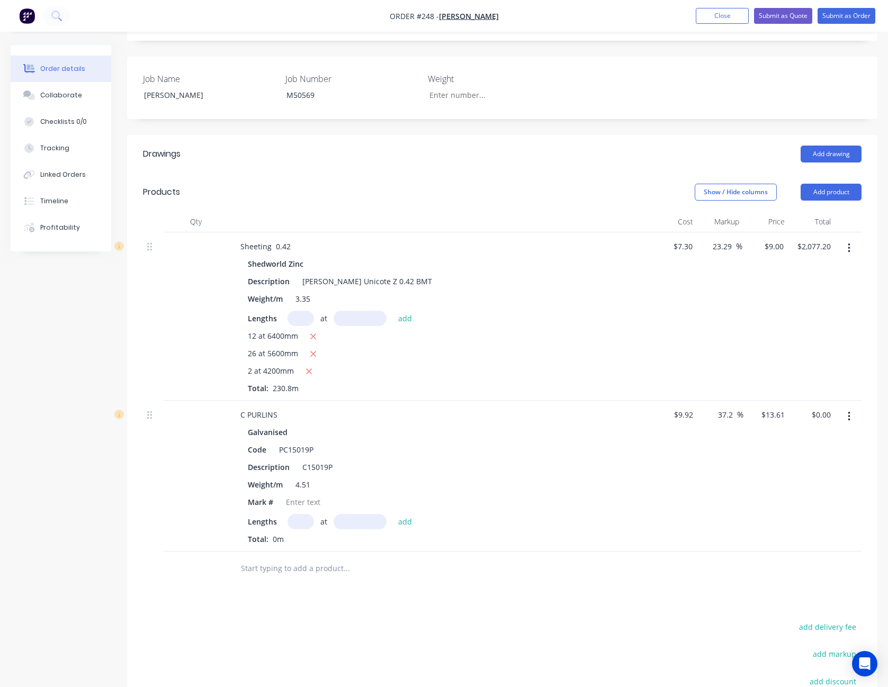
scroll to position [296, 0]
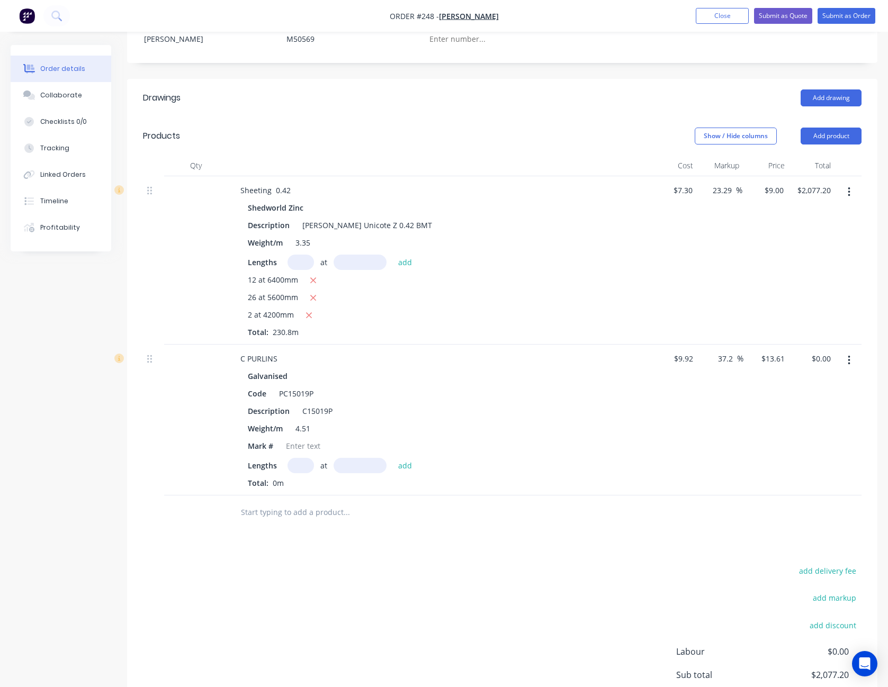
click at [304, 467] on input "text" at bounding box center [301, 465] width 26 height 15
type input "28"
type input "4800"
click at [393, 458] on button "add" at bounding box center [405, 465] width 25 height 14
type input "$1,829.18"
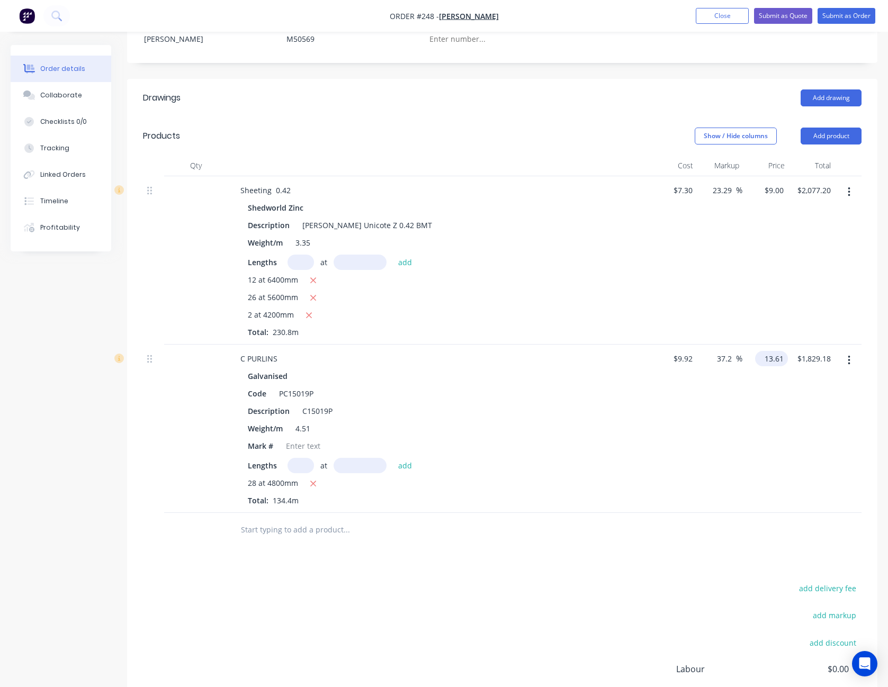
click at [776, 364] on input "13.61" at bounding box center [773, 358] width 29 height 15
type input "$13.61"
click at [774, 449] on div "$13.61 13.61" at bounding box center [766, 429] width 46 height 168
click at [844, 139] on button "Add product" at bounding box center [831, 136] width 61 height 17
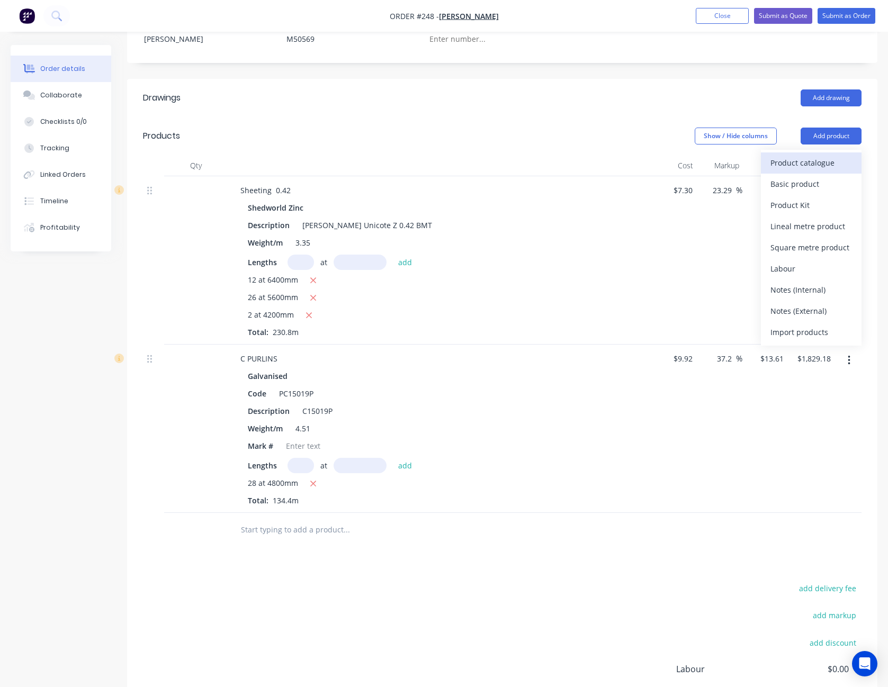
click at [826, 161] on div "Product catalogue" at bounding box center [812, 162] width 82 height 15
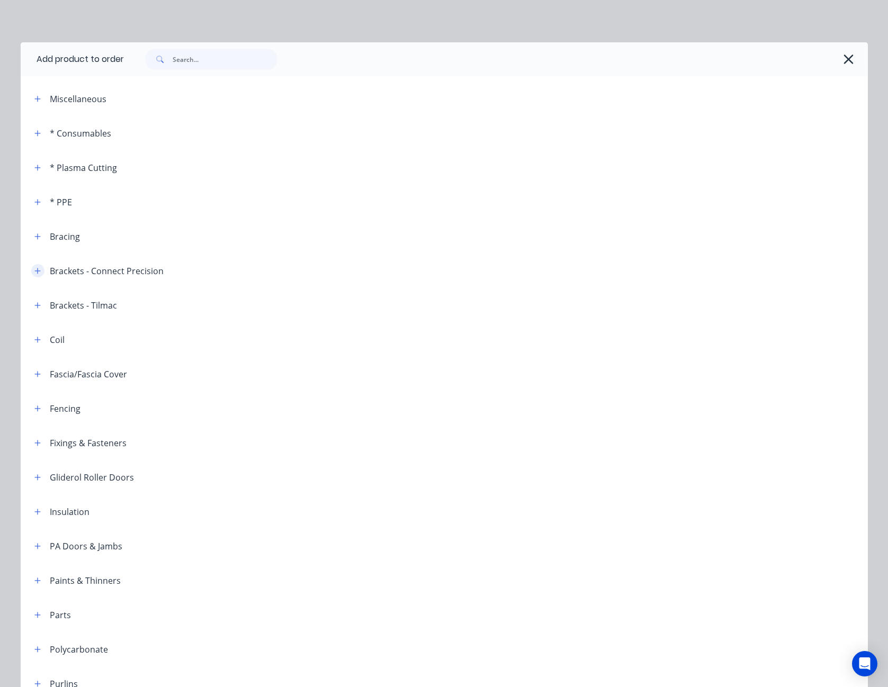
click at [34, 270] on icon "button" at bounding box center [37, 271] width 6 height 6
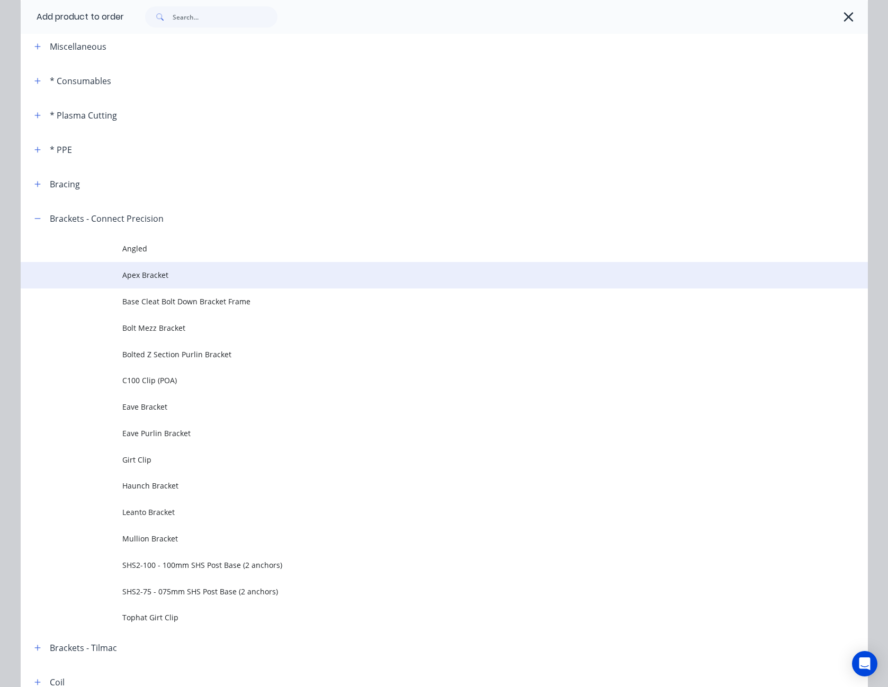
scroll to position [53, 0]
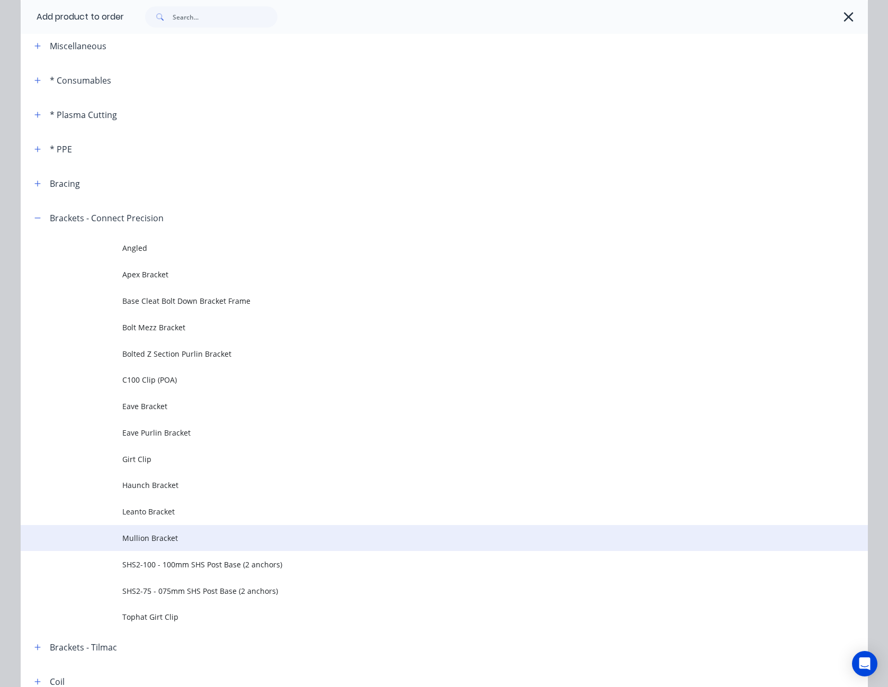
click at [149, 533] on span "Mullion Bracket" at bounding box center [420, 538] width 596 height 11
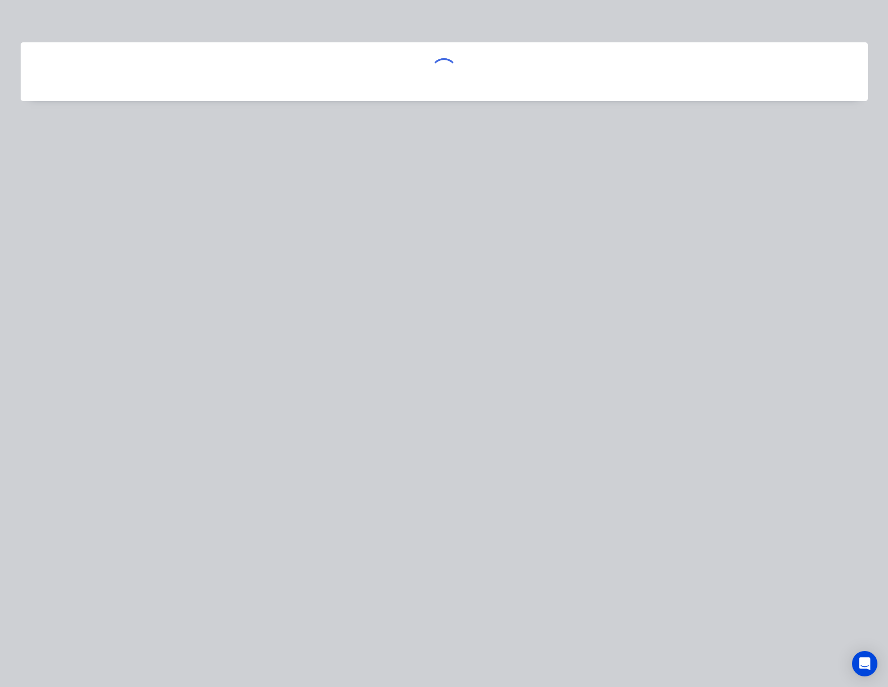
scroll to position [0, 0]
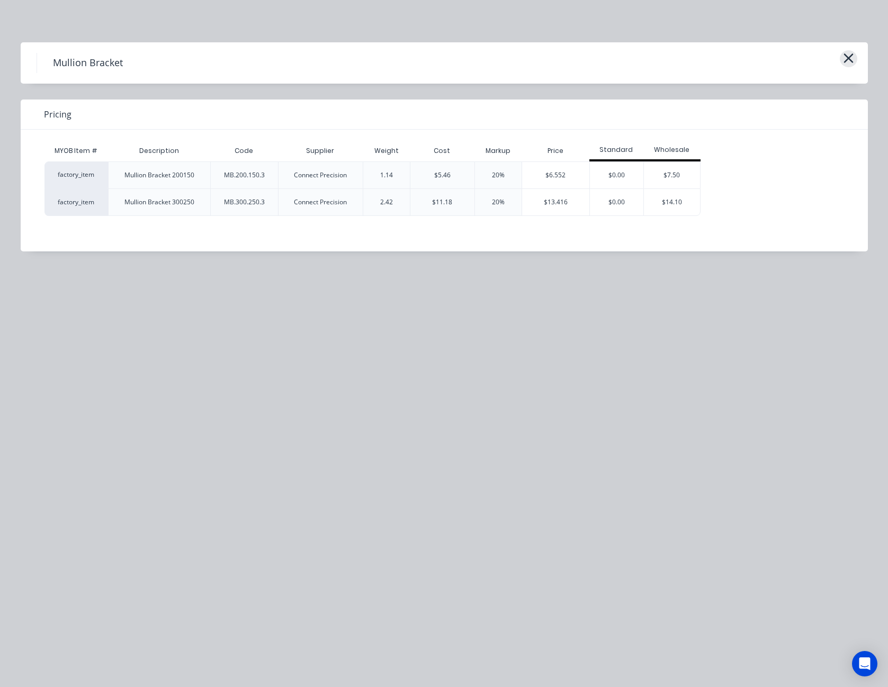
click at [854, 57] on icon "button" at bounding box center [848, 58] width 11 height 15
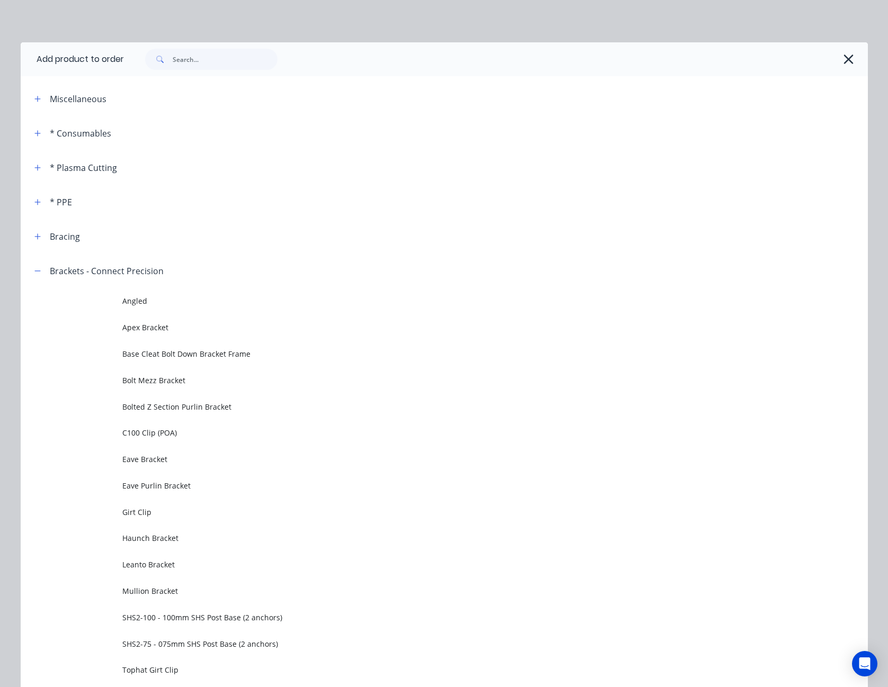
scroll to position [254, 0]
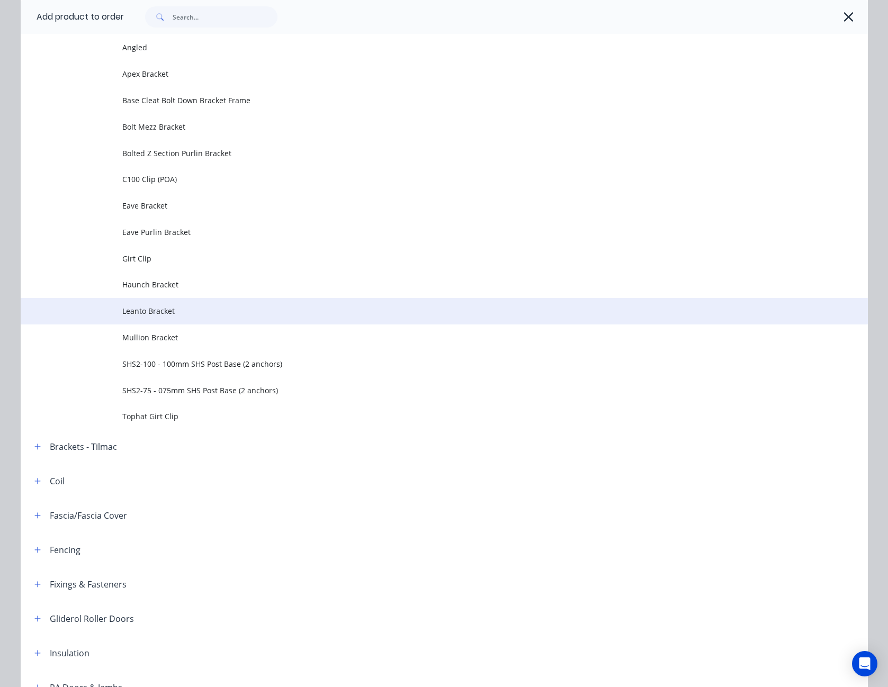
click at [144, 306] on span "Leanto Bracket" at bounding box center [420, 311] width 596 height 11
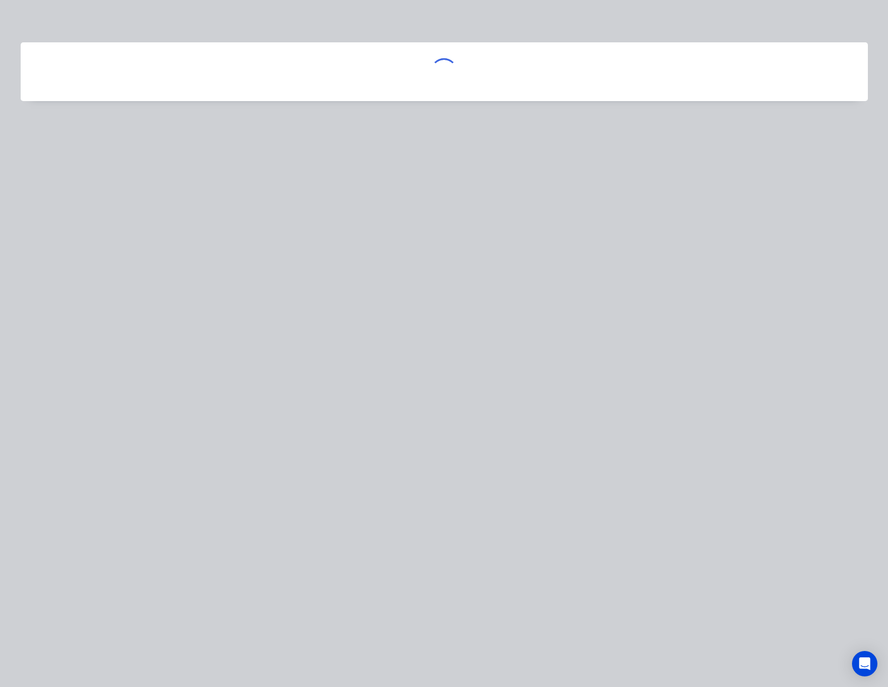
scroll to position [0, 0]
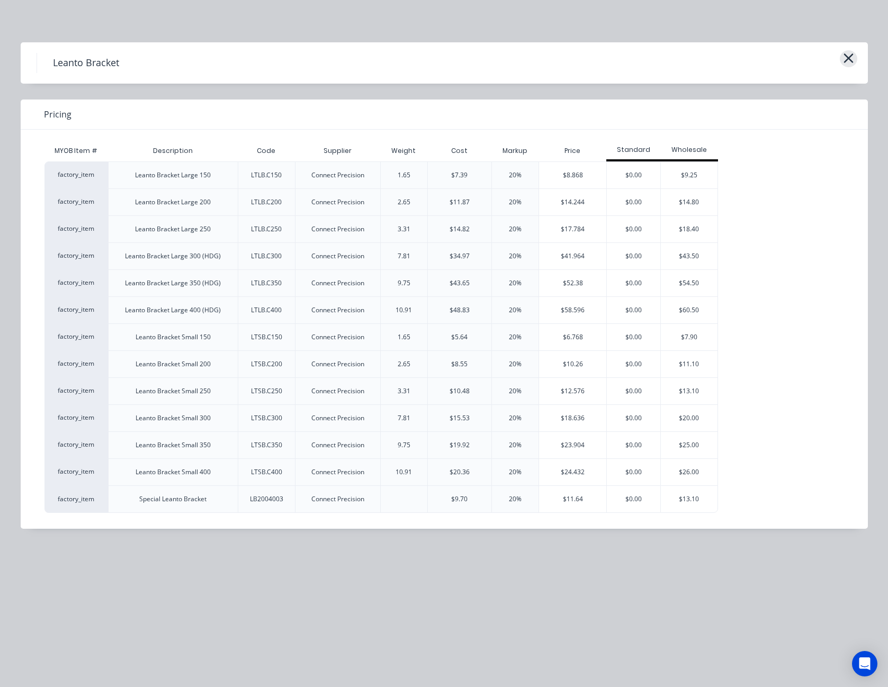
click at [849, 54] on icon "button" at bounding box center [848, 58] width 11 height 15
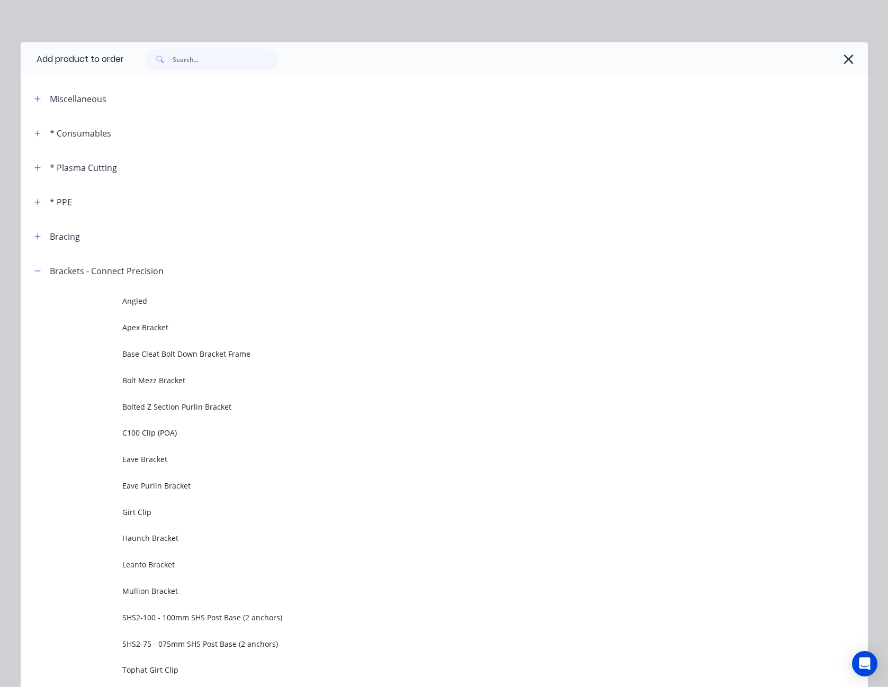
scroll to position [254, 0]
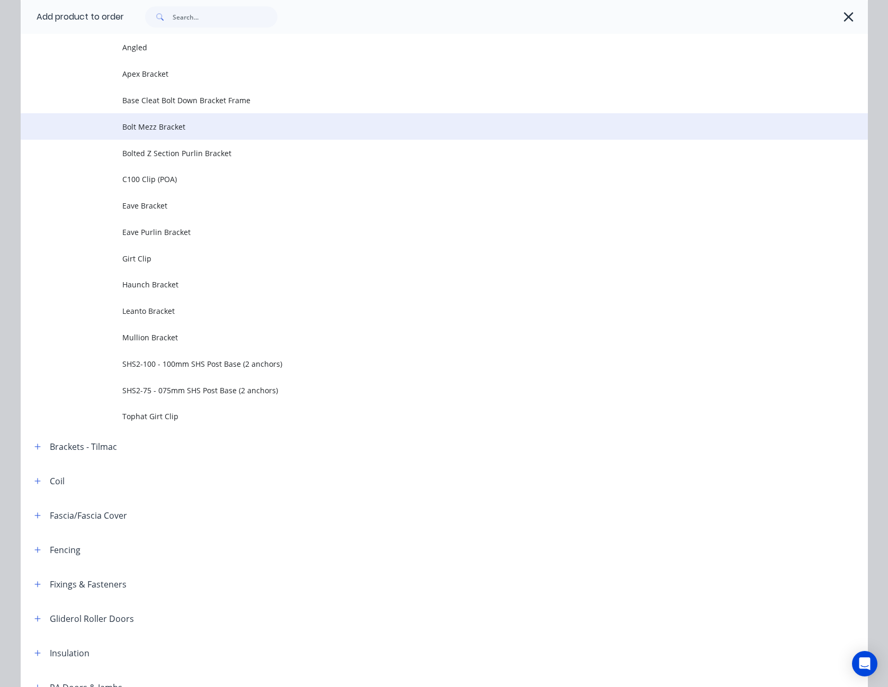
click at [159, 132] on td "Bolt Mezz Bracket" at bounding box center [495, 126] width 746 height 26
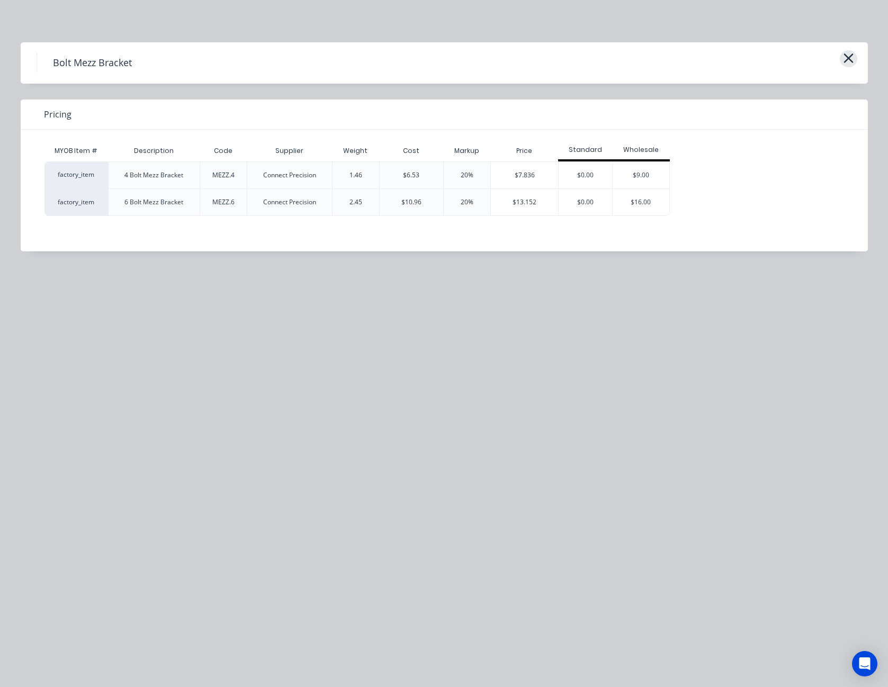
click at [847, 61] on icon "button" at bounding box center [848, 58] width 11 height 15
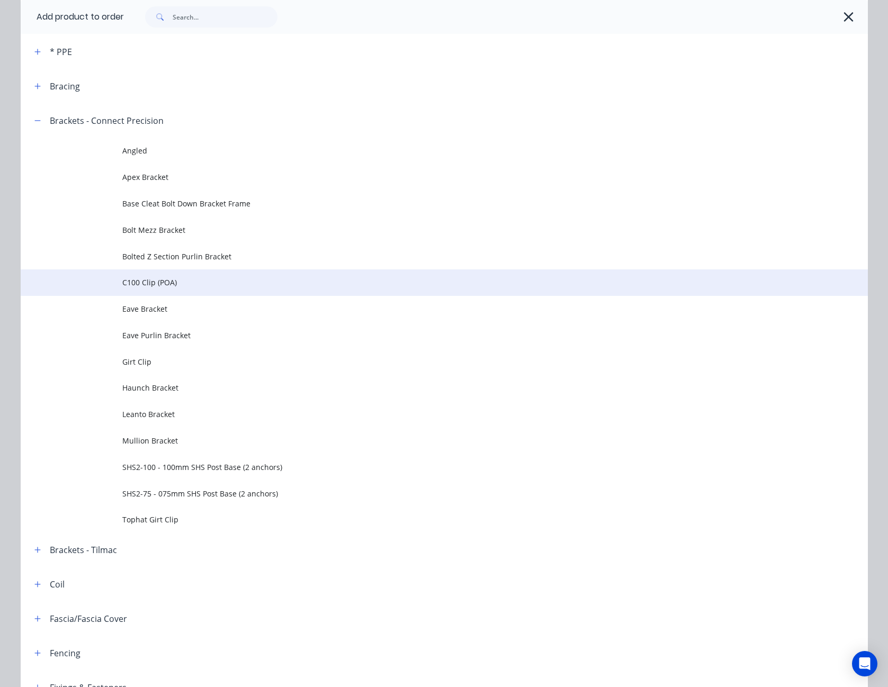
scroll to position [148, 0]
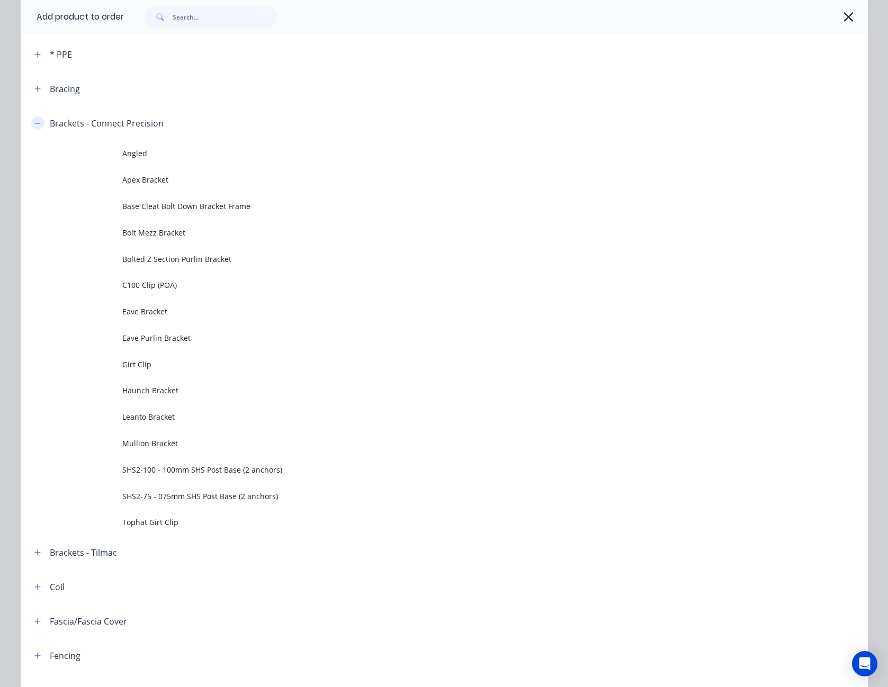
click at [37, 122] on button "button" at bounding box center [37, 123] width 13 height 13
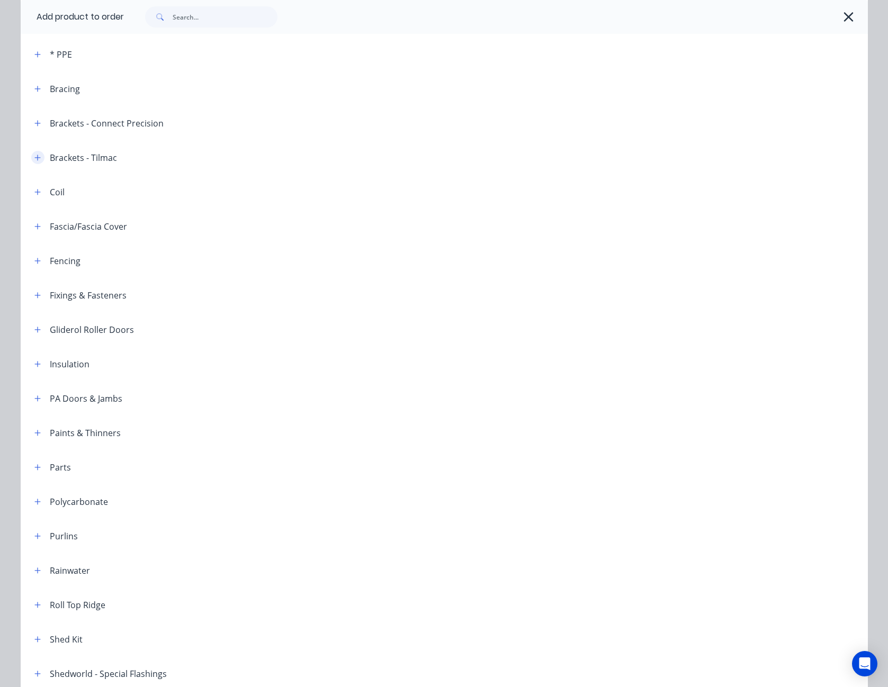
click at [34, 157] on icon "button" at bounding box center [37, 157] width 6 height 7
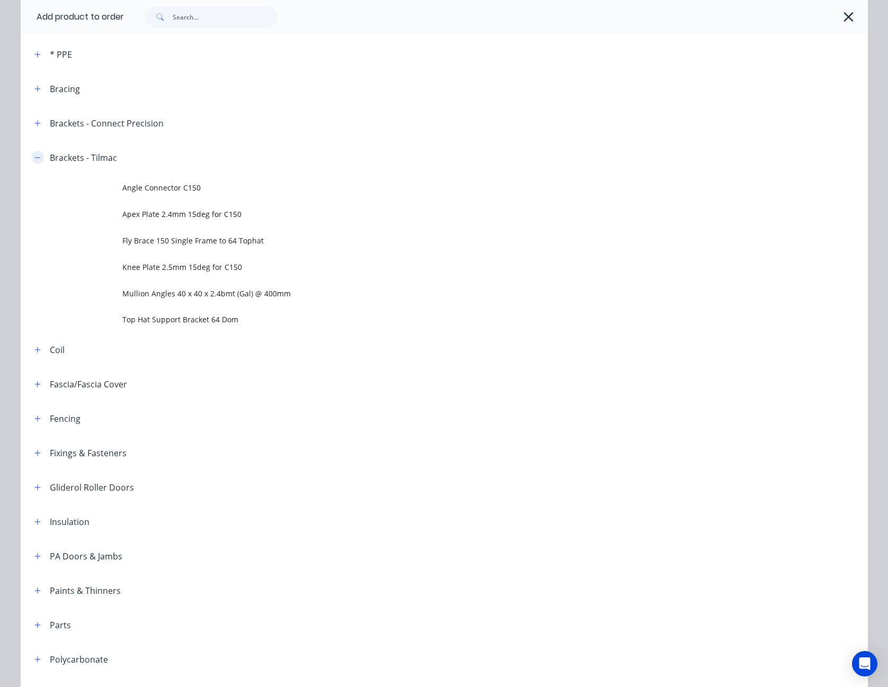
click at [34, 157] on icon "button" at bounding box center [37, 157] width 6 height 7
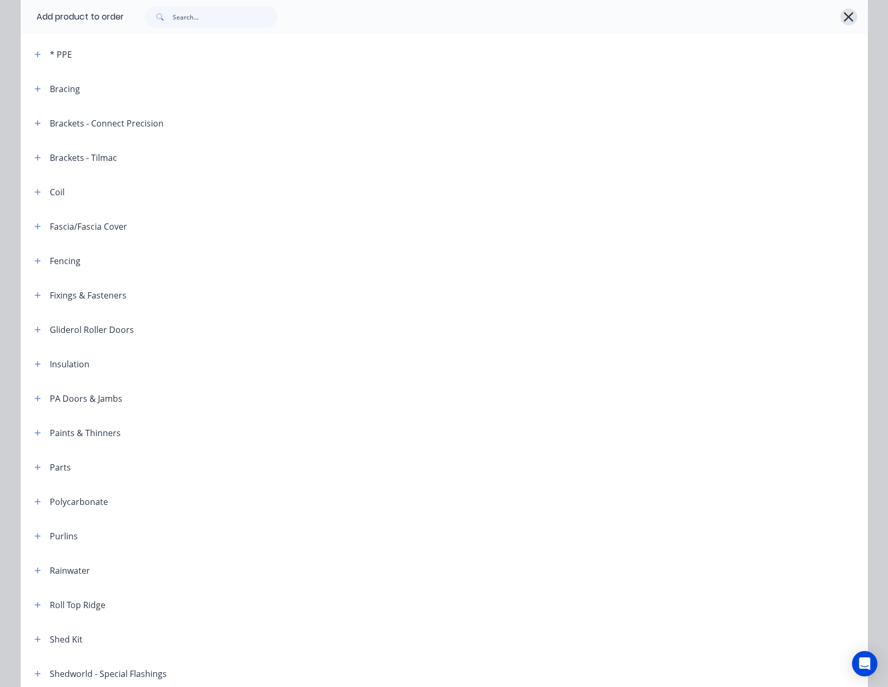
click at [845, 17] on icon "button" at bounding box center [849, 17] width 10 height 10
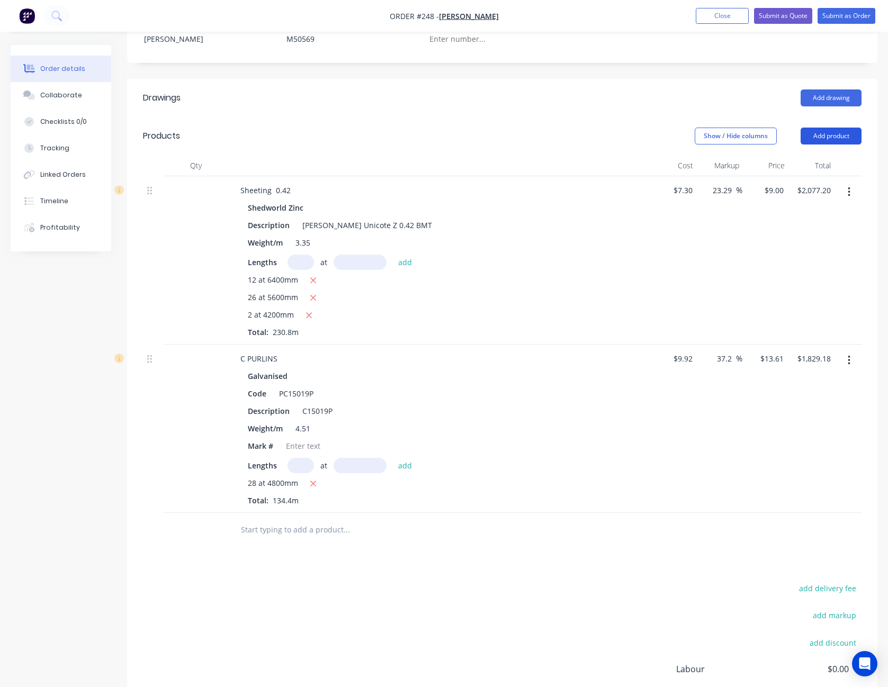
click at [828, 137] on button "Add product" at bounding box center [831, 136] width 61 height 17
click at [823, 178] on div "Basic product" at bounding box center [812, 183] width 82 height 15
click at [259, 533] on div at bounding box center [276, 527] width 88 height 15
click at [692, 527] on input at bounding box center [691, 527] width 12 height 15
type input "$4.91"
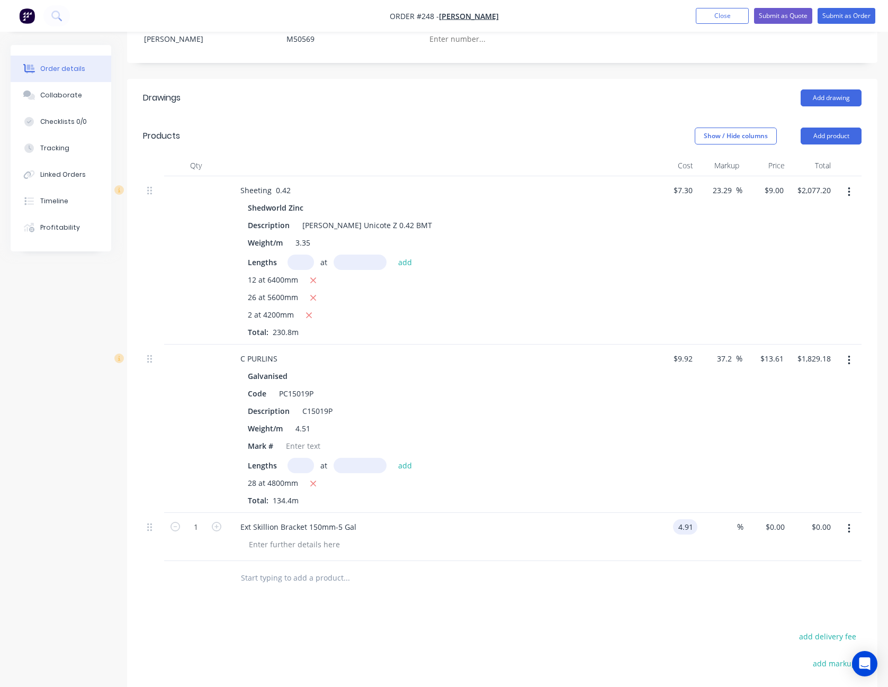
type input "$4.91"
type input "25"
type input "6.1375"
type input "$6.14"
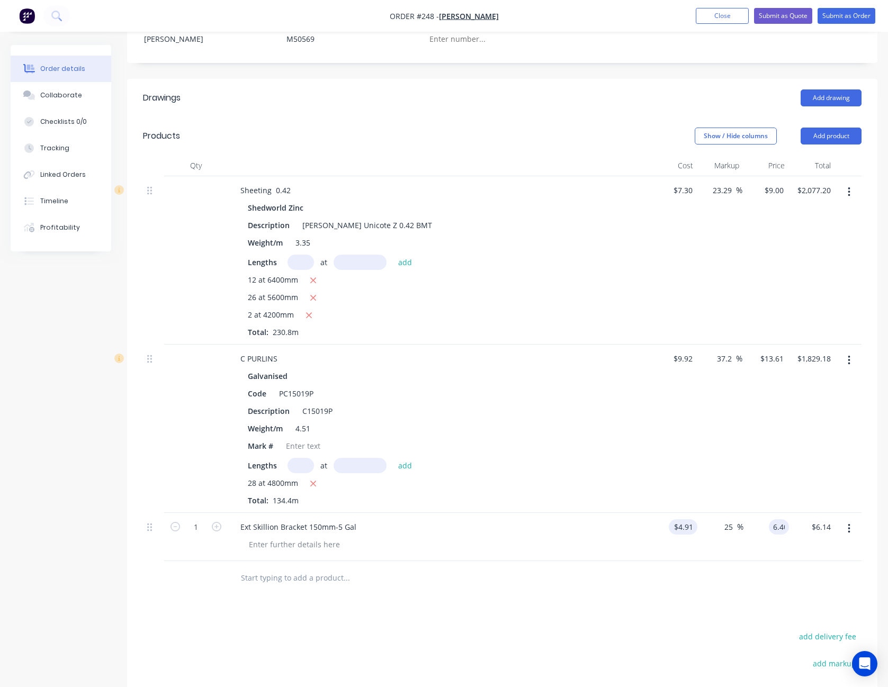
type input "6.40"
type input "30.35"
type input "$6.40"
click at [212, 529] on icon "button" at bounding box center [217, 527] width 10 height 10
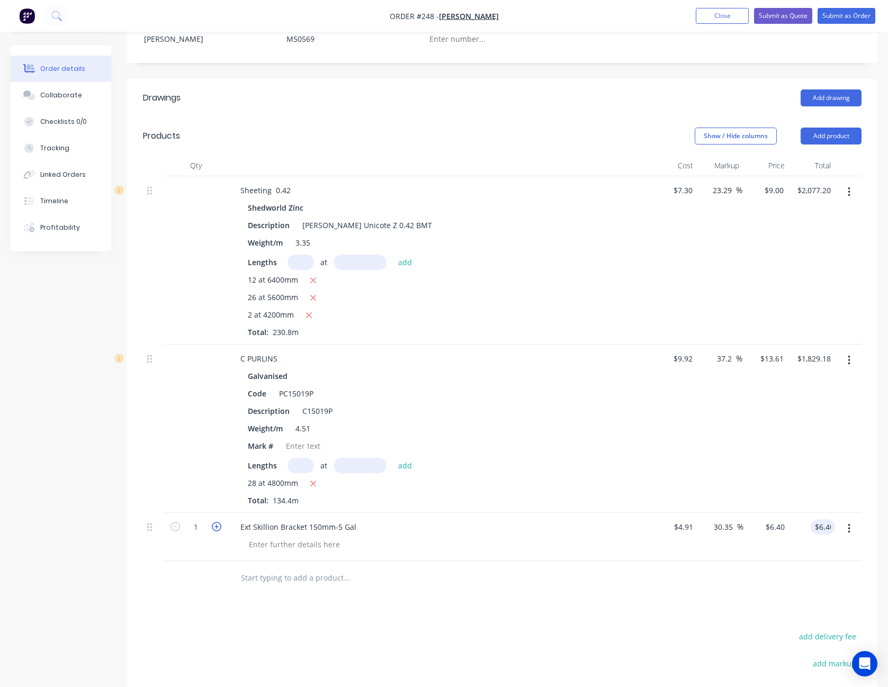
type input "2"
type input "$12.80"
click at [212, 529] on icon "button" at bounding box center [217, 527] width 10 height 10
type input "3"
type input "$19.20"
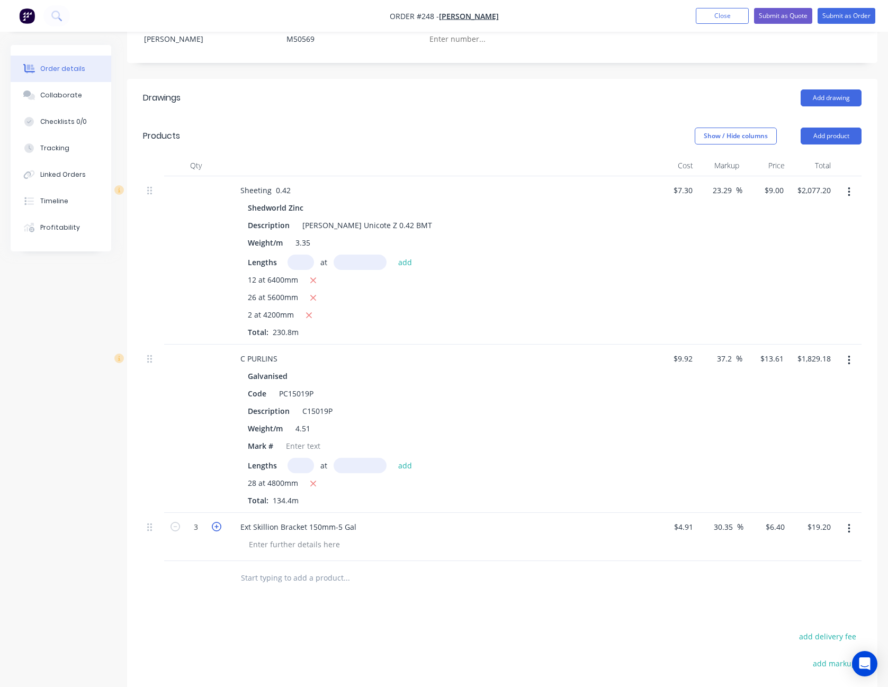
click at [212, 529] on icon "button" at bounding box center [217, 527] width 10 height 10
type input "4"
type input "$25.60"
click at [212, 529] on icon "button" at bounding box center [217, 527] width 10 height 10
type input "5"
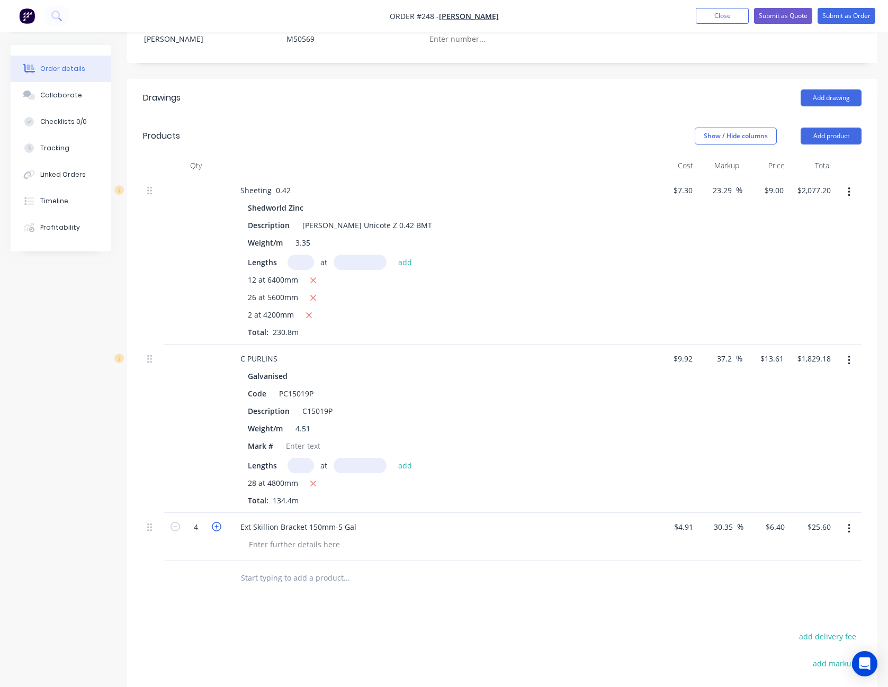
type input "$32.00"
click at [212, 529] on icon "button" at bounding box center [217, 527] width 10 height 10
type input "6"
type input "$38.40"
click at [212, 529] on icon "button" at bounding box center [217, 527] width 10 height 10
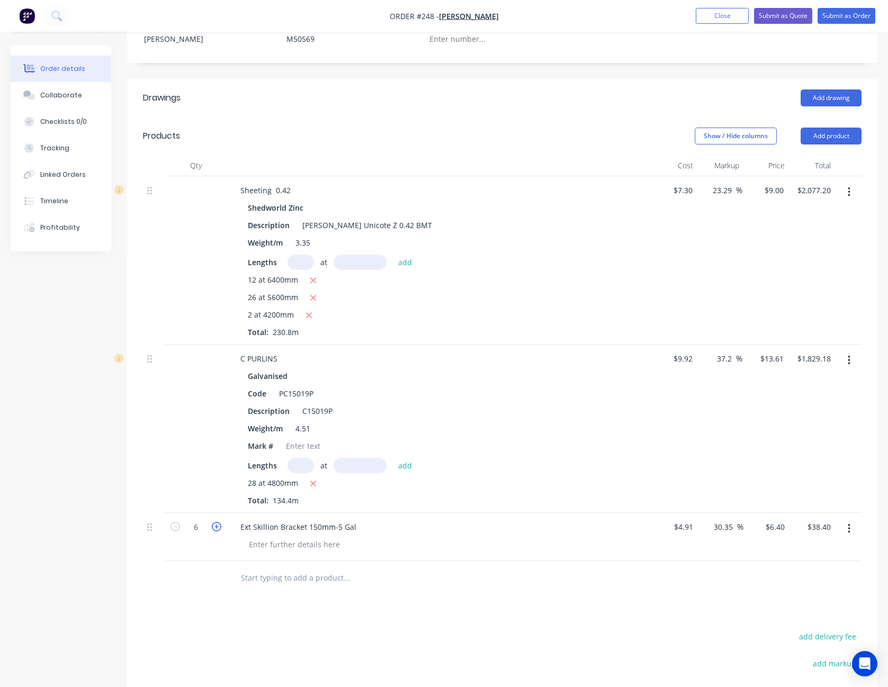
type input "7"
type input "$44.80"
click at [212, 529] on icon "button" at bounding box center [217, 527] width 10 height 10
type input "8"
type input "$51.20"
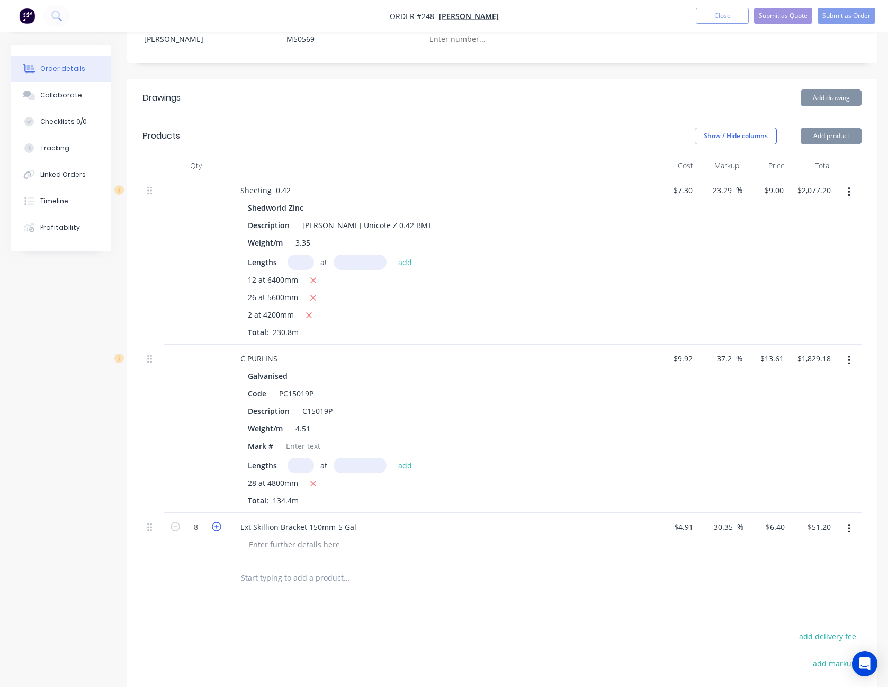
click at [212, 529] on icon "button" at bounding box center [217, 527] width 10 height 10
type input "9"
type input "$57.60"
click at [212, 529] on icon "button" at bounding box center [217, 527] width 10 height 10
type input "10"
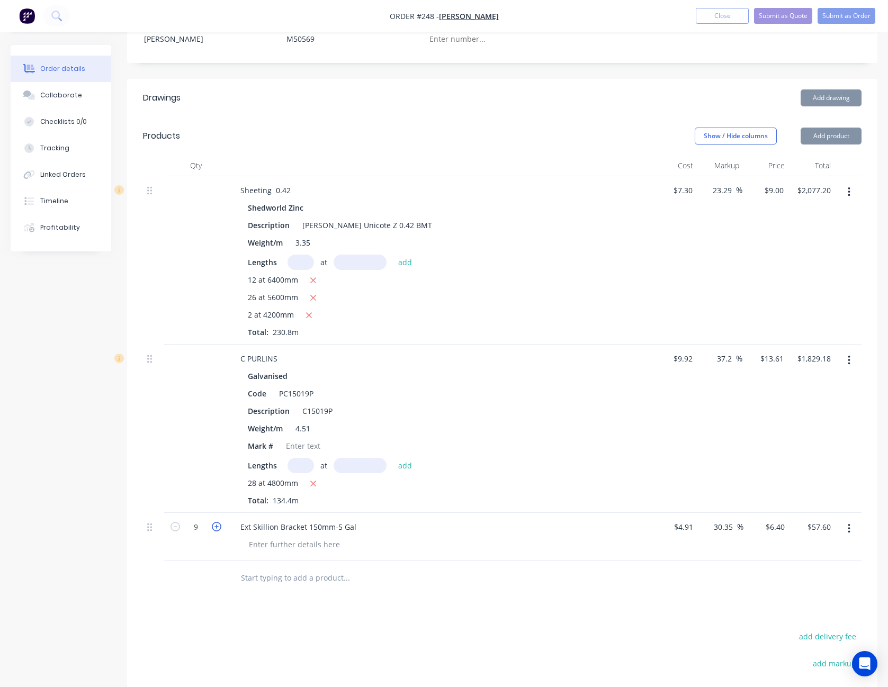
type input "$64.00"
click at [212, 529] on icon "button" at bounding box center [217, 527] width 10 height 10
type input "11"
type input "$70.40"
click at [212, 529] on icon "button" at bounding box center [217, 527] width 10 height 10
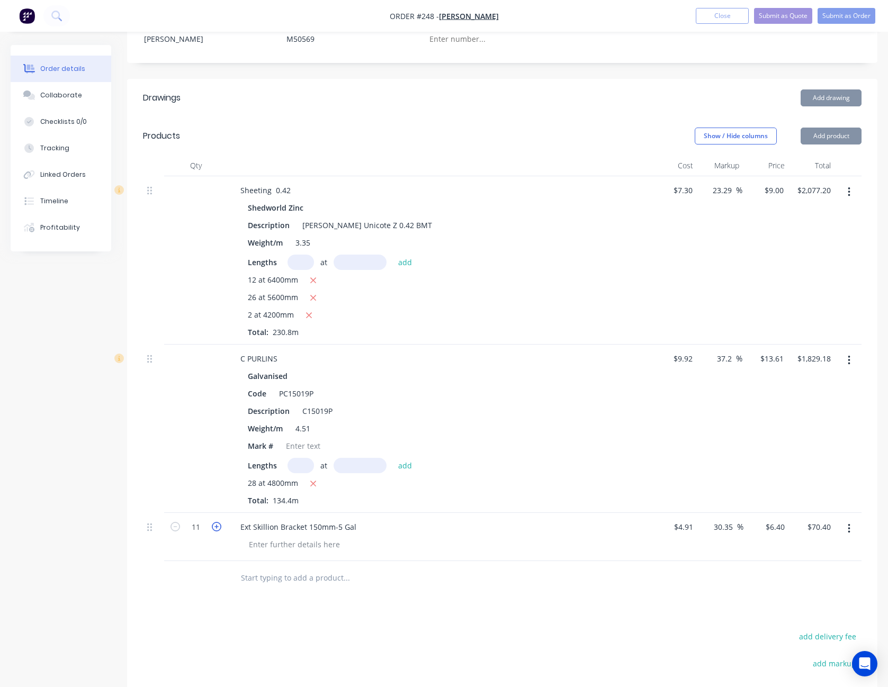
type input "12"
type input "$76.80"
click at [212, 529] on icon "button" at bounding box center [217, 527] width 10 height 10
type input "13"
type input "$83.20"
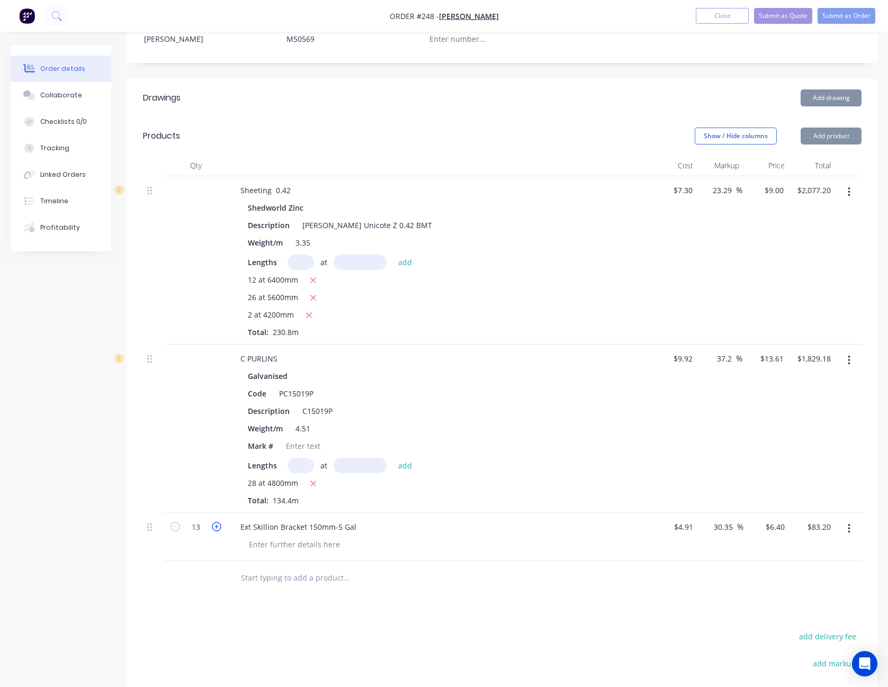
click at [212, 529] on icon "button" at bounding box center [217, 527] width 10 height 10
type input "14"
type input "$89.60"
click at [212, 529] on icon "button" at bounding box center [217, 527] width 10 height 10
type input "15"
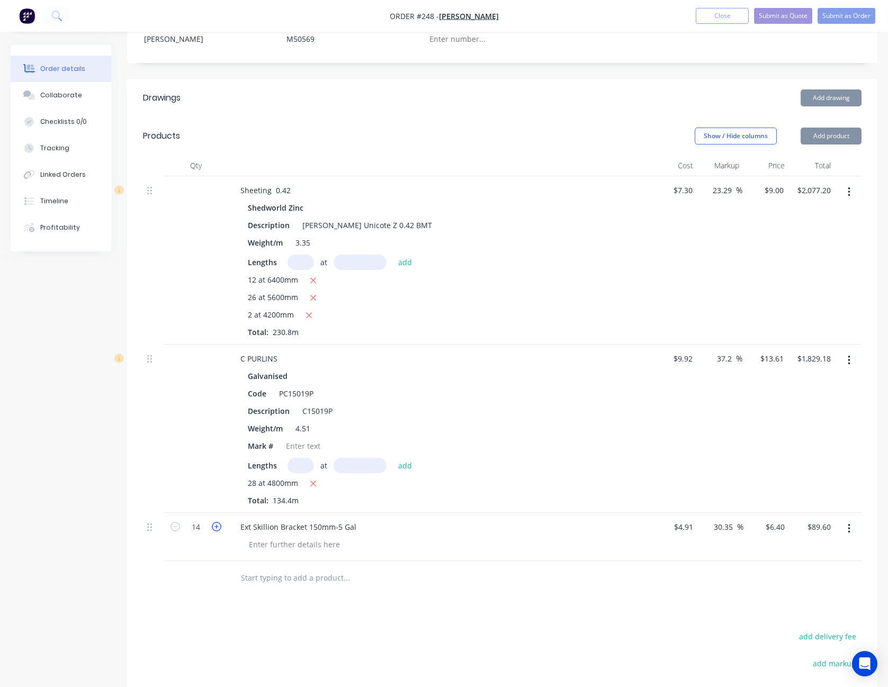
type input "$96.00"
click at [212, 529] on icon "button" at bounding box center [217, 527] width 10 height 10
type input "16"
type input "$102.40"
click at [212, 529] on icon "button" at bounding box center [217, 527] width 10 height 10
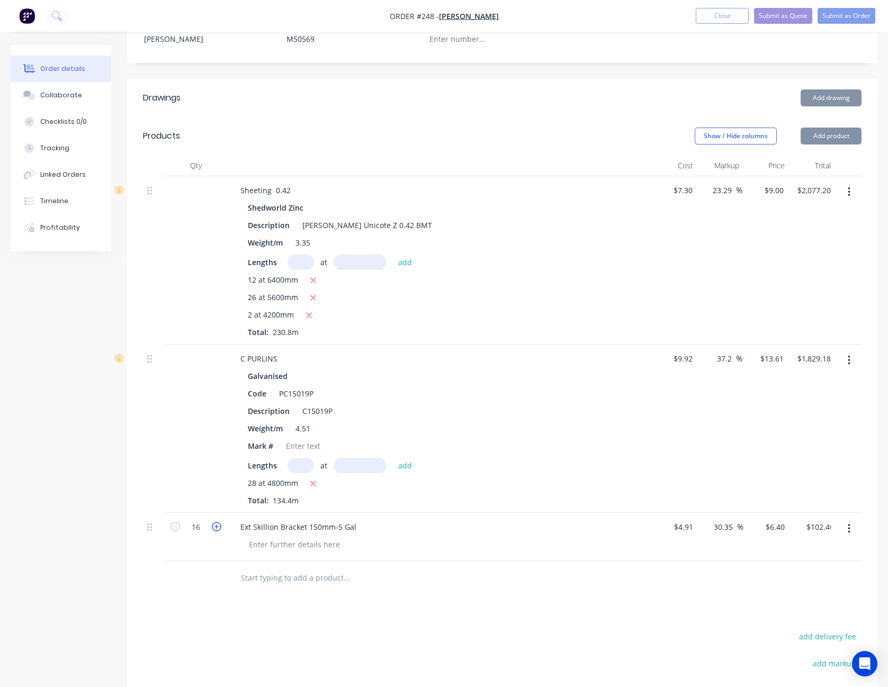
type input "17"
type input "$108.80"
click at [212, 529] on icon "button" at bounding box center [217, 527] width 10 height 10
type input "18"
type input "$115.20"
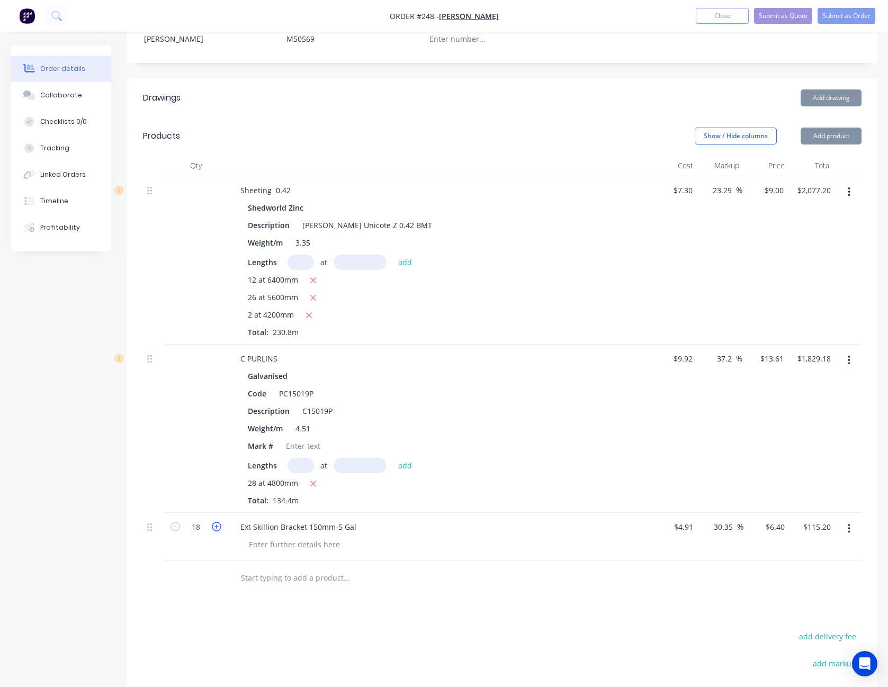
click at [212, 529] on icon "button" at bounding box center [217, 527] width 10 height 10
type input "19"
type input "$121.60"
click at [212, 529] on icon "button" at bounding box center [217, 527] width 10 height 10
type input "20"
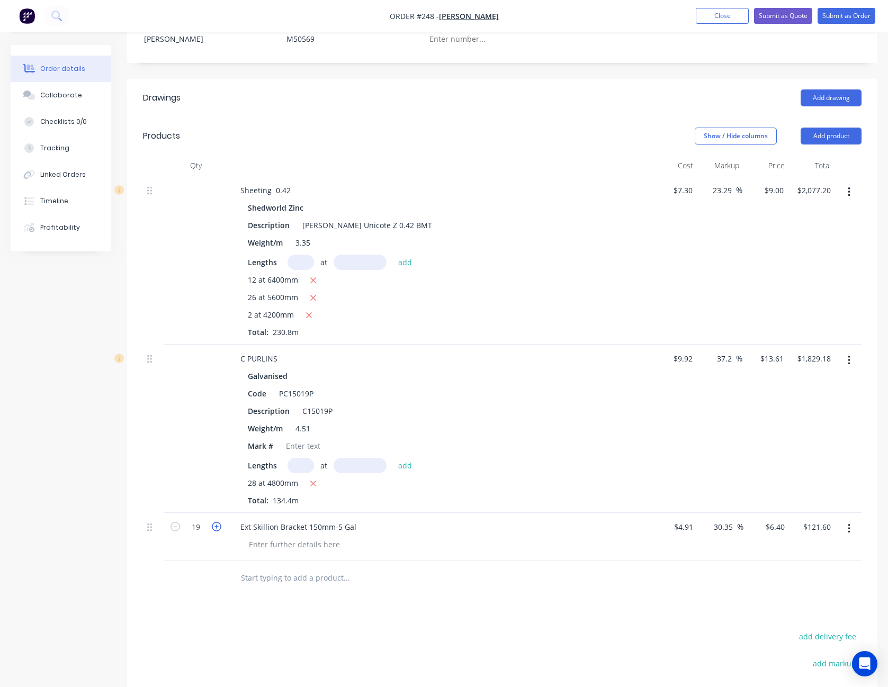
type input "$128.00"
click at [212, 529] on icon "button" at bounding box center [217, 527] width 10 height 10
type input "21"
type input "$134.40"
click at [212, 529] on icon "button" at bounding box center [217, 527] width 10 height 10
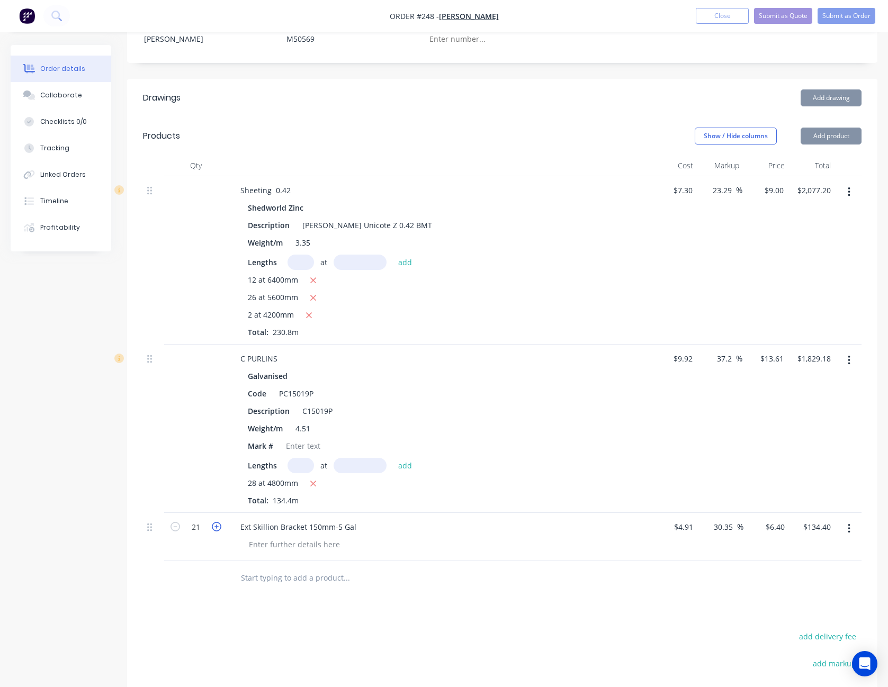
type input "22"
type input "$140.80"
click at [212, 529] on icon "button" at bounding box center [217, 527] width 10 height 10
type input "23"
type input "$147.20"
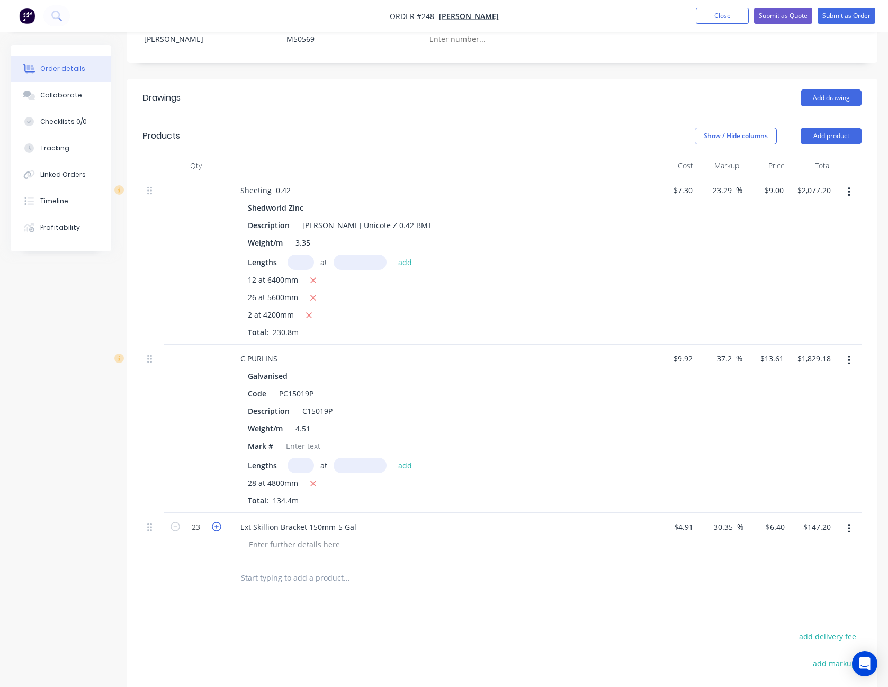
click at [212, 529] on icon "button" at bounding box center [217, 527] width 10 height 10
type input "24"
type input "$153.60"
click at [212, 529] on icon "button" at bounding box center [217, 527] width 10 height 10
type input "25"
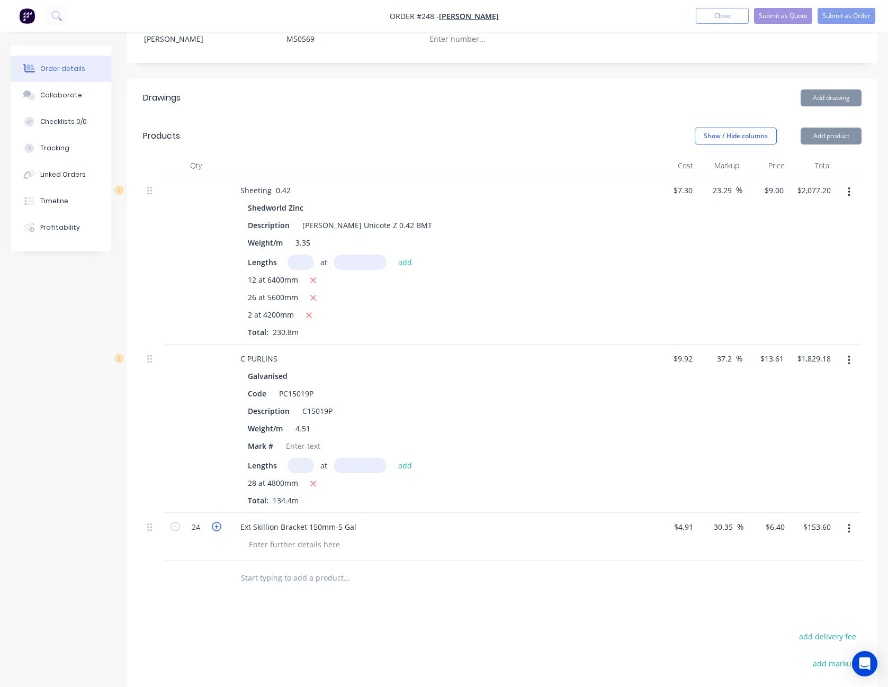
type input "$160.00"
click at [212, 529] on icon "button" at bounding box center [217, 527] width 10 height 10
type input "26"
type input "$166.40"
click at [212, 529] on icon "button" at bounding box center [217, 527] width 10 height 10
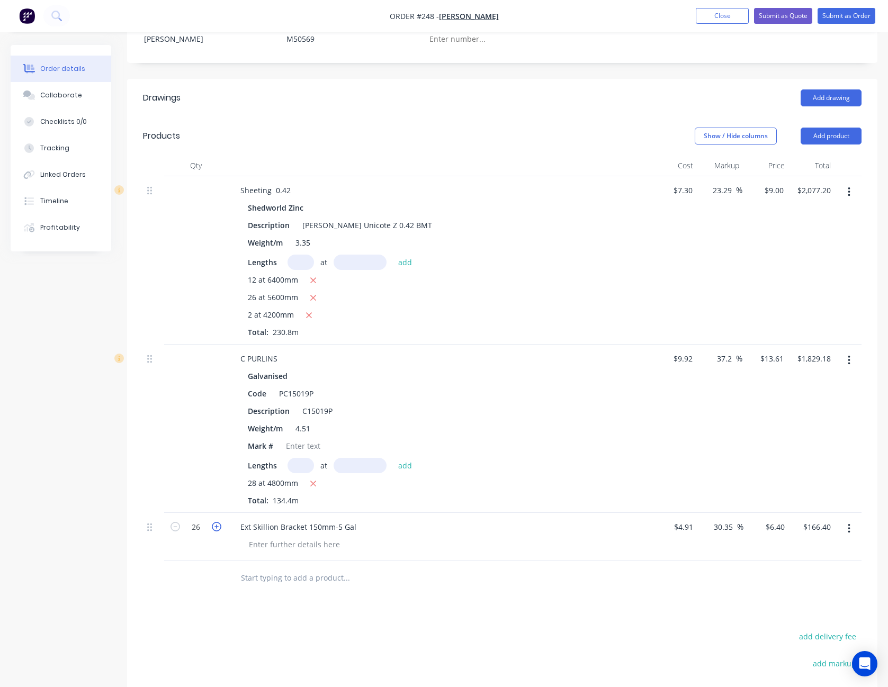
type input "27"
type input "$172.80"
click at [212, 529] on icon "button" at bounding box center [217, 527] width 10 height 10
type input "28"
type input "$179.20"
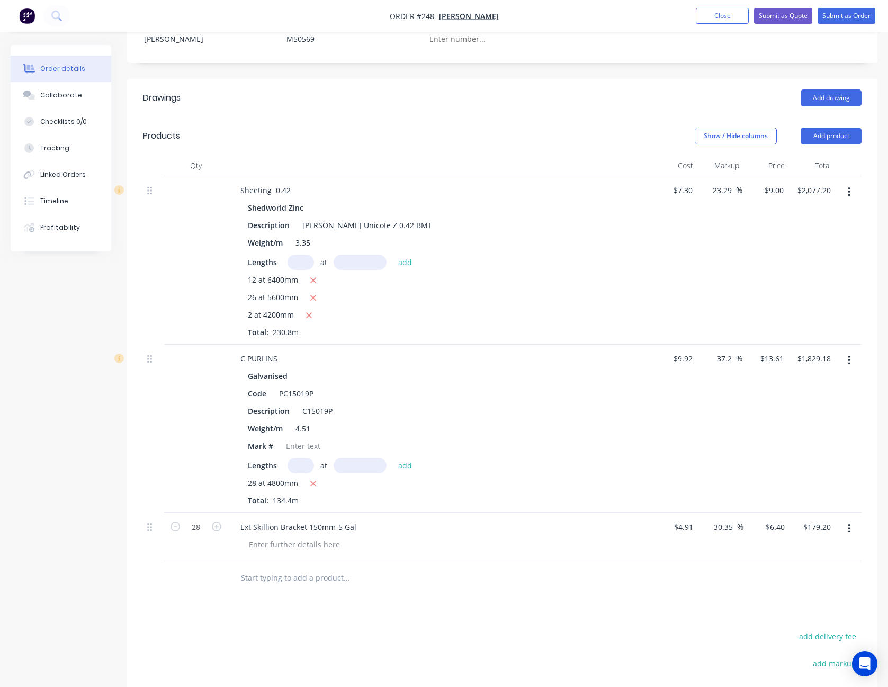
click at [836, 136] on button "Add product" at bounding box center [831, 136] width 61 height 17
click at [821, 182] on div "Basic product" at bounding box center [812, 183] width 82 height 15
click at [284, 577] on div at bounding box center [276, 575] width 88 height 15
type input "$2.43"
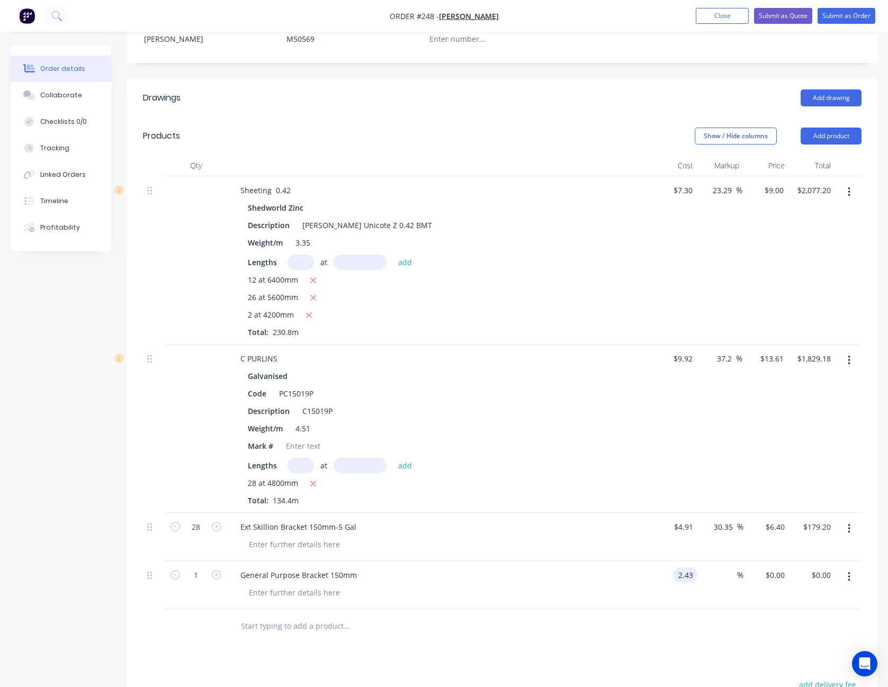
type input "$2.43"
type input "25"
type input "3.0375"
type input "$3.04"
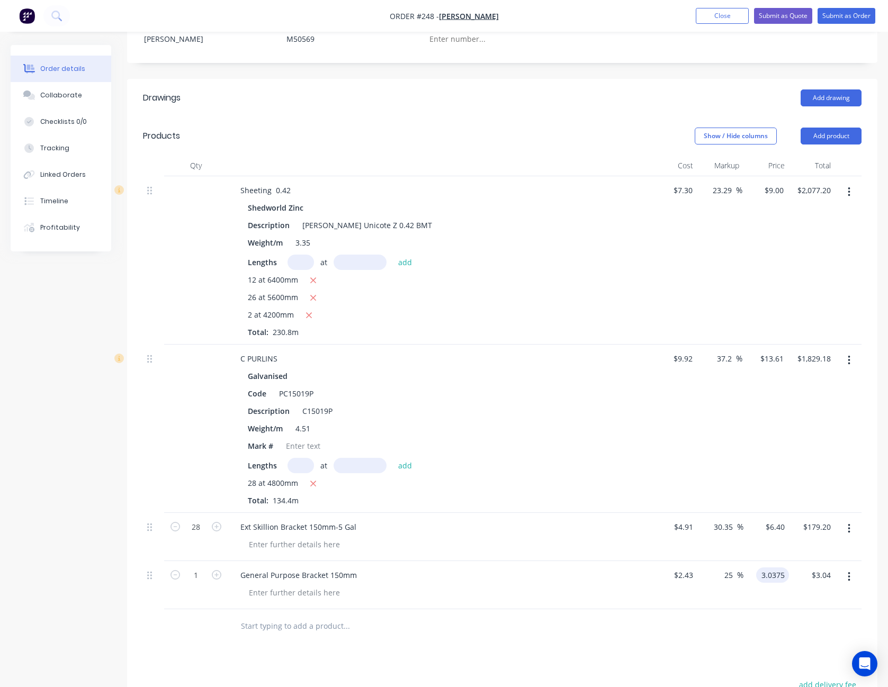
type input "$3.0375"
click at [705, 651] on div "Drawings Add drawing Products Show / Hide columns Add product Qty Cost Markup P…" at bounding box center [502, 488] width 750 height 819
click at [219, 575] on icon "button" at bounding box center [217, 575] width 10 height 10
type input "2"
type input "$6.08"
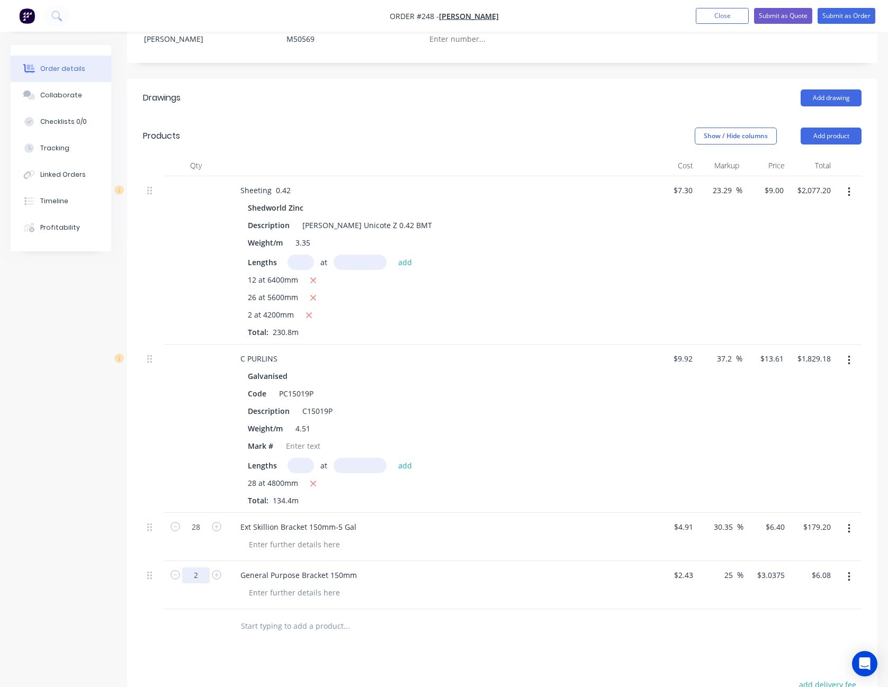
click at [189, 579] on input "2" at bounding box center [196, 576] width 28 height 16
type input "48"
type input "$145.80"
click at [450, 641] on div at bounding box center [418, 627] width 381 height 34
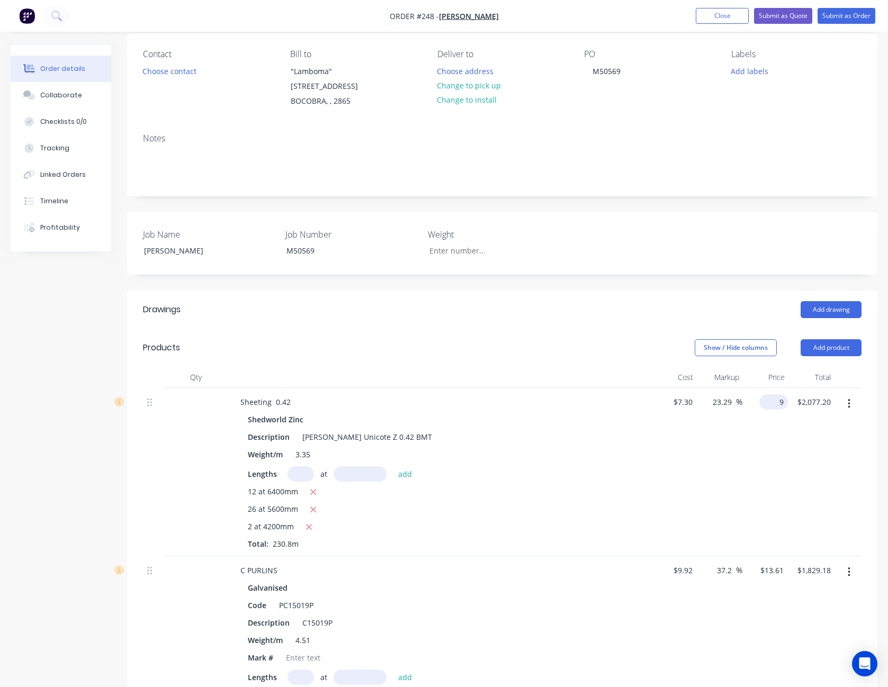
click at [779, 402] on input "9" at bounding box center [776, 402] width 24 height 15
type input "8"
type input "9.59"
type input "$8.00"
type input "$1,846.40"
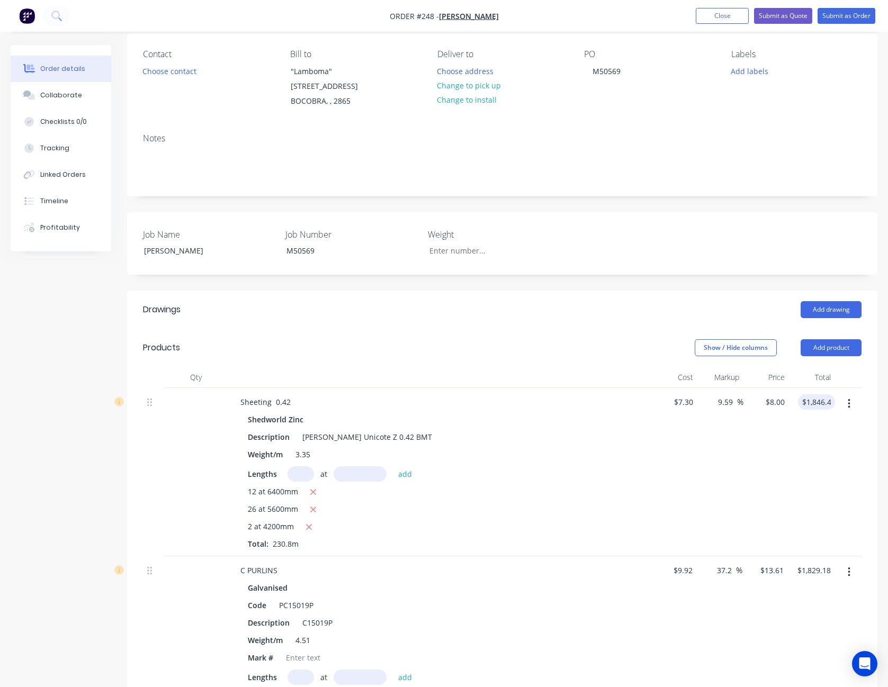
click at [789, 452] on div "$1,846.40 1846.40" at bounding box center [812, 472] width 46 height 168
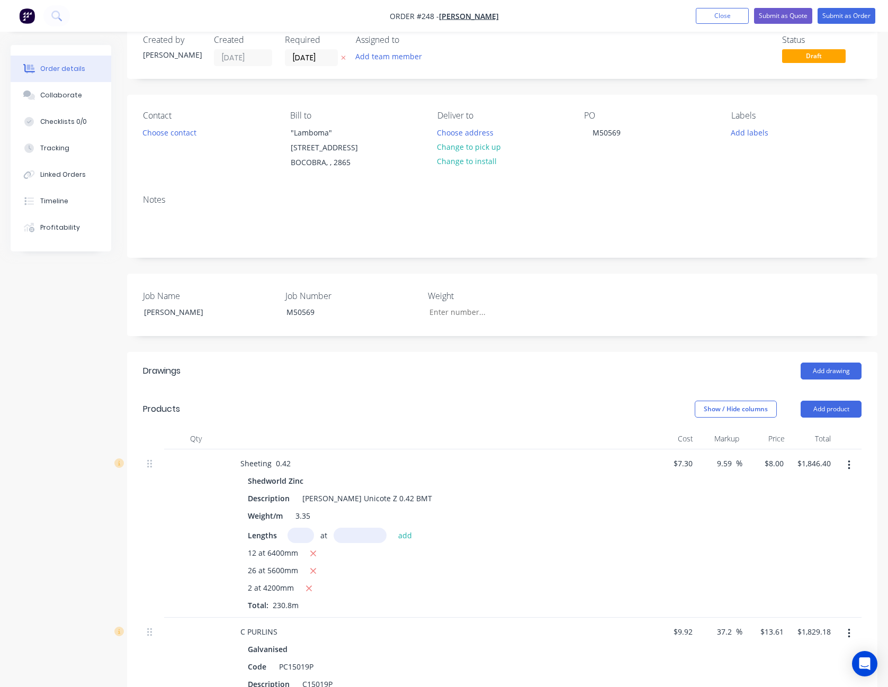
scroll to position [0, 0]
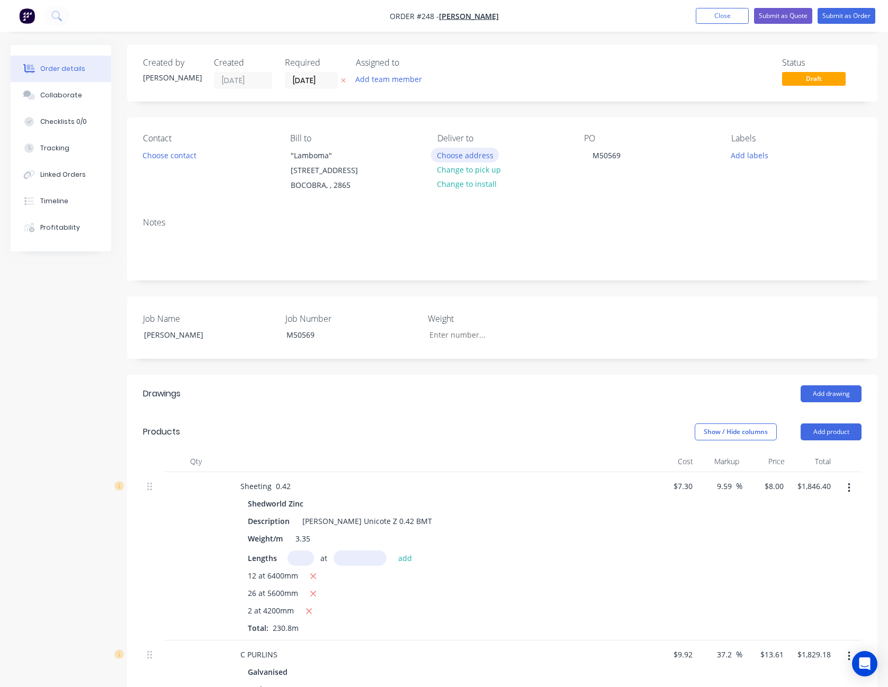
click at [476, 157] on button "Choose address" at bounding box center [465, 155] width 68 height 14
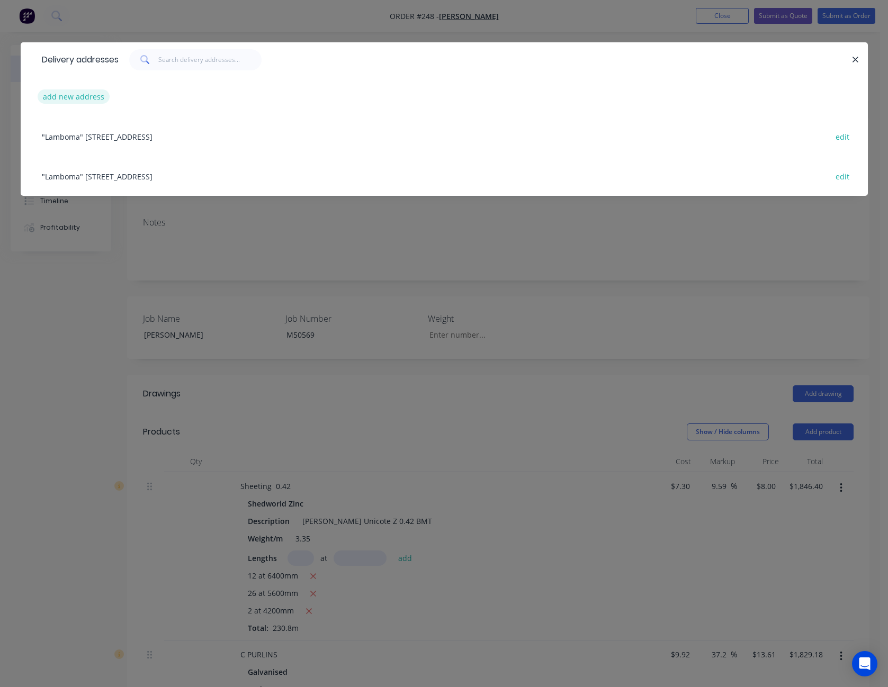
click at [69, 92] on button "add new address" at bounding box center [74, 97] width 73 height 14
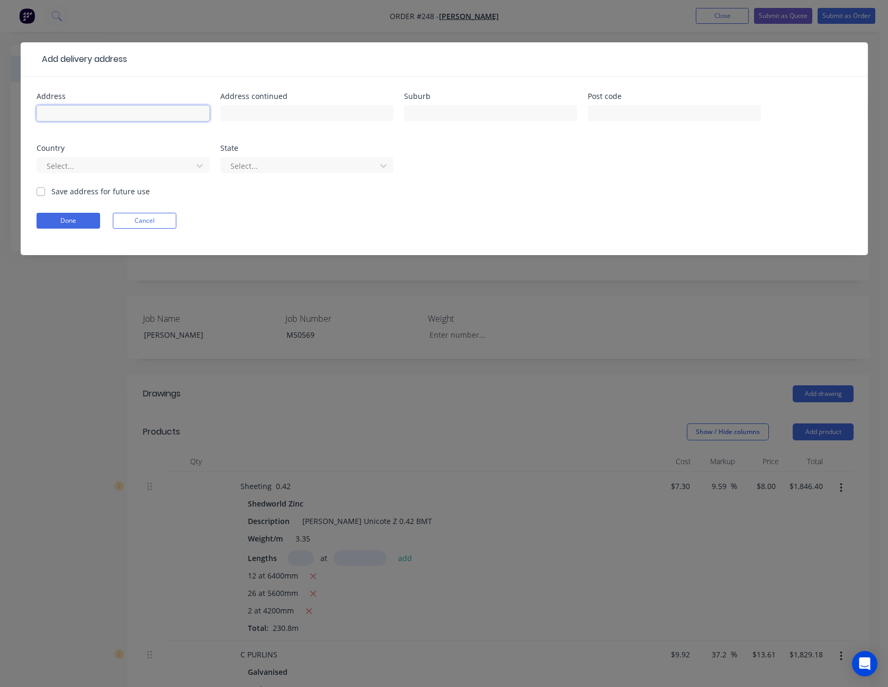
click at [88, 114] on input "text" at bounding box center [123, 113] width 173 height 16
type input "[PERSON_NAME]"
type input "Amaroo"
type input "2800"
click at [59, 164] on div at bounding box center [116, 165] width 141 height 13
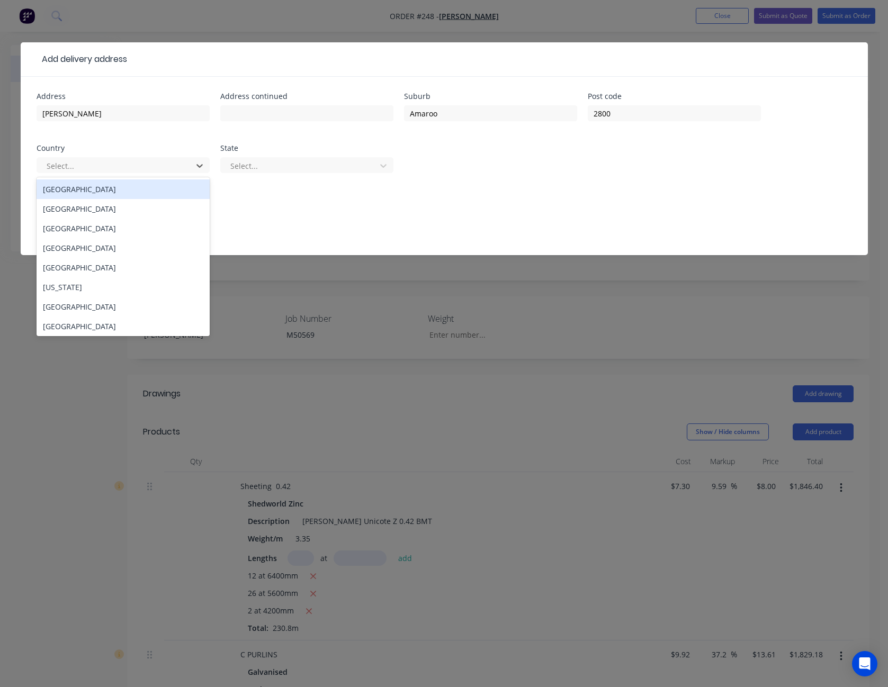
click at [76, 190] on div "[GEOGRAPHIC_DATA]" at bounding box center [123, 190] width 173 height 20
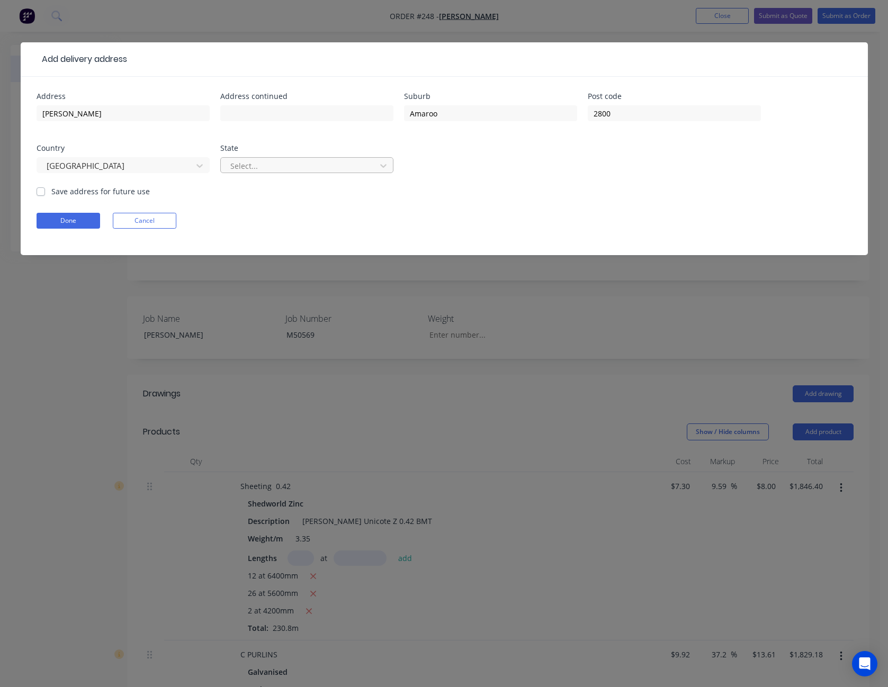
click at [283, 169] on div at bounding box center [299, 165] width 141 height 13
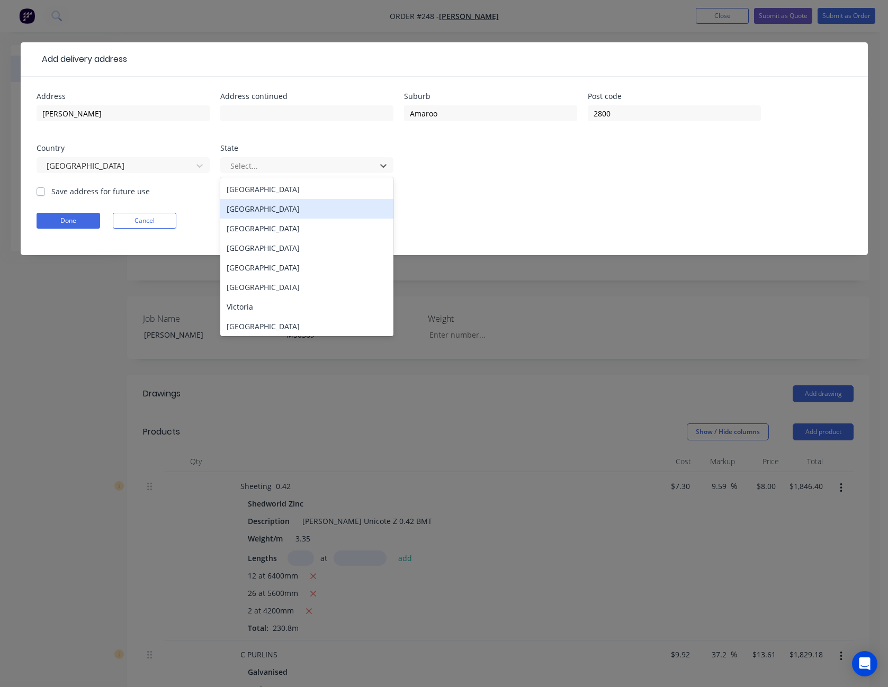
click at [279, 205] on div "[GEOGRAPHIC_DATA]" at bounding box center [306, 209] width 173 height 20
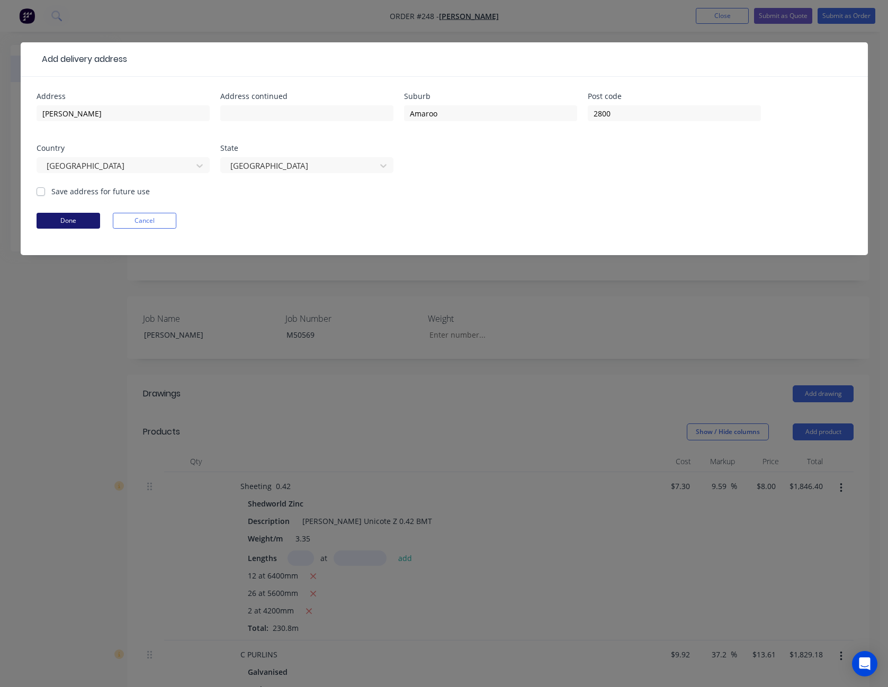
click at [84, 218] on button "Done" at bounding box center [69, 221] width 64 height 16
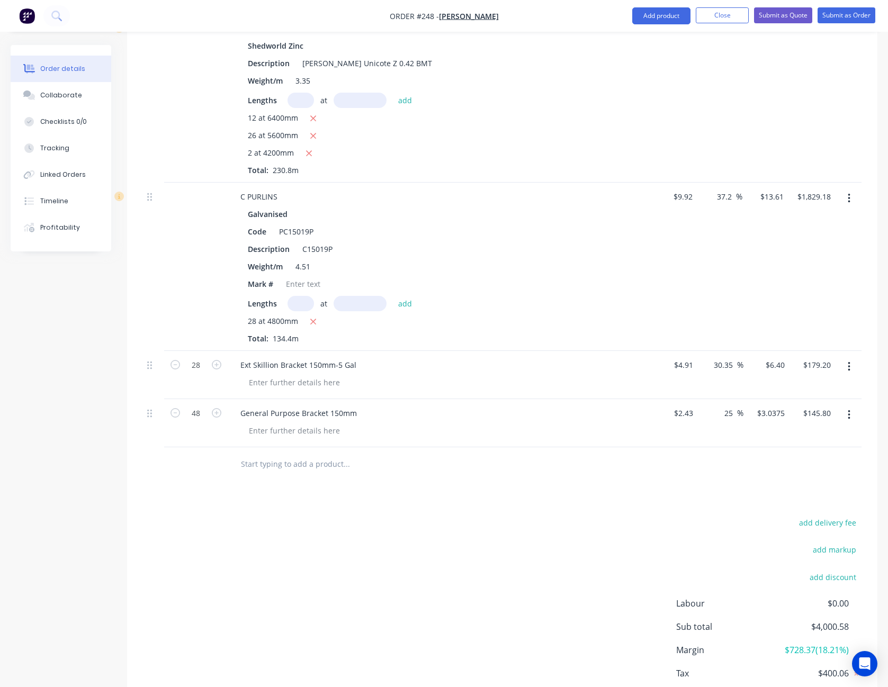
scroll to position [523, 0]
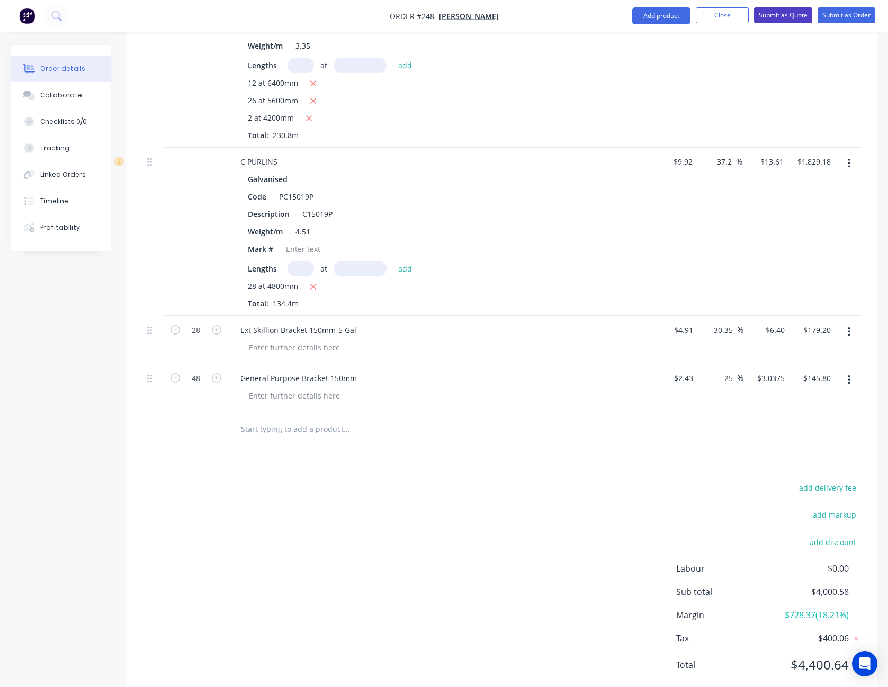
click at [784, 16] on button "Submit as Quote" at bounding box center [783, 15] width 58 height 16
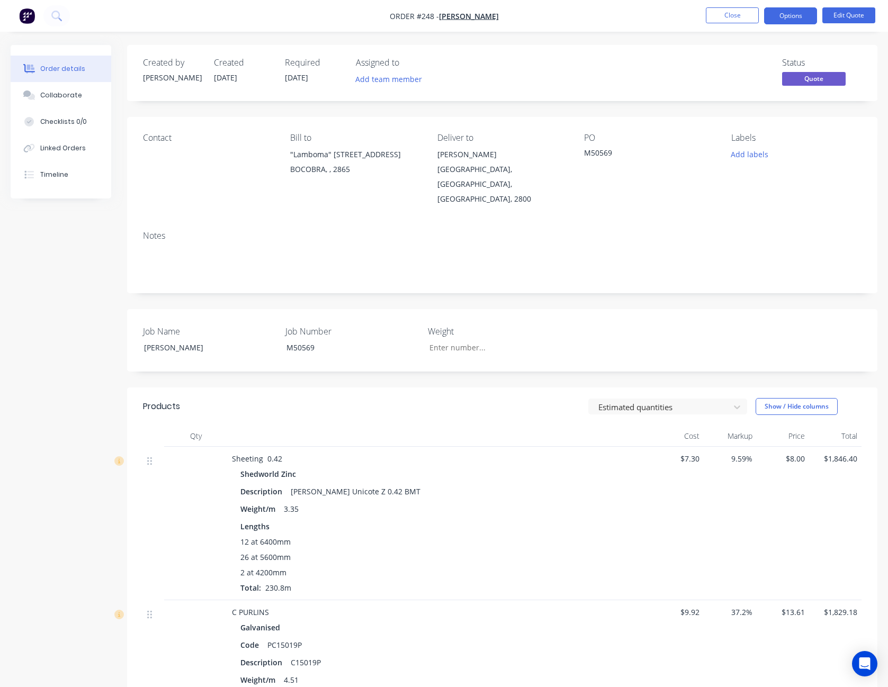
click at [784, 16] on button "Options" at bounding box center [790, 15] width 53 height 17
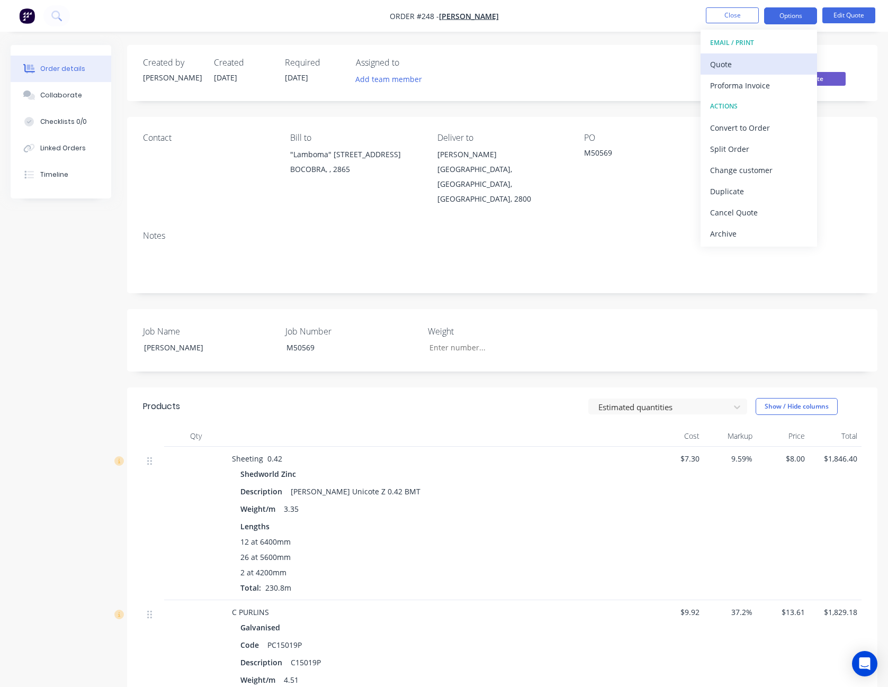
click at [766, 59] on div "Quote" at bounding box center [758, 64] width 97 height 15
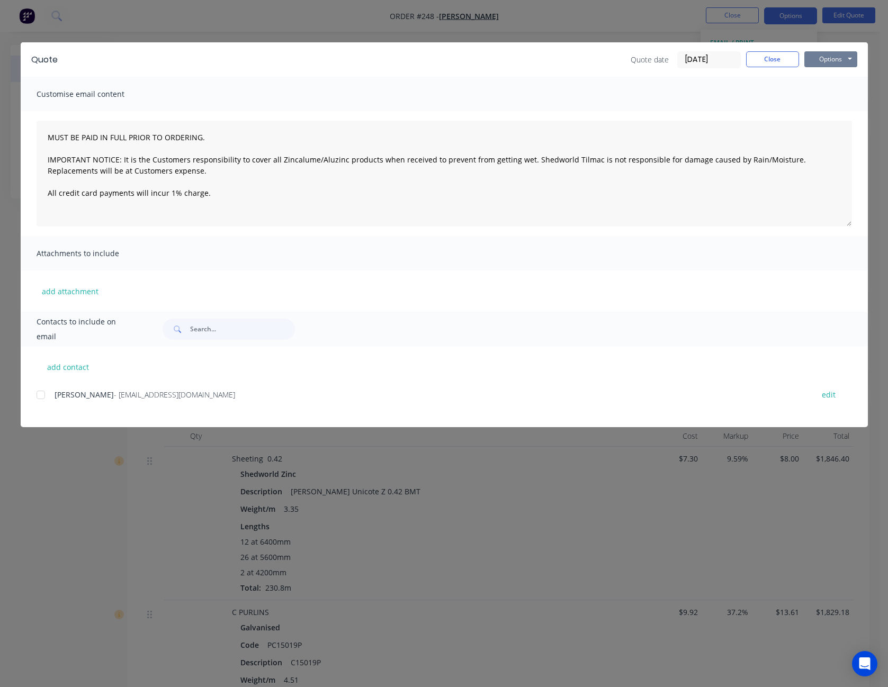
click at [833, 60] on button "Options" at bounding box center [830, 59] width 53 height 16
click at [834, 93] on button "Print" at bounding box center [838, 95] width 68 height 17
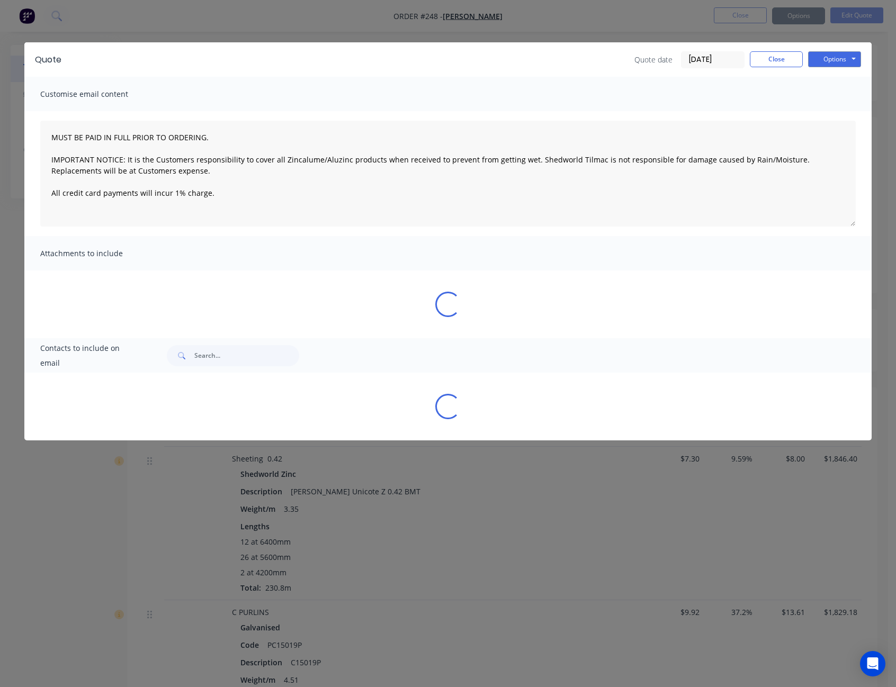
type textarea "MUST BE PAID IN FULL PRIOR TO ORDERING. IMPORTANT NOTICE: It is the Customers r…"
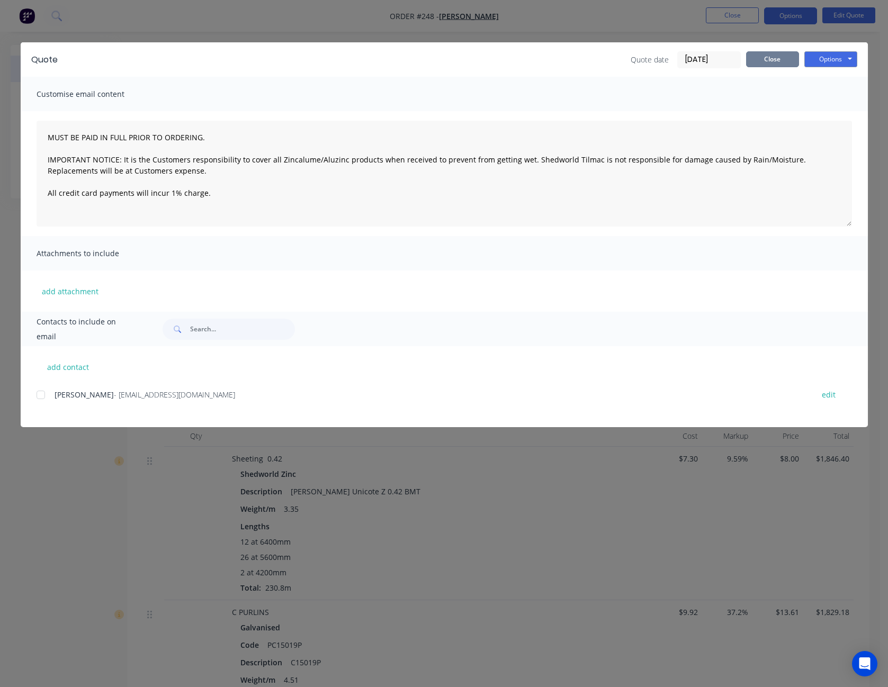
click at [786, 60] on button "Close" at bounding box center [772, 59] width 53 height 16
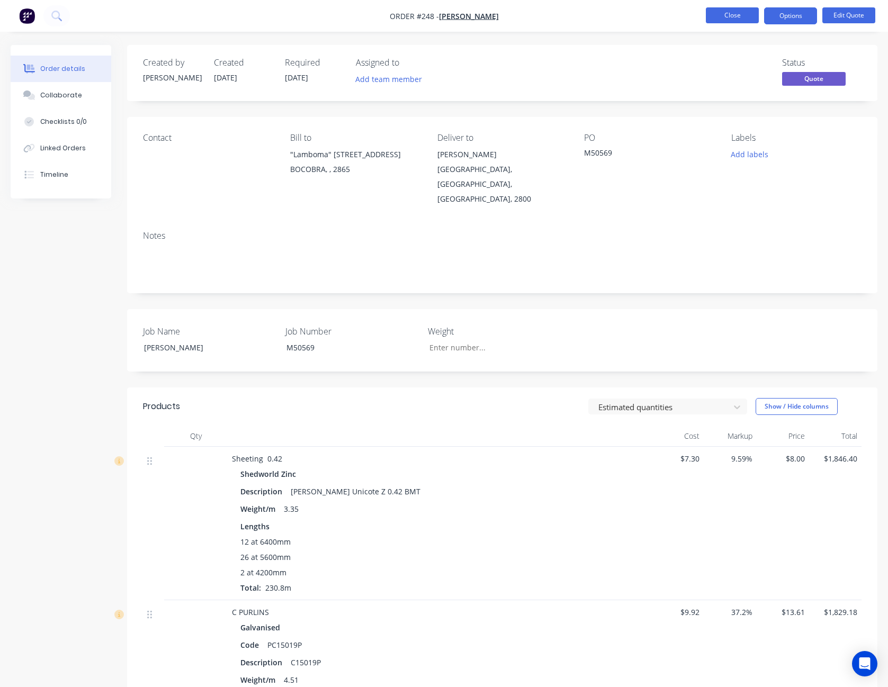
click at [740, 14] on button "Close" at bounding box center [732, 15] width 53 height 16
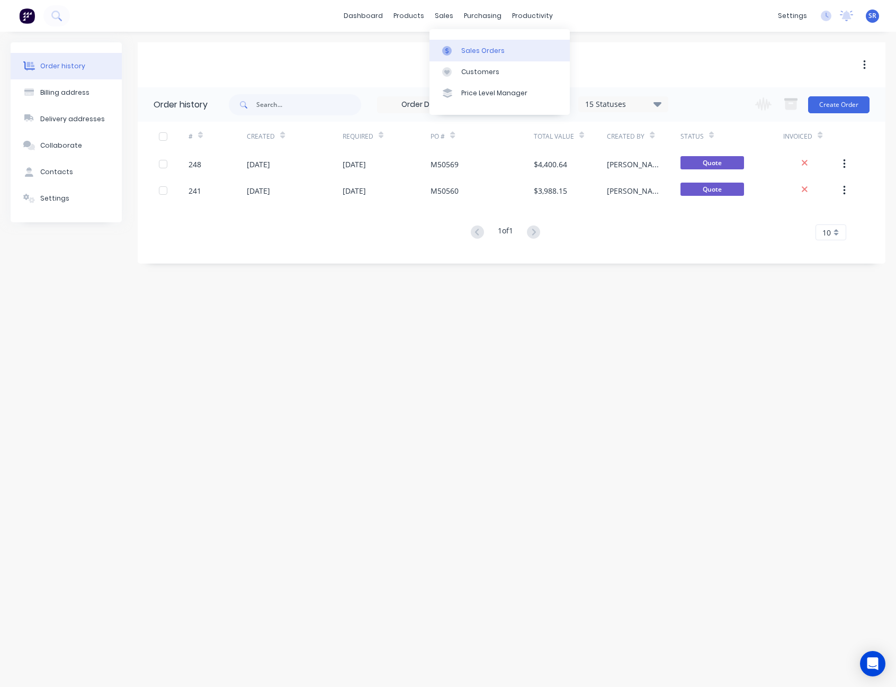
click at [466, 48] on div "Sales Orders" at bounding box center [482, 51] width 43 height 10
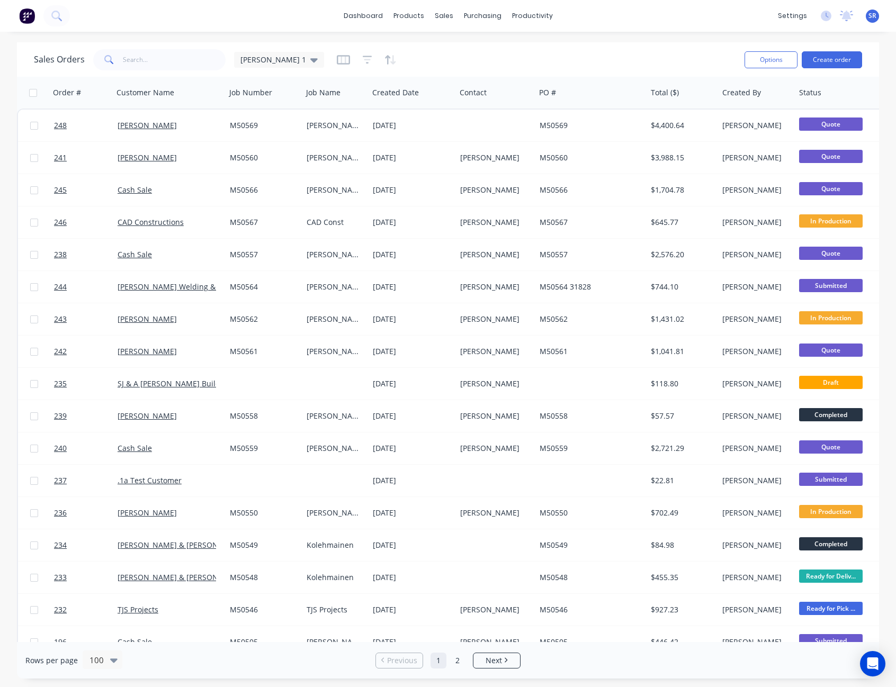
click at [459, 60] on div "Sales Orders [PERSON_NAME] 1" at bounding box center [385, 60] width 702 height 26
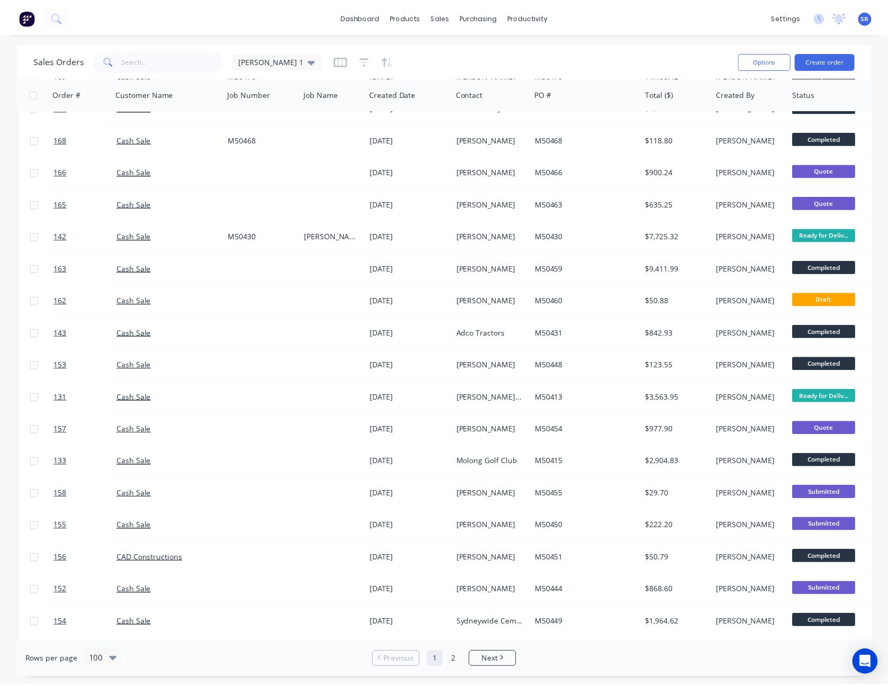
scroll to position [2595, 0]
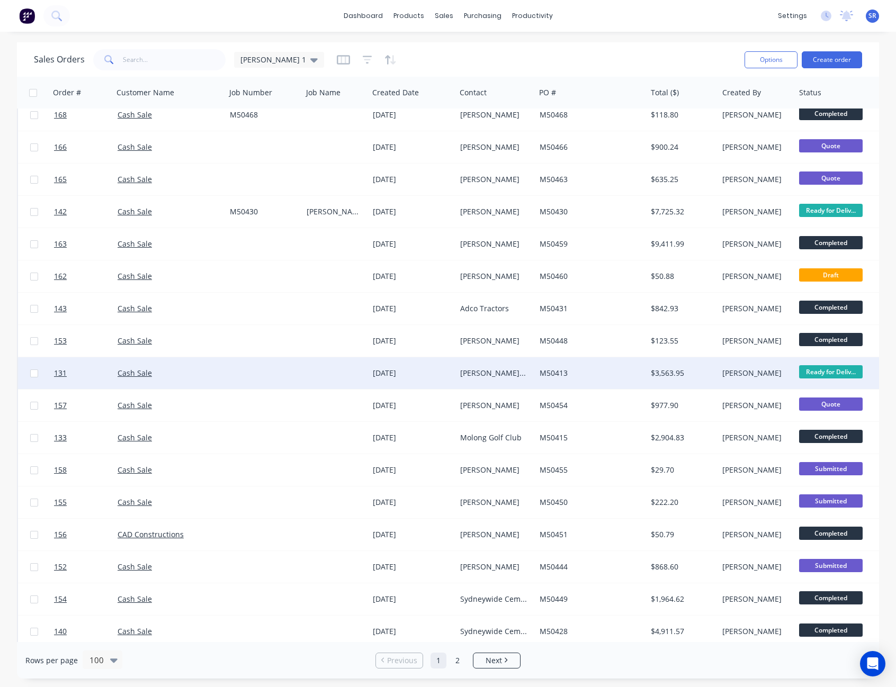
click at [498, 375] on div "[PERSON_NAME] & [PERSON_NAME]" at bounding box center [493, 373] width 67 height 11
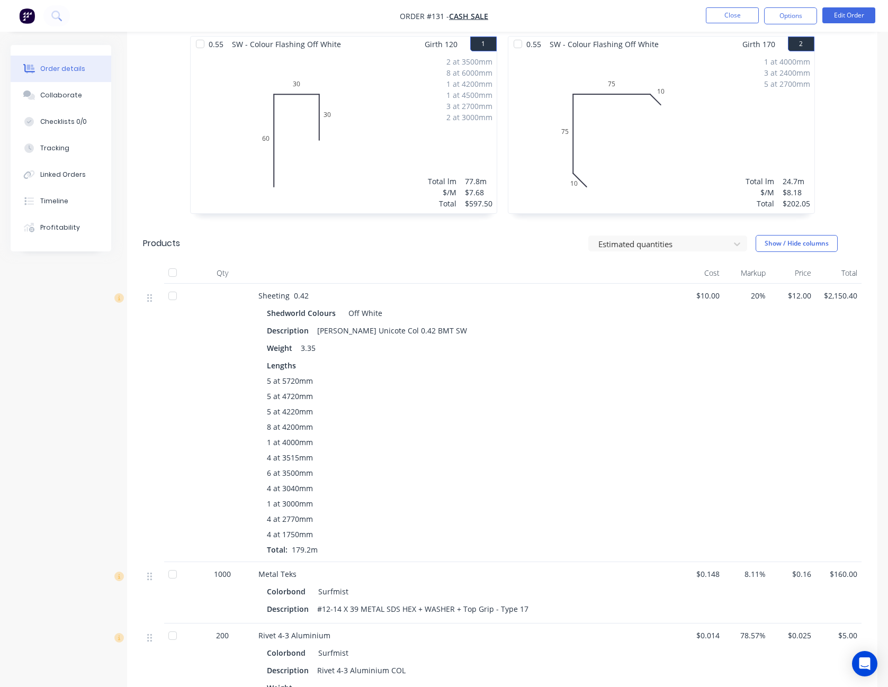
scroll to position [477, 0]
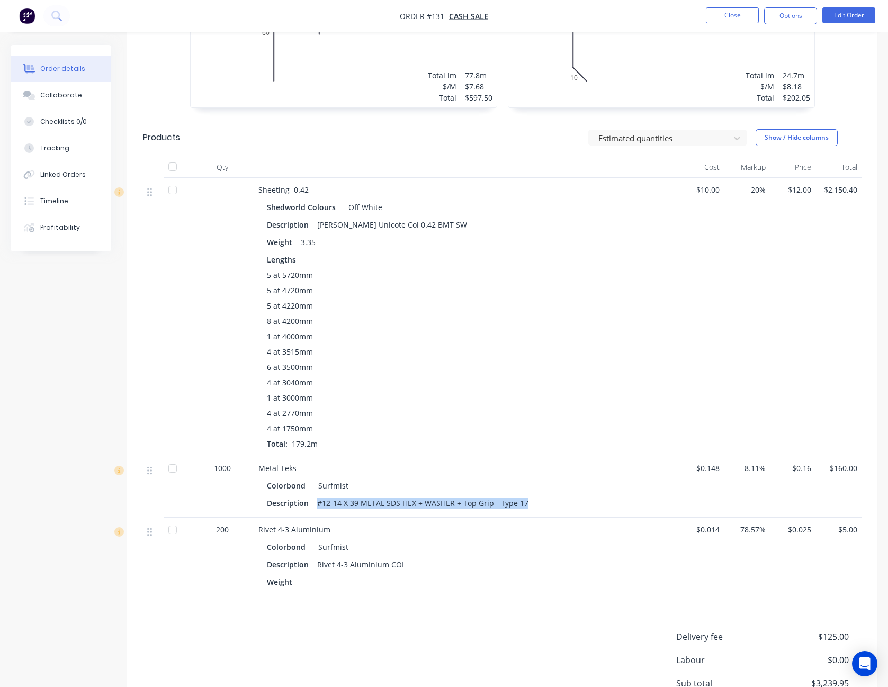
drag, startPoint x: 314, startPoint y: 501, endPoint x: 531, endPoint y: 499, distance: 217.1
click at [531, 499] on div "Description #12-14 X 39 METAL SDS HEX + WASHER + Top Grip - Type 17" at bounding box center [466, 503] width 398 height 15
click at [560, 496] on div "Description #12-14 X 39 METAL SDS HEX + WASHER + Top Grip - Type 17" at bounding box center [466, 503] width 398 height 15
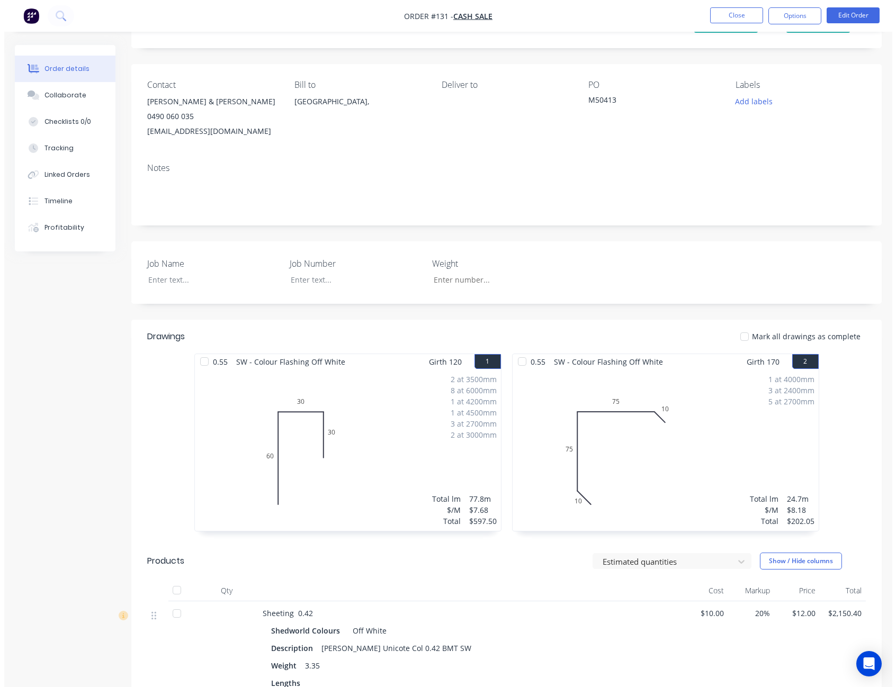
scroll to position [0, 0]
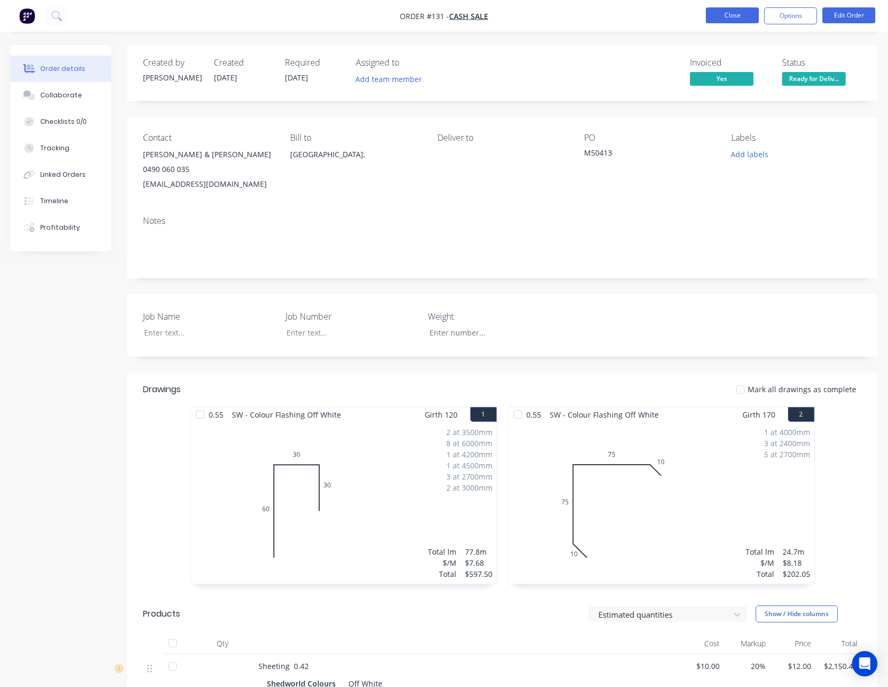
click at [734, 19] on button "Close" at bounding box center [732, 15] width 53 height 16
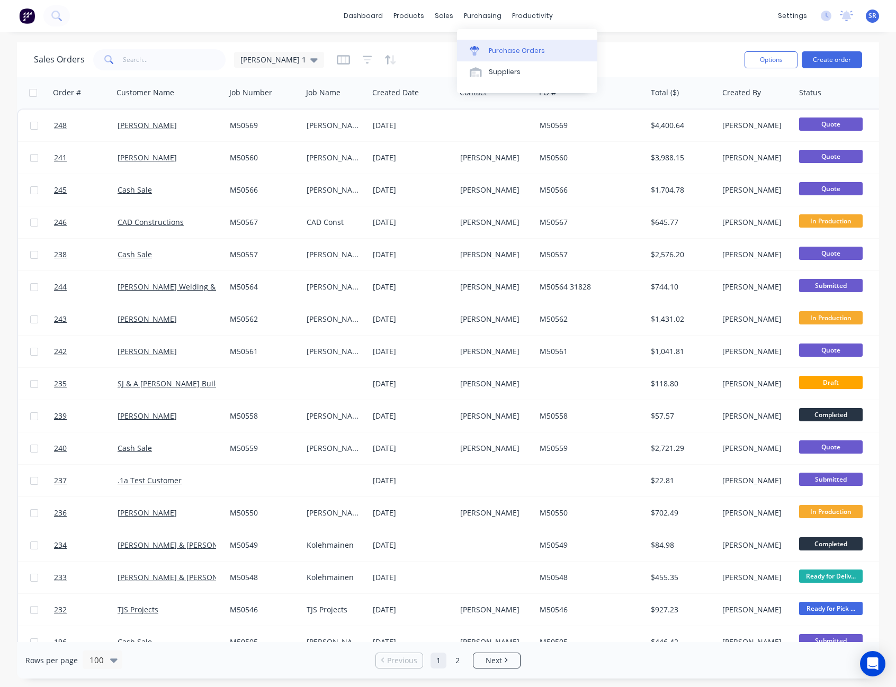
click at [498, 51] on div "Purchase Orders" at bounding box center [517, 51] width 56 height 10
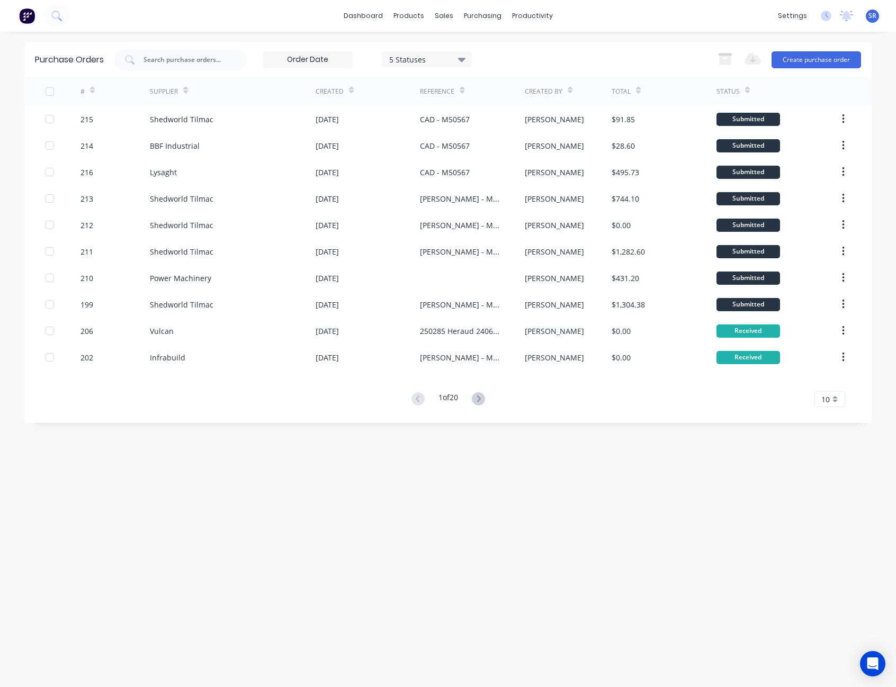
click at [831, 397] on div "10" at bounding box center [830, 399] width 31 height 16
click at [831, 532] on div "35" at bounding box center [830, 531] width 30 height 19
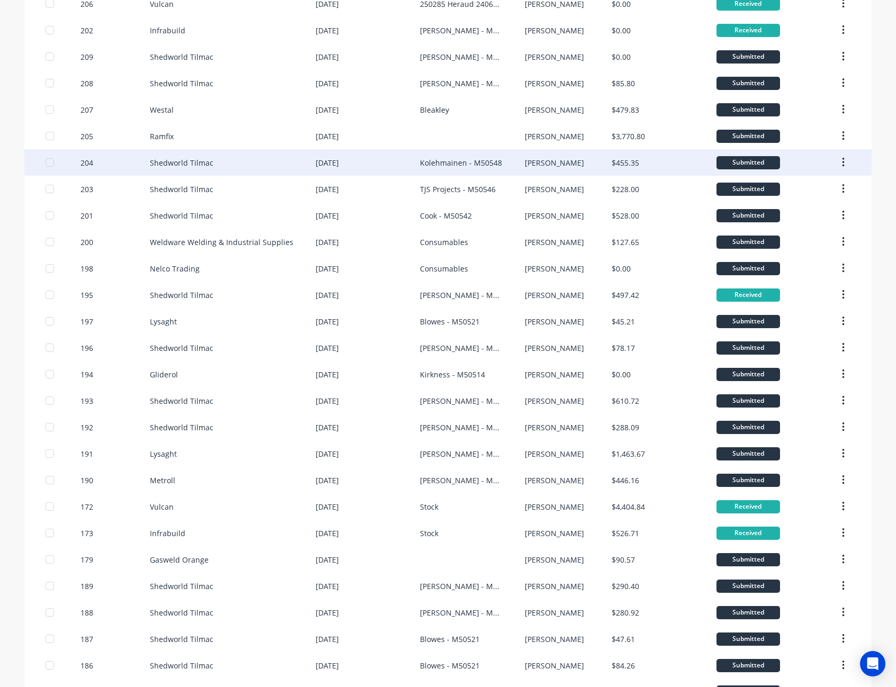
scroll to position [408, 0]
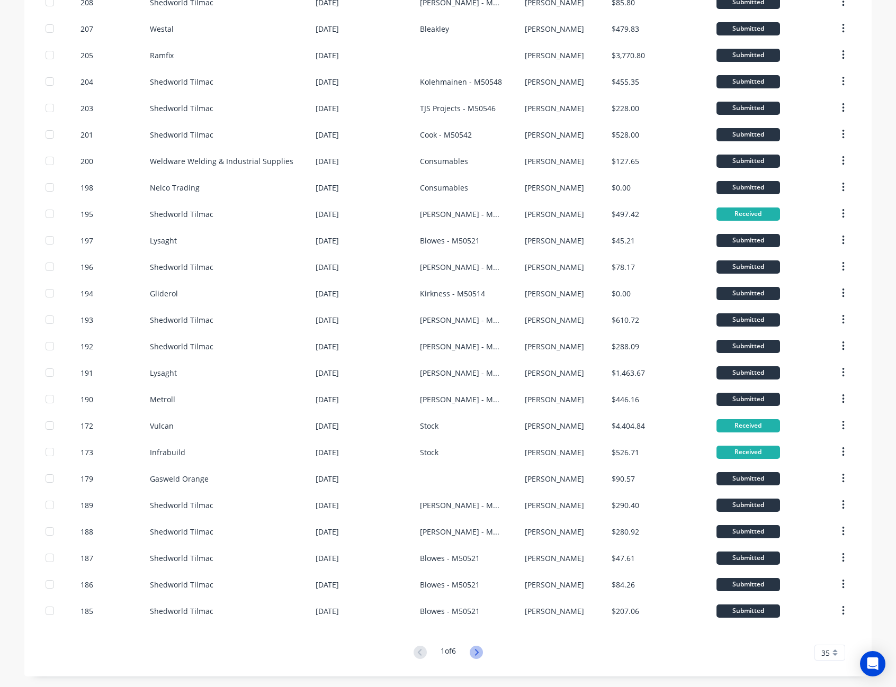
click at [476, 652] on icon at bounding box center [477, 652] width 4 height 6
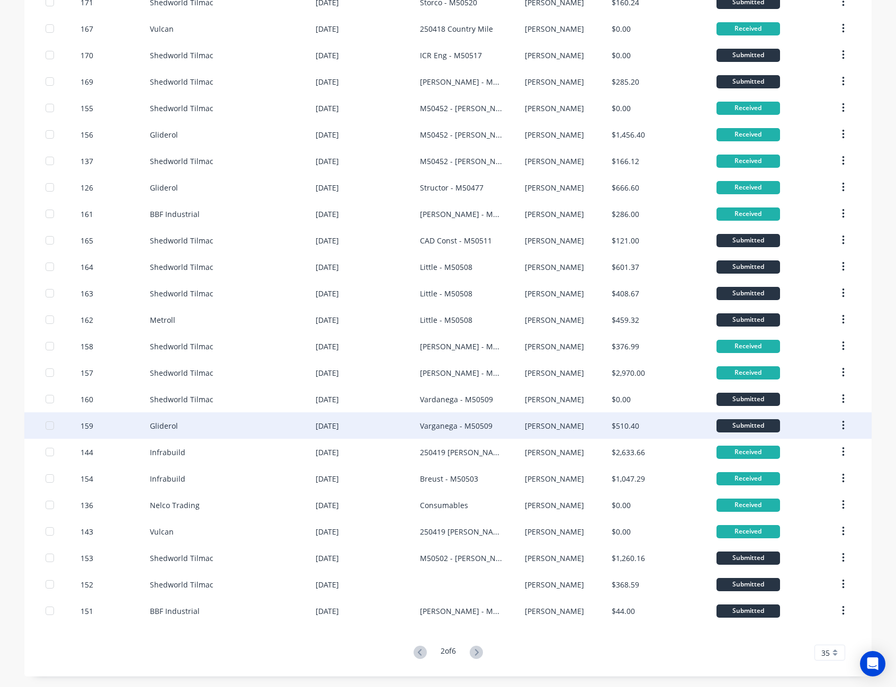
click at [476, 652] on icon at bounding box center [476, 652] width 13 height 13
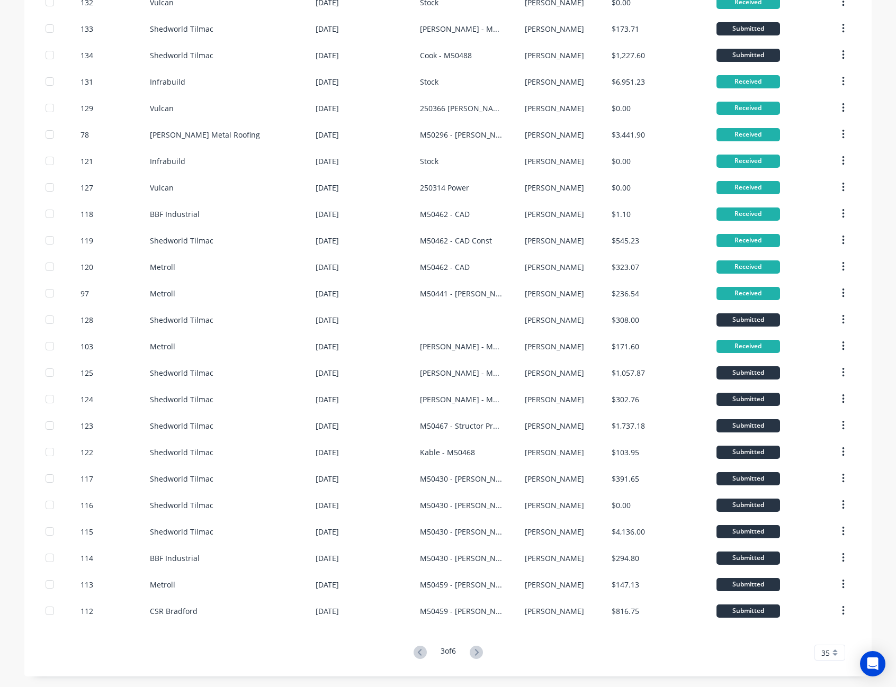
click at [476, 652] on icon at bounding box center [476, 652] width 13 height 13
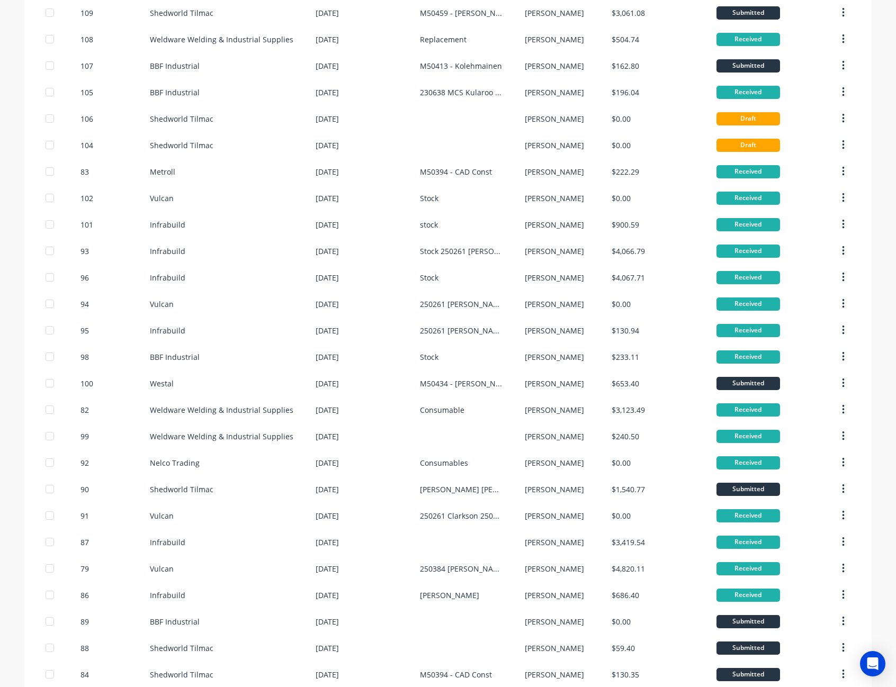
scroll to position [265, 0]
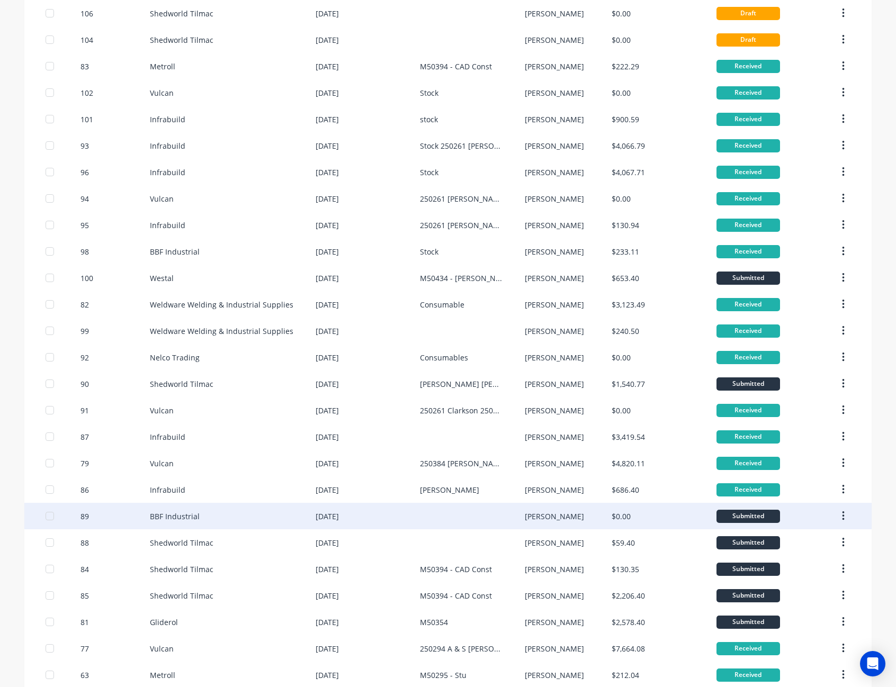
click at [481, 521] on div at bounding box center [472, 516] width 104 height 26
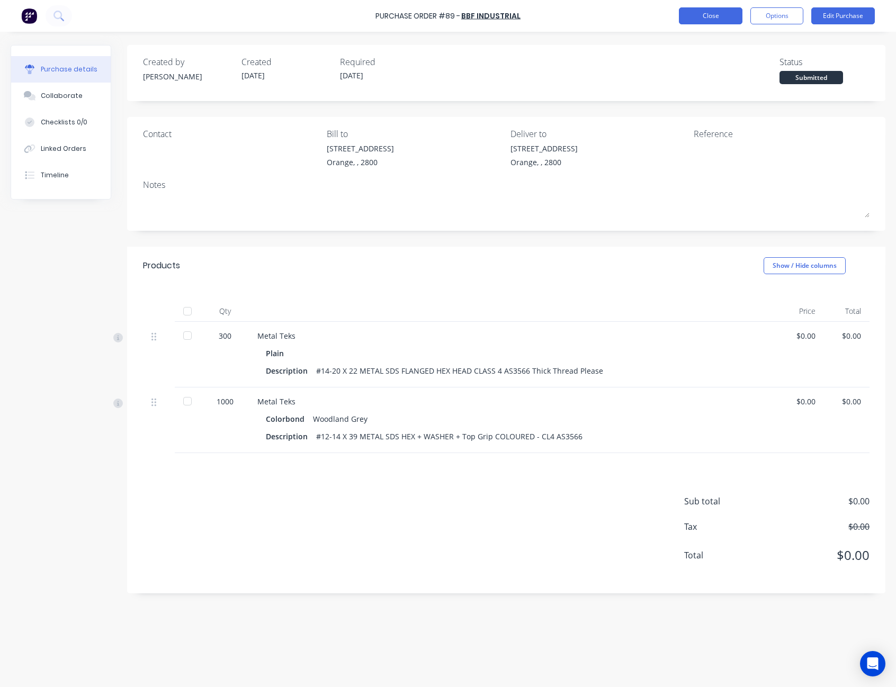
click at [704, 16] on button "Close" at bounding box center [711, 15] width 64 height 17
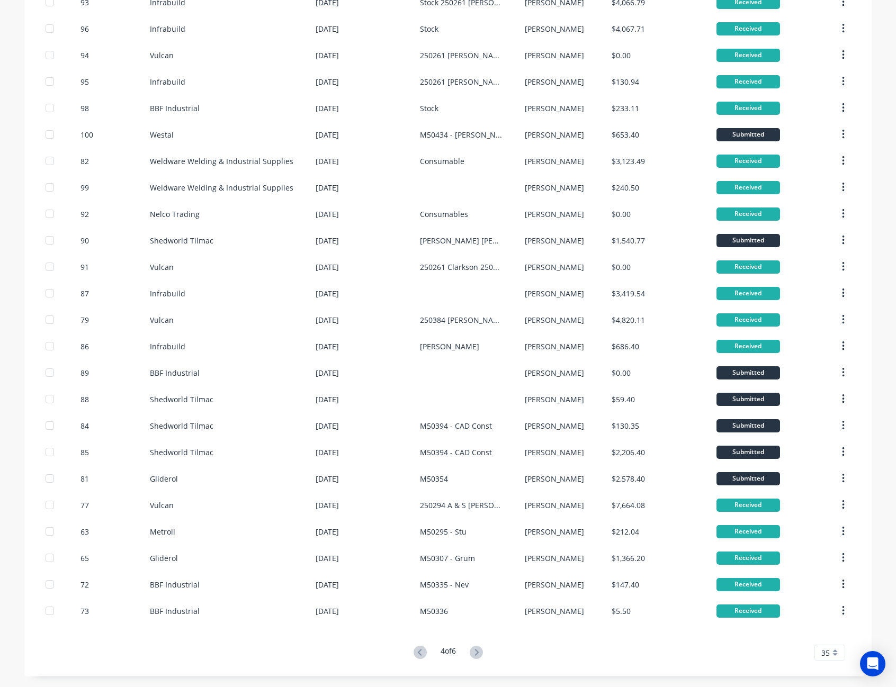
scroll to position [249, 0]
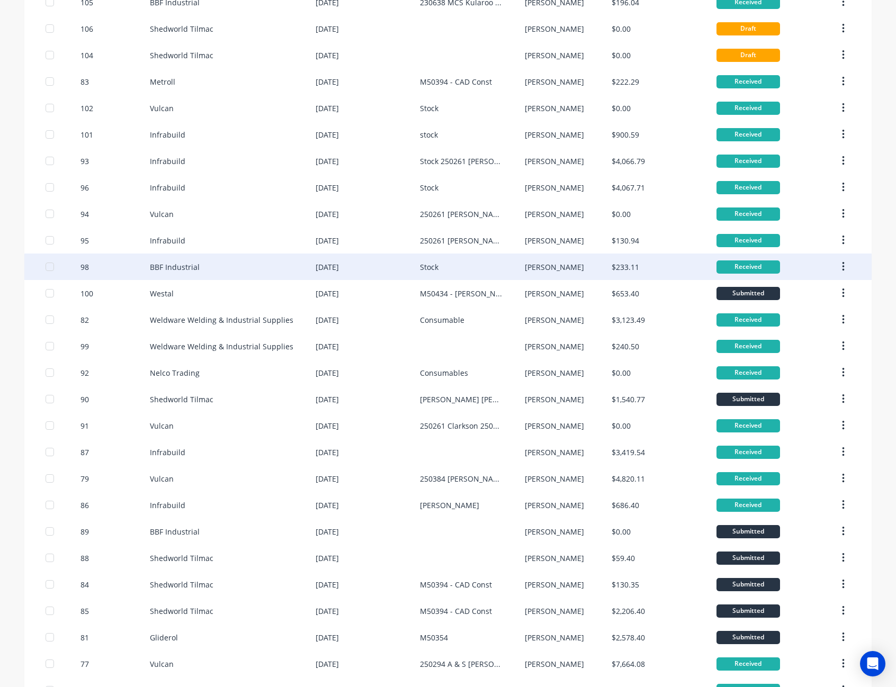
click at [574, 270] on div "[PERSON_NAME]" at bounding box center [568, 267] width 87 height 26
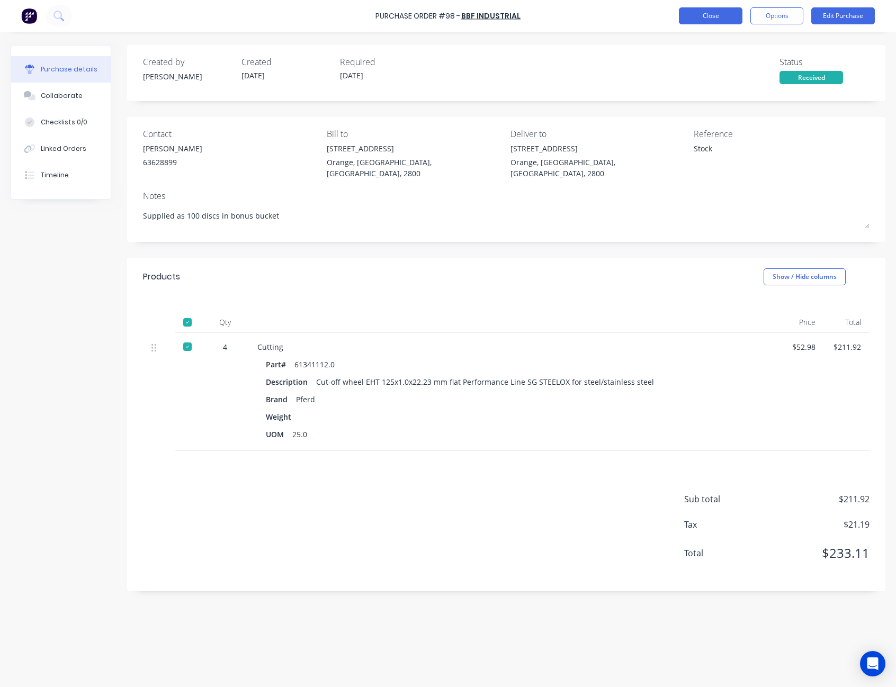
click at [708, 15] on button "Close" at bounding box center [711, 15] width 64 height 17
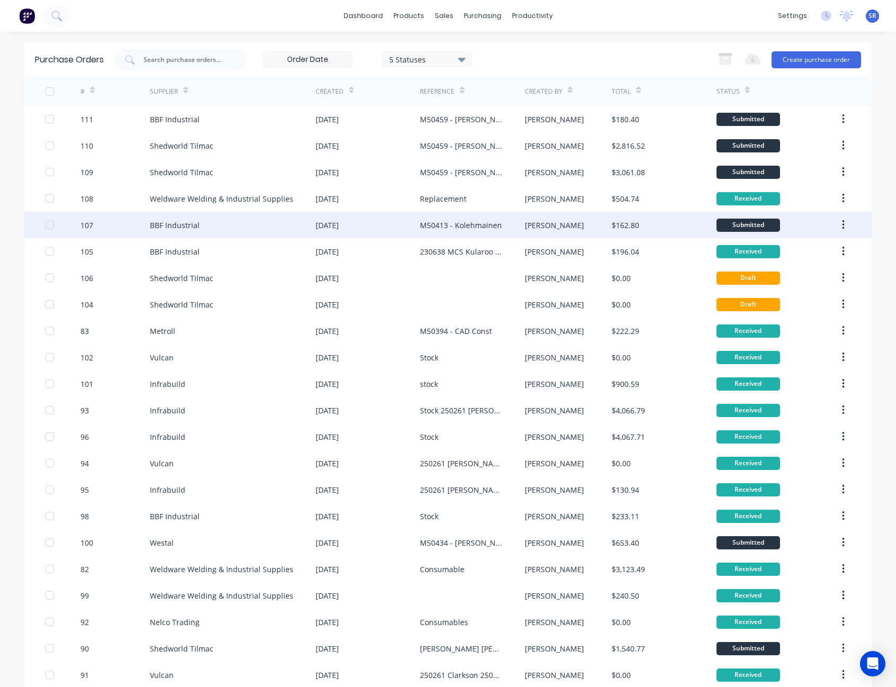
click at [564, 224] on div "[PERSON_NAME]" at bounding box center [568, 225] width 87 height 26
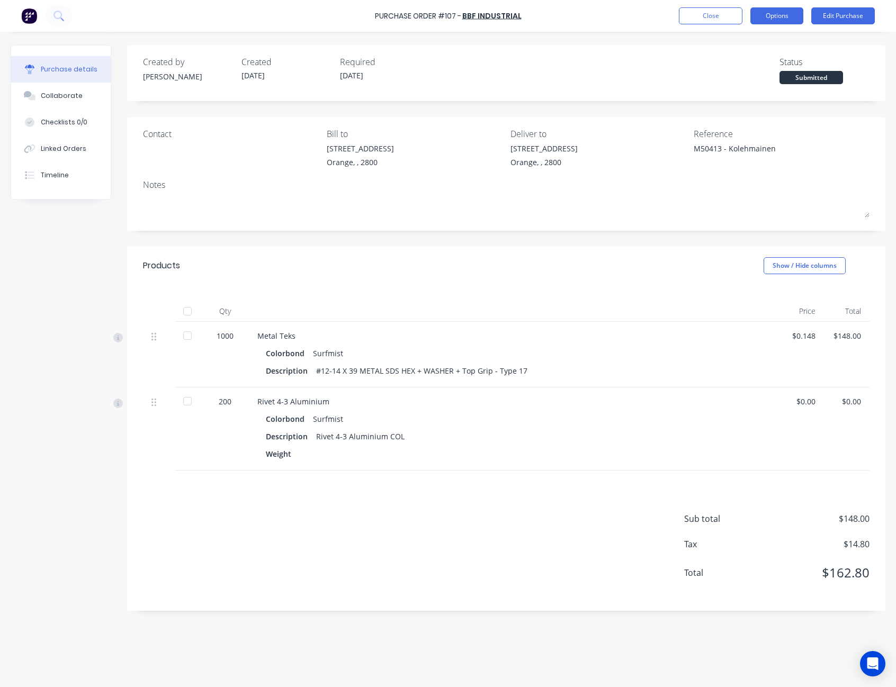
click at [777, 22] on button "Options" at bounding box center [776, 15] width 53 height 17
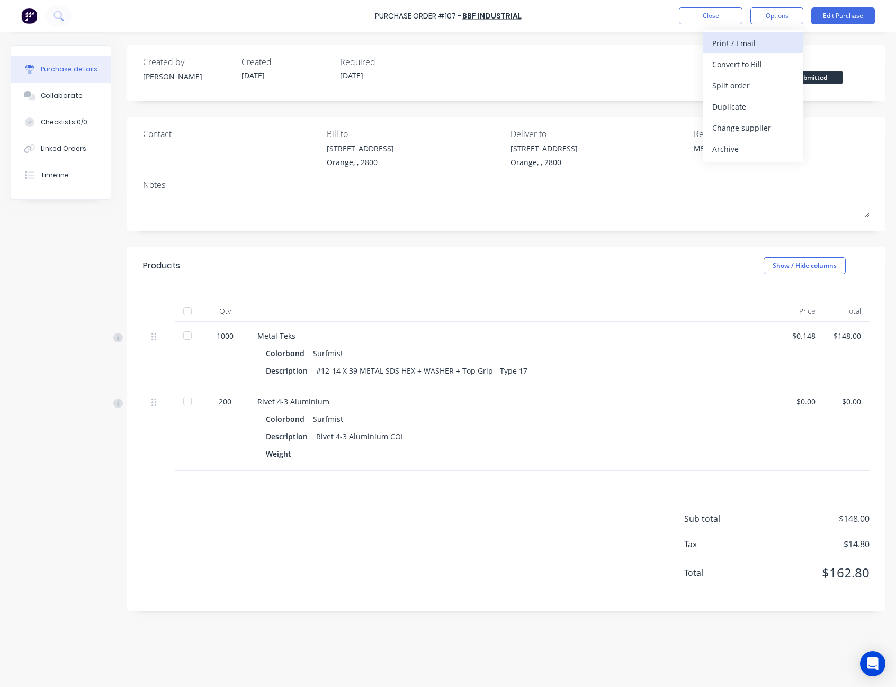
click at [767, 35] on div "Print / Email" at bounding box center [753, 42] width 82 height 15
click at [765, 60] on div "With pricing" at bounding box center [753, 64] width 82 height 15
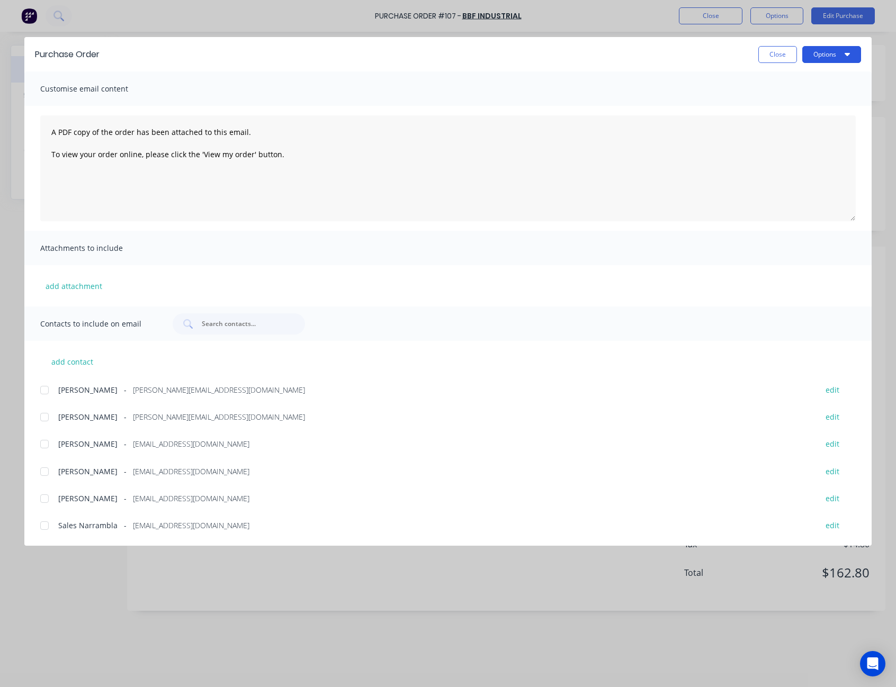
click at [823, 52] on button "Options" at bounding box center [831, 54] width 59 height 17
click at [811, 95] on div "Print" at bounding box center [811, 102] width 82 height 15
drag, startPoint x: 776, startPoint y: 49, endPoint x: 749, endPoint y: 48, distance: 27.6
click at [773, 49] on button "Close" at bounding box center [777, 54] width 39 height 17
type textarea "x"
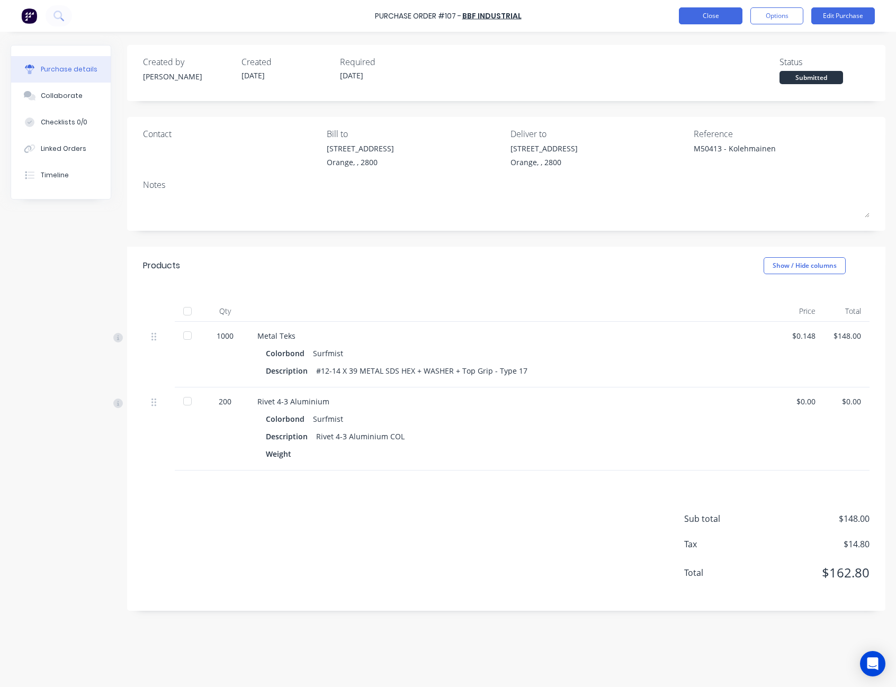
click at [712, 10] on button "Close" at bounding box center [711, 15] width 64 height 17
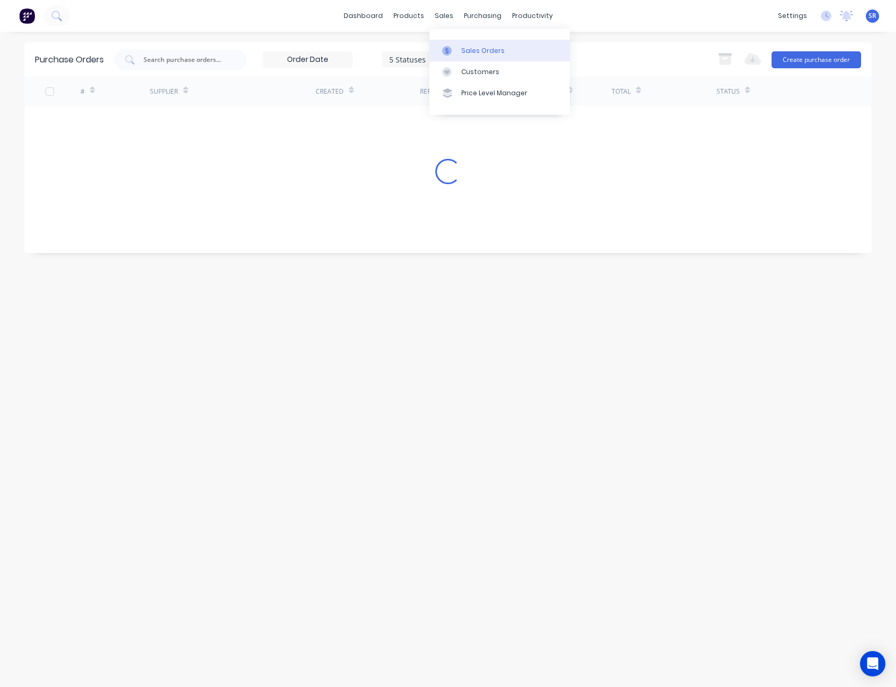
click at [479, 49] on div "Sales Orders" at bounding box center [482, 51] width 43 height 10
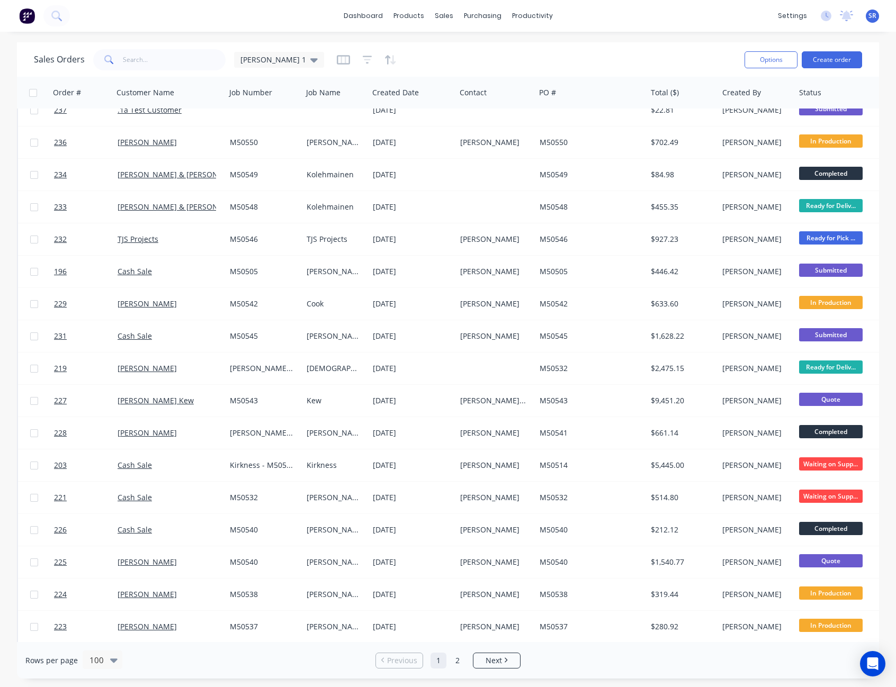
scroll to position [477, 0]
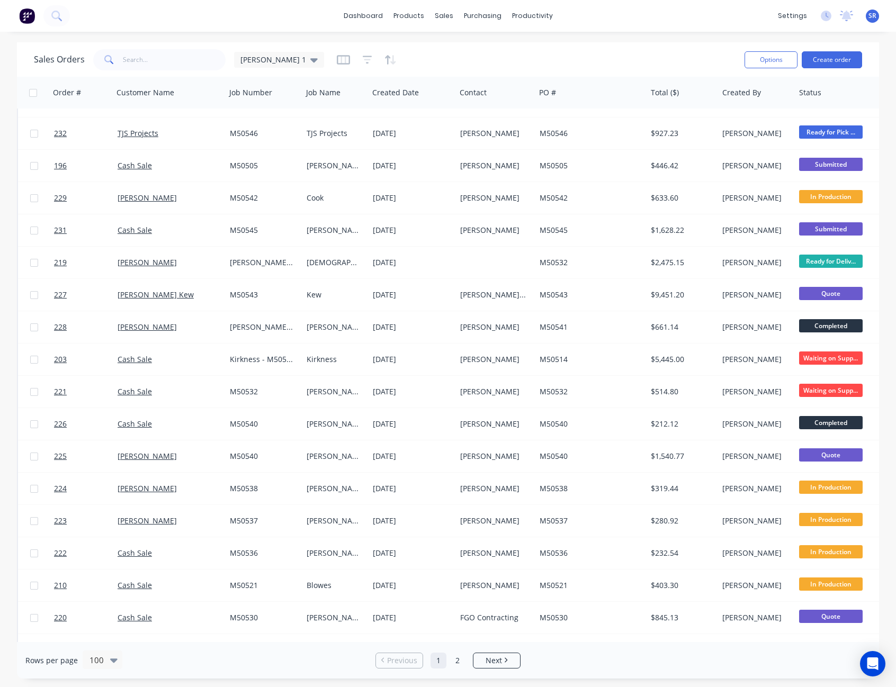
click at [438, 660] on link "1" at bounding box center [439, 661] width 16 height 16
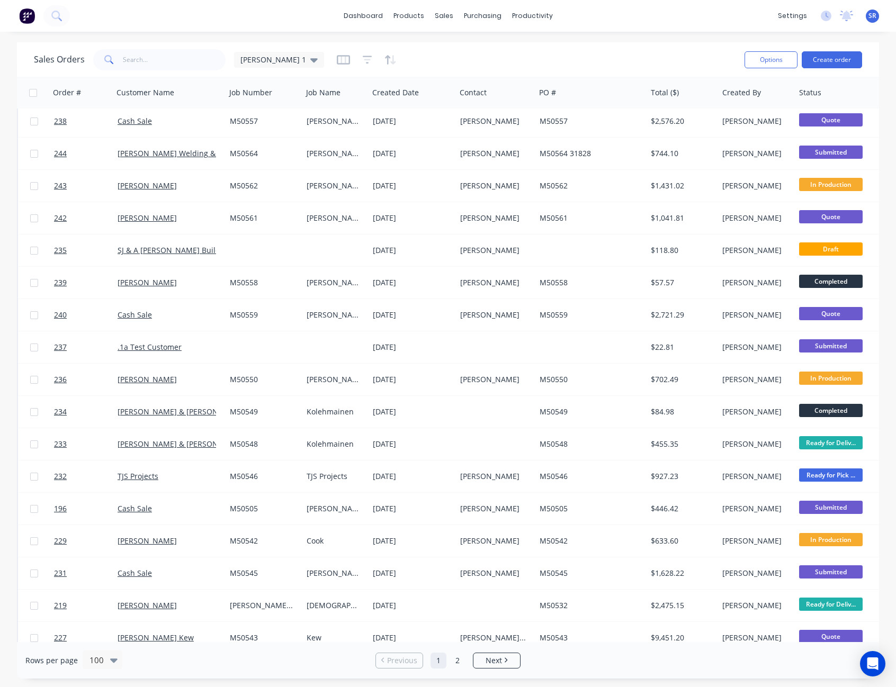
scroll to position [159, 0]
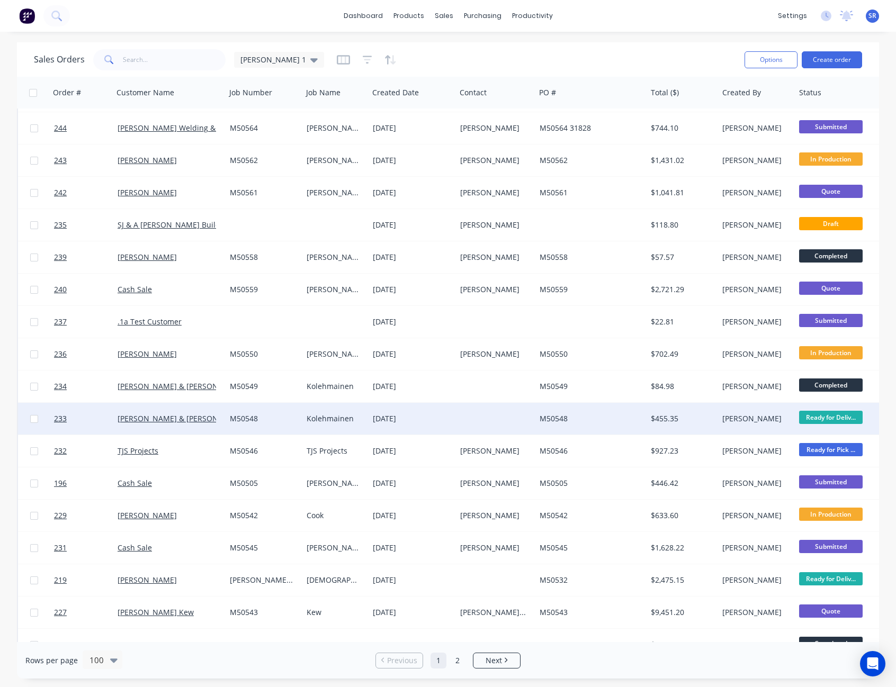
click at [524, 409] on div at bounding box center [495, 419] width 79 height 32
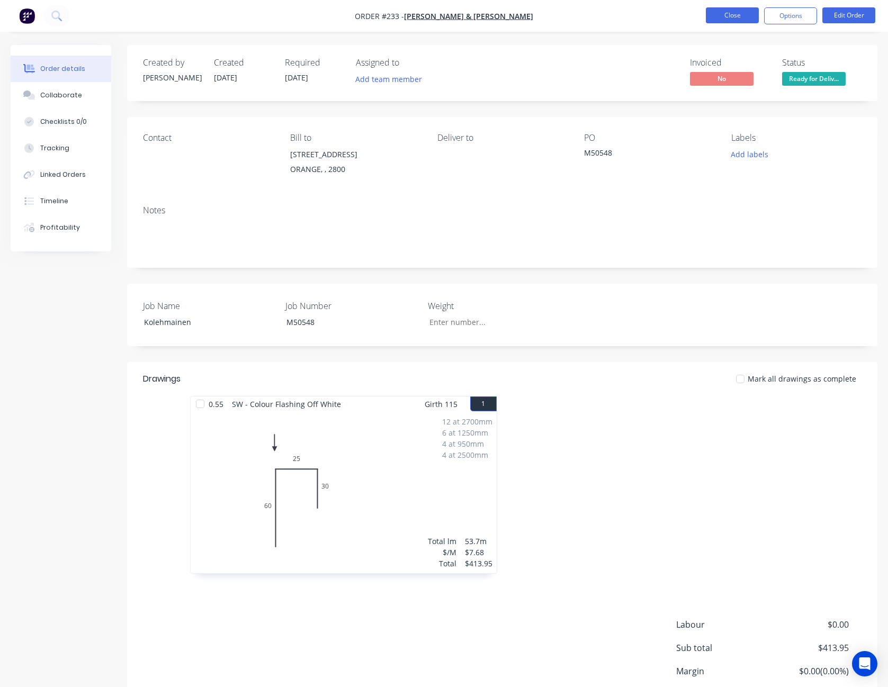
click at [734, 10] on button "Close" at bounding box center [732, 15] width 53 height 16
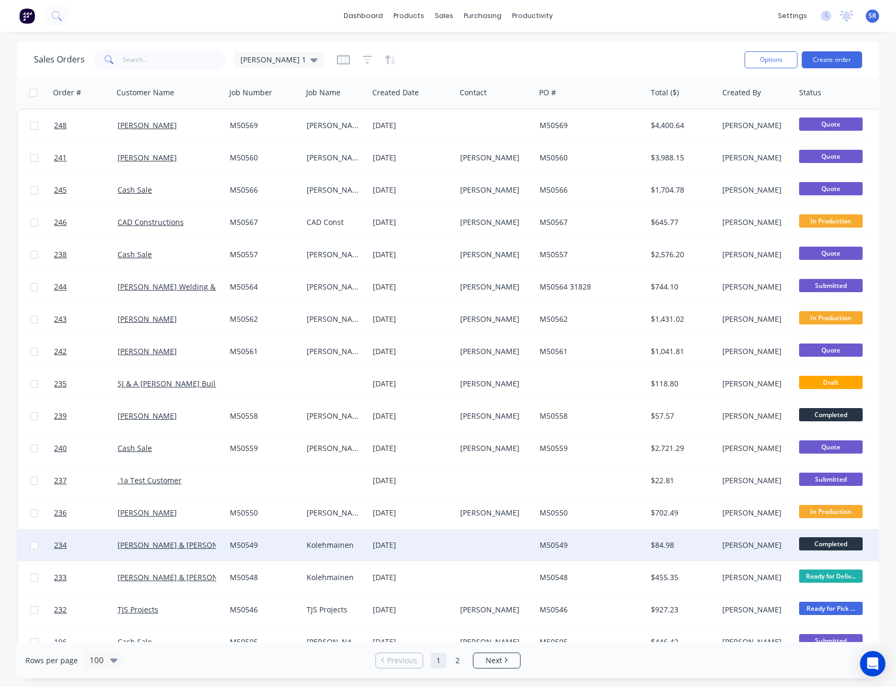
click at [511, 547] on div at bounding box center [495, 546] width 79 height 32
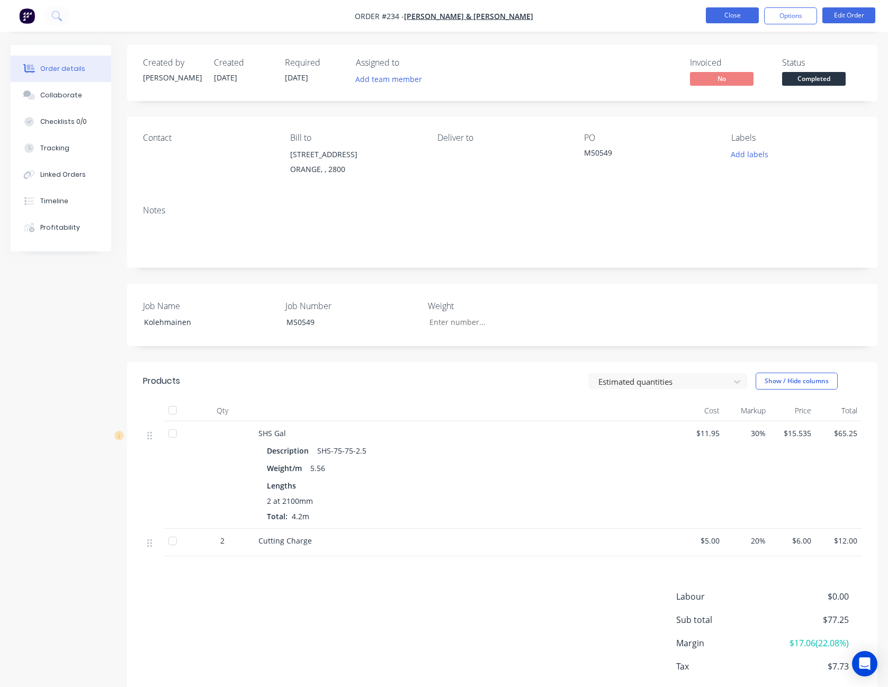
click at [734, 12] on button "Close" at bounding box center [732, 15] width 53 height 16
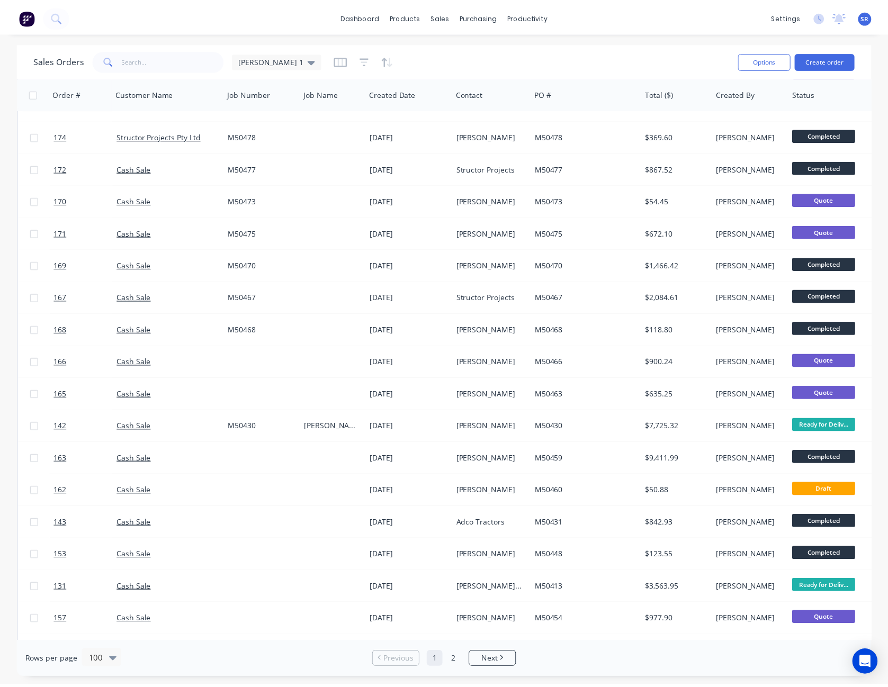
scroll to position [2436, 0]
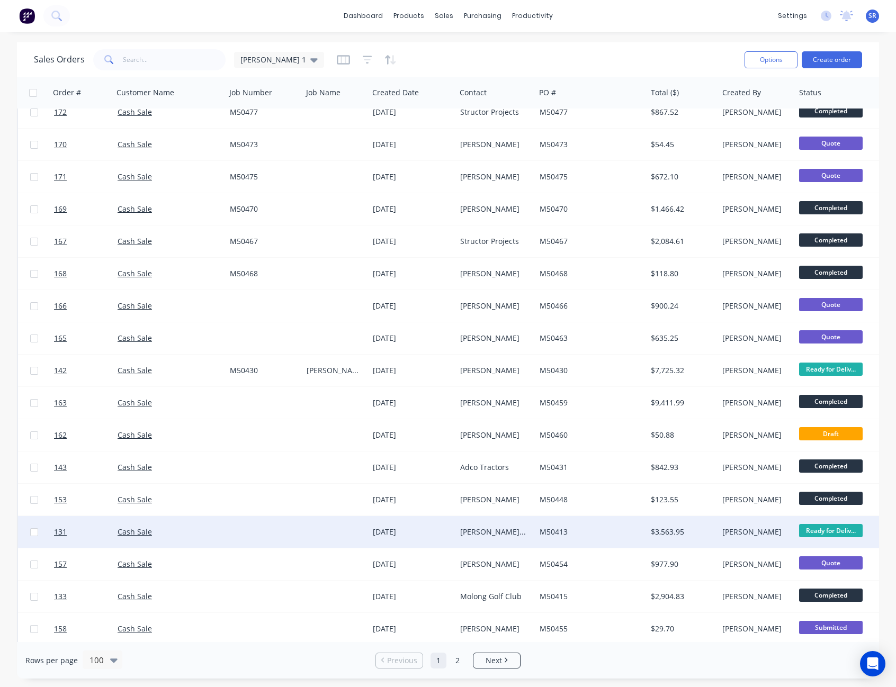
click at [494, 526] on div "[PERSON_NAME] & [PERSON_NAME]" at bounding box center [495, 532] width 79 height 32
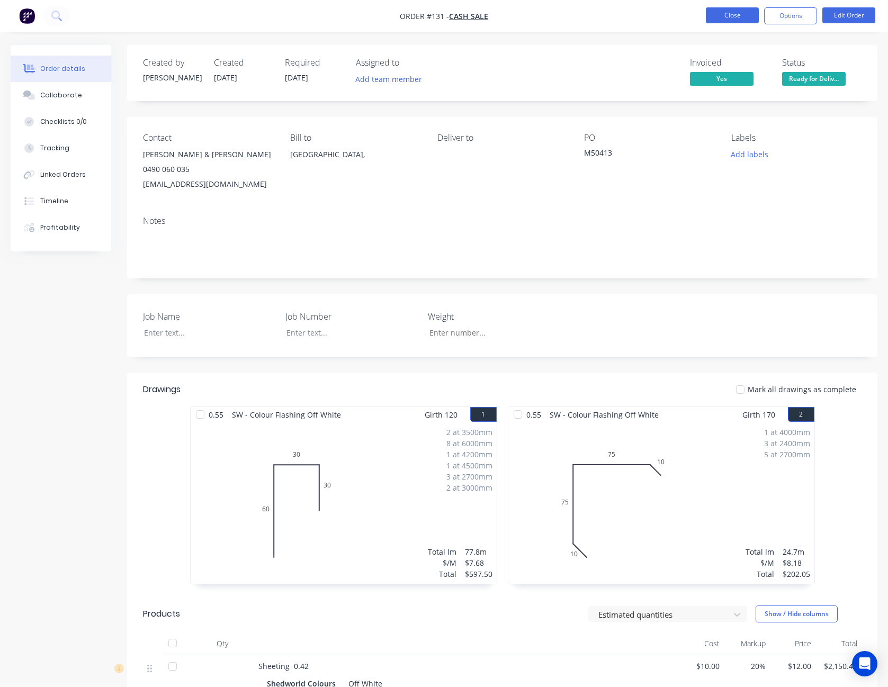
click at [736, 20] on button "Close" at bounding box center [732, 15] width 53 height 16
